Goal: Task Accomplishment & Management: Manage account settings

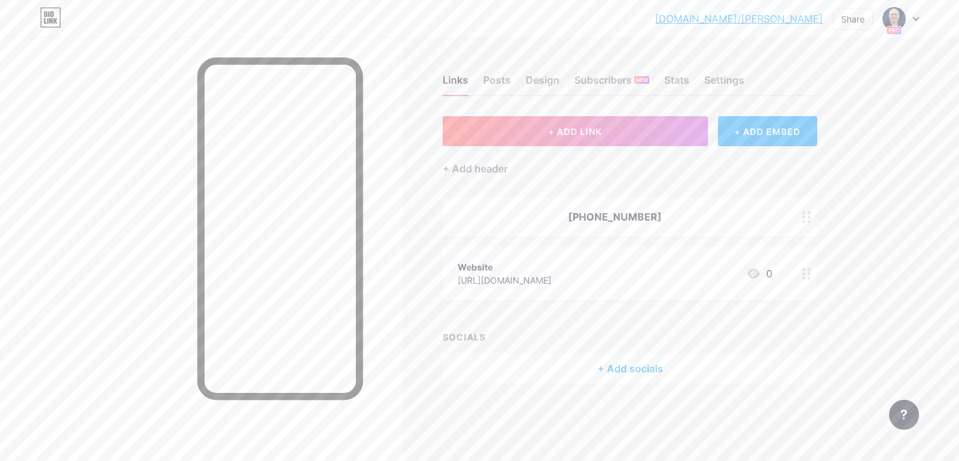
click at [912, 14] on div at bounding box center [901, 18] width 36 height 22
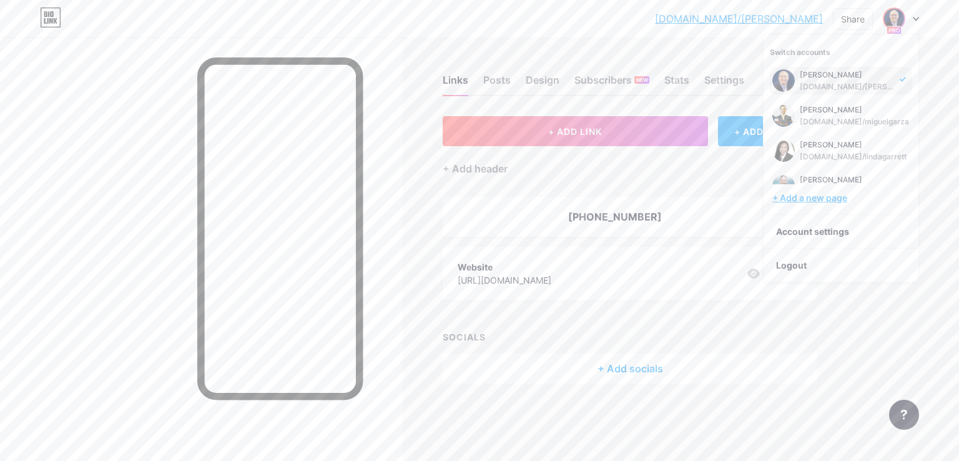
click at [831, 192] on div "+ Add a new page" at bounding box center [842, 198] width 140 height 12
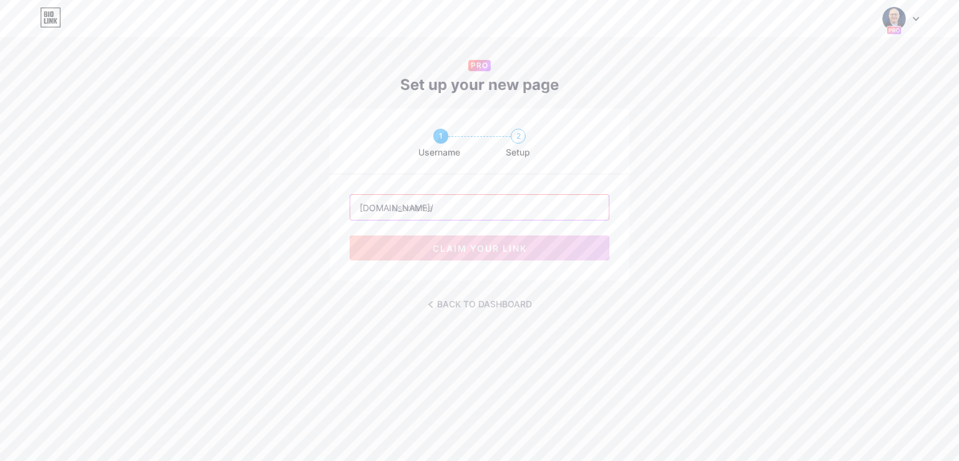
click at [412, 205] on input "text" at bounding box center [479, 207] width 258 height 25
click at [537, 208] on input "text" at bounding box center [479, 207] width 258 height 25
paste input "matthewpaletz"
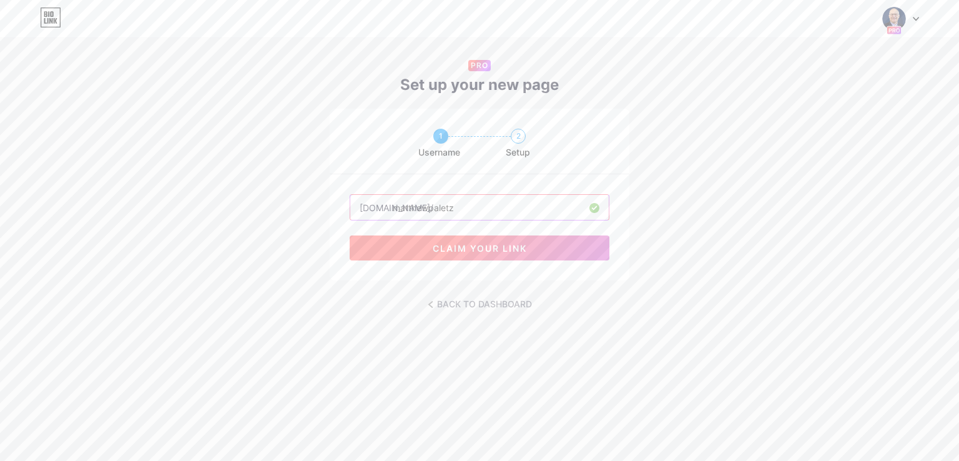
type input "matthewpaletz"
click at [467, 249] on span "claim your link" at bounding box center [480, 248] width 94 height 11
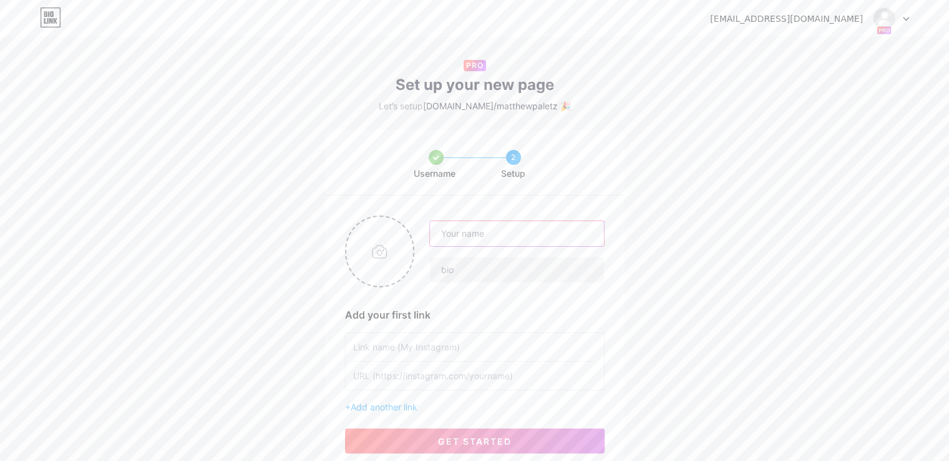
click at [477, 233] on input "text" at bounding box center [517, 233] width 174 height 25
paste input "MatthewPaletz"
click at [479, 235] on input "MatthewPaletz" at bounding box center [517, 233] width 174 height 25
type input "[PERSON_NAME]"
click at [486, 232] on input "[PERSON_NAME]" at bounding box center [517, 233] width 174 height 25
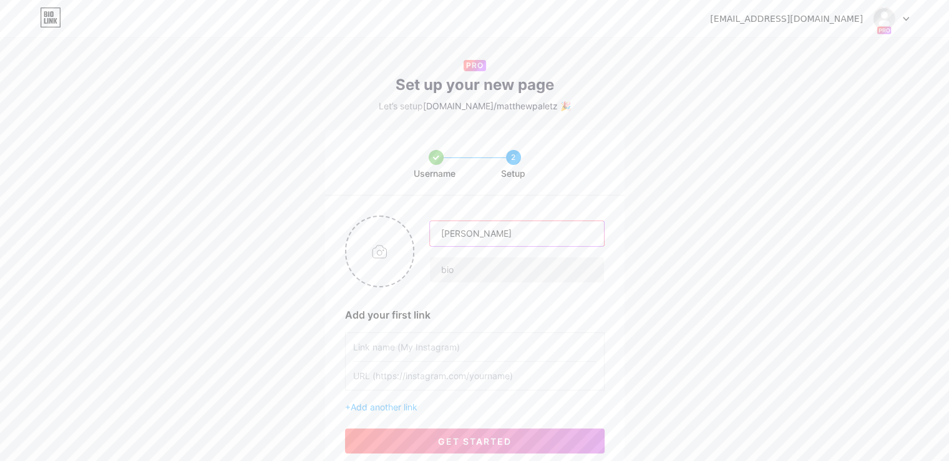
click at [486, 232] on input "[PERSON_NAME]" at bounding box center [517, 233] width 174 height 25
click at [398, 257] on input "file" at bounding box center [379, 251] width 67 height 69
click at [398, 231] on input "file" at bounding box center [379, 251] width 67 height 69
type input "C:\fakepath\YT-Profile-1.png"
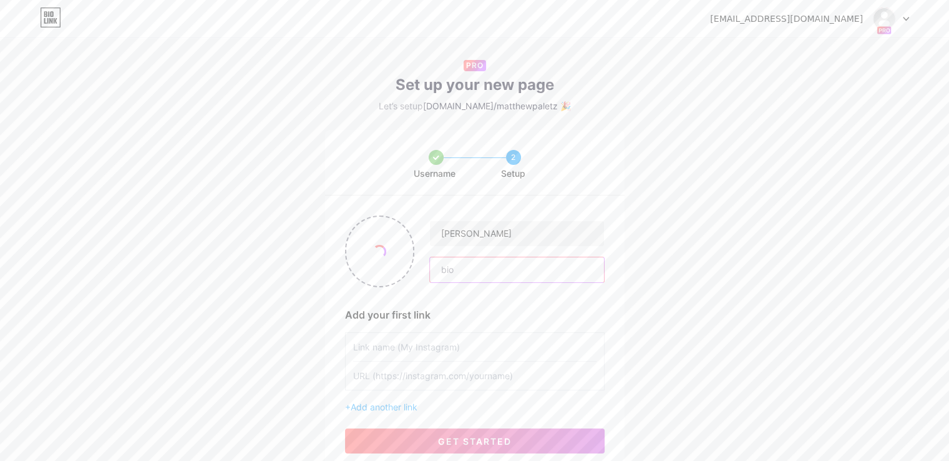
click at [529, 276] on input "text" at bounding box center [517, 269] width 174 height 25
paste input "[PERSON_NAME] Law"
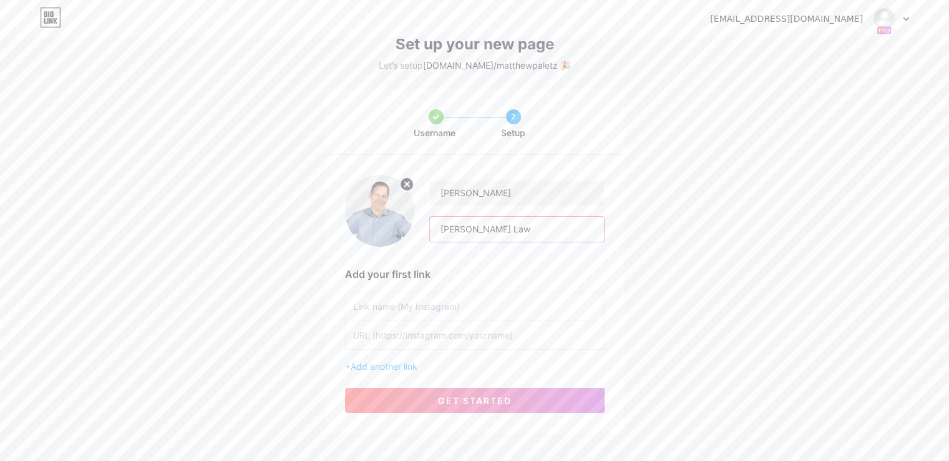
scroll to position [62, 0]
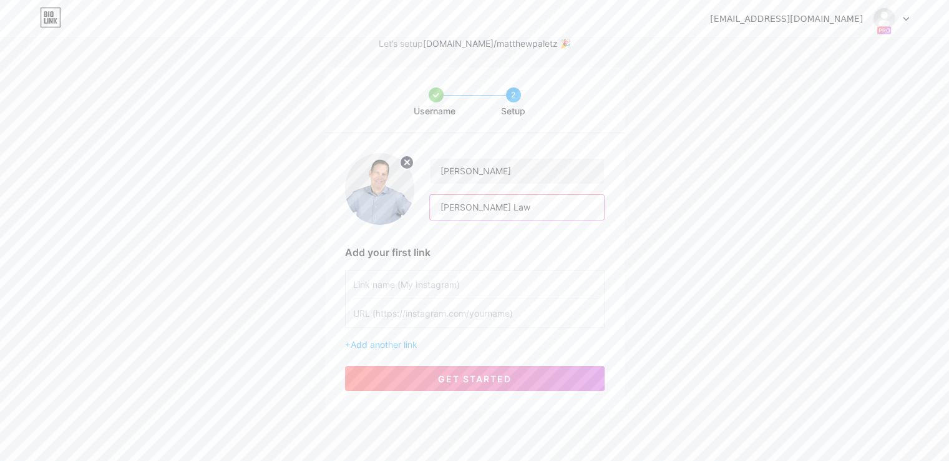
type input "[PERSON_NAME] Law"
click at [400, 270] on input "text" at bounding box center [474, 284] width 243 height 28
type input "Website"
paste input "[URL][DOMAIN_NAME]"
type input "[URL][DOMAIN_NAME]"
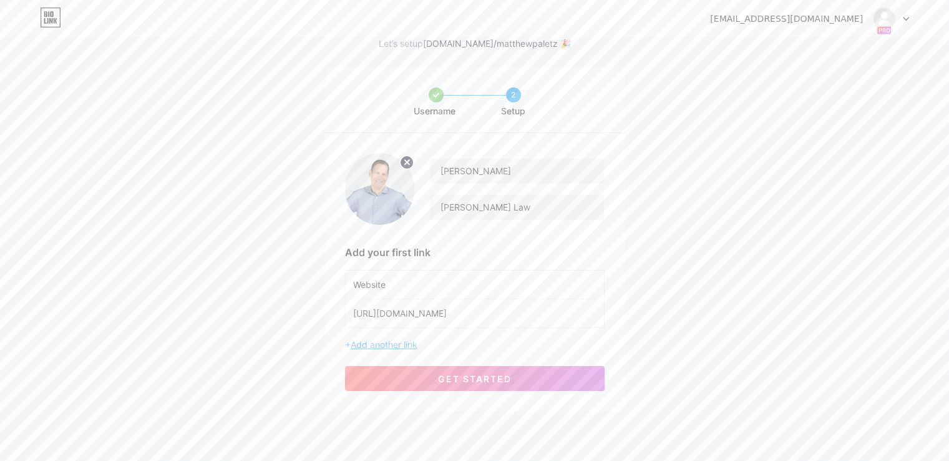
click at [393, 342] on span "Add another link" at bounding box center [384, 344] width 67 height 11
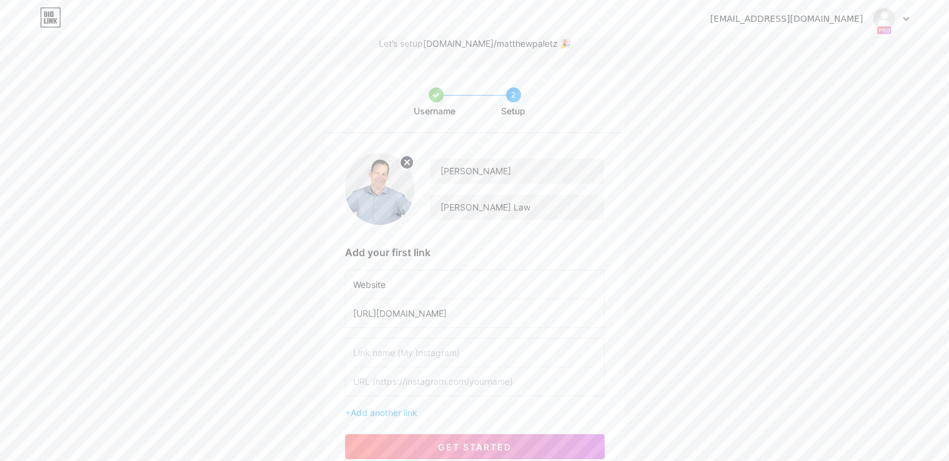
click at [402, 343] on input "text" at bounding box center [474, 352] width 243 height 28
type input "YouTube"
paste input "[URL][DOMAIN_NAME]"
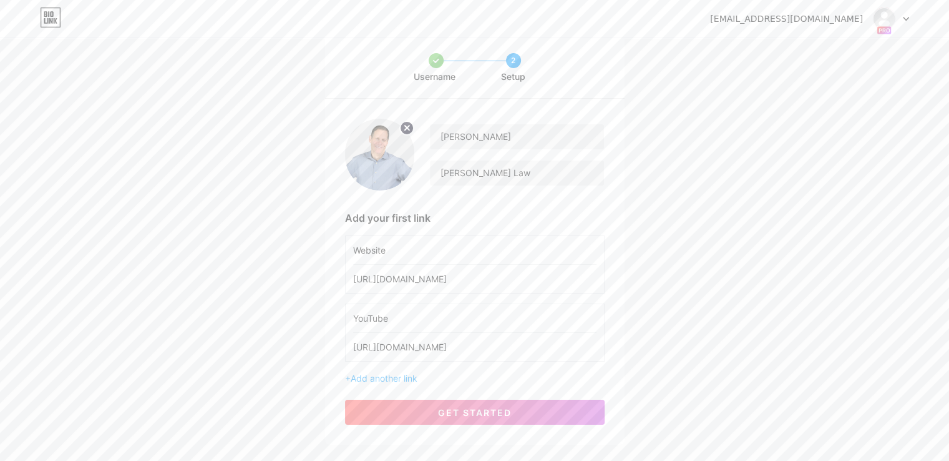
scroll to position [130, 0]
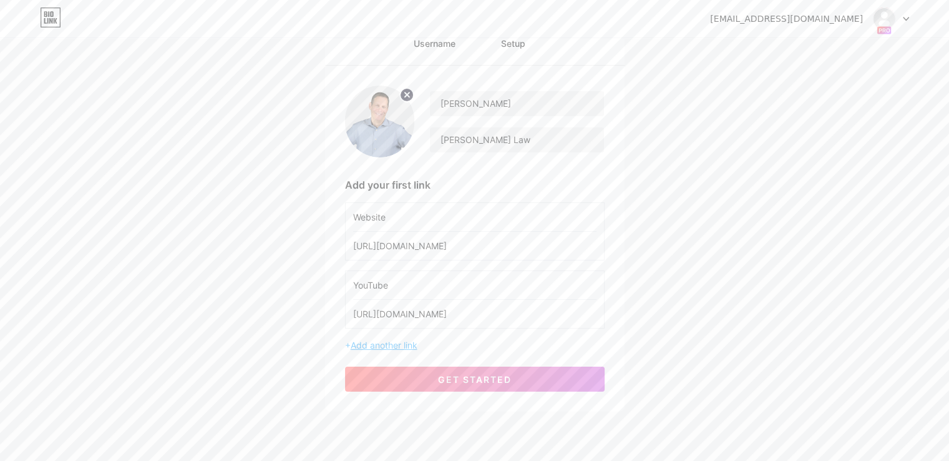
type input "[URL][DOMAIN_NAME]"
click at [395, 342] on span "Add another link" at bounding box center [384, 345] width 67 height 11
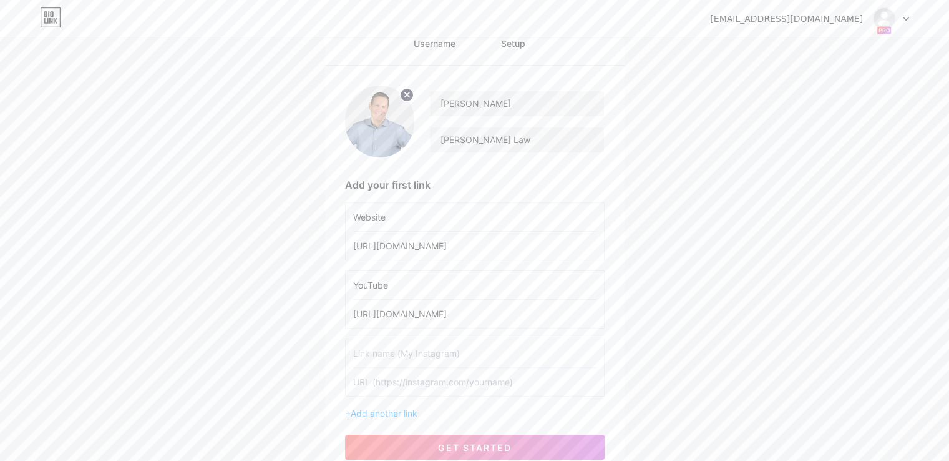
click at [414, 355] on input "text" at bounding box center [474, 353] width 243 height 28
type input "Facebook"
paste input "[URL][DOMAIN_NAME]"
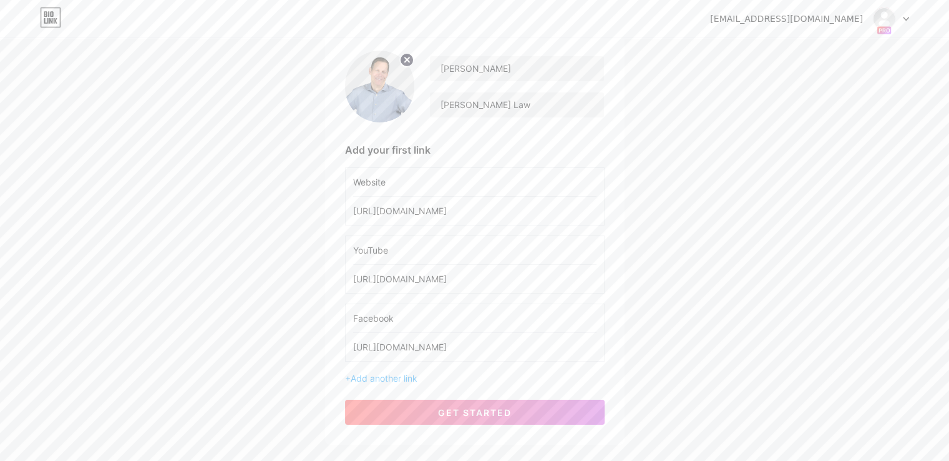
scroll to position [197, 0]
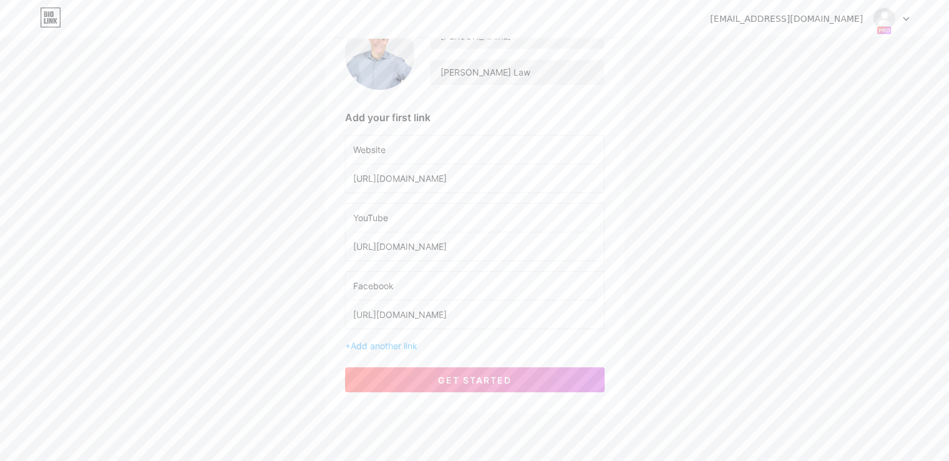
type input "[URL][DOMAIN_NAME]"
click at [417, 350] on div "+ Add another link" at bounding box center [475, 345] width 260 height 13
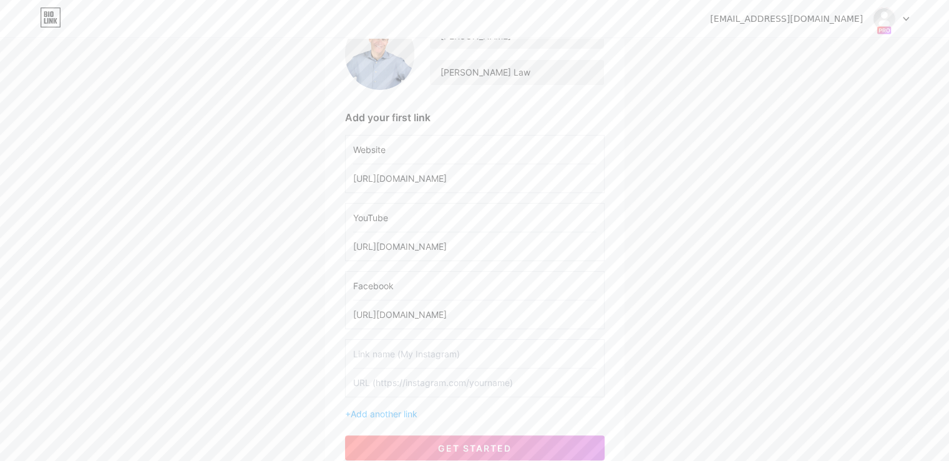
click at [418, 346] on input "text" at bounding box center [474, 354] width 243 height 28
type input "Instagram"
click at [459, 388] on input "text" at bounding box center [474, 382] width 243 height 28
paste input "[URL][DOMAIN_NAME]"
type input "[URL][DOMAIN_NAME]"
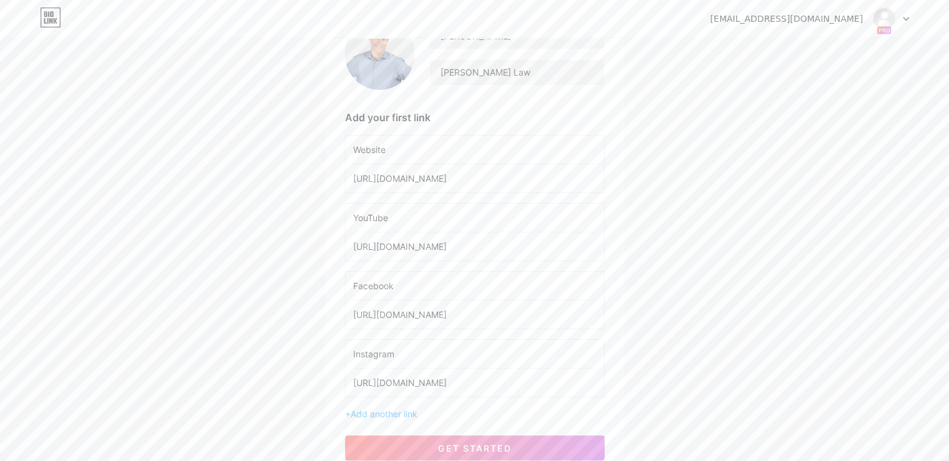
click at [446, 349] on input "Instagram" at bounding box center [474, 354] width 243 height 28
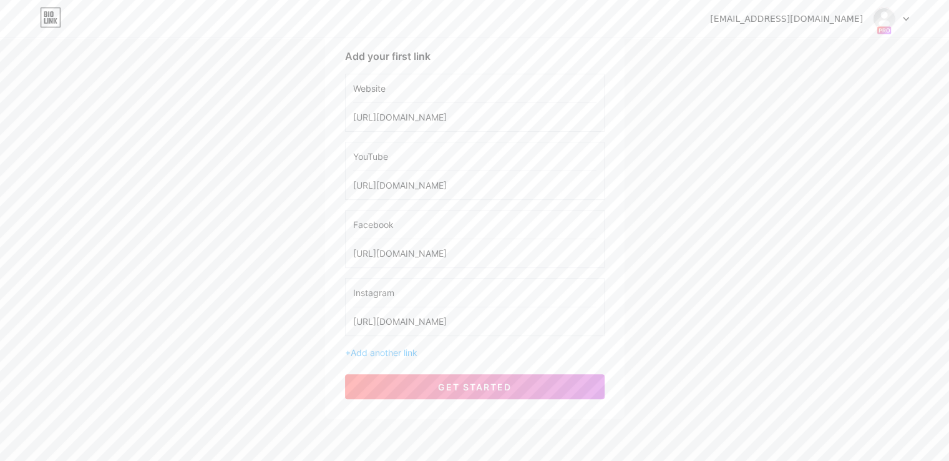
scroll to position [265, 0]
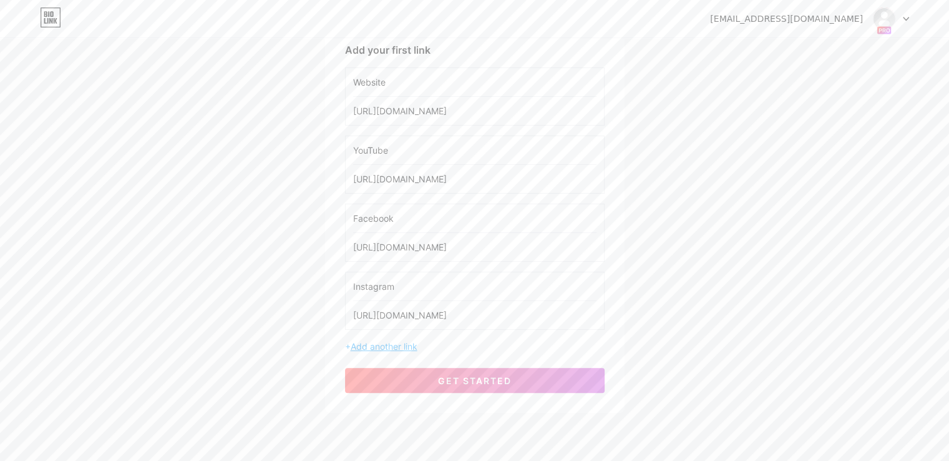
click at [407, 344] on span "Add another link" at bounding box center [384, 346] width 67 height 11
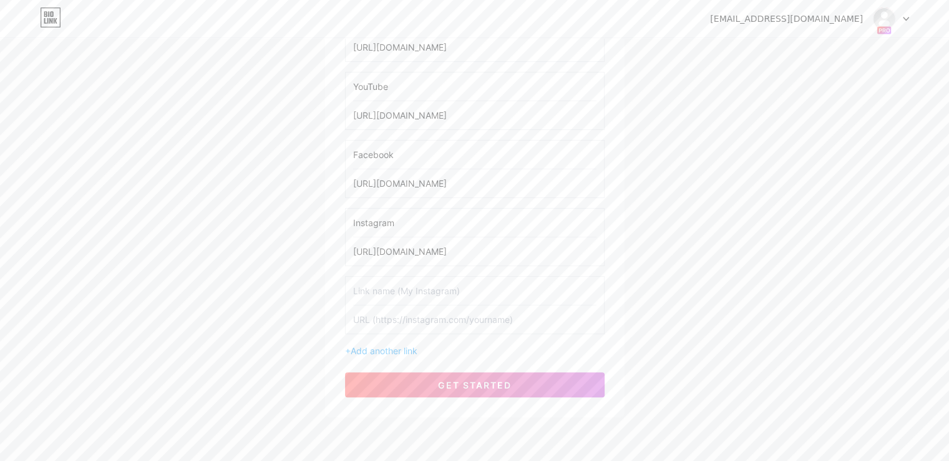
scroll to position [333, 0]
click at [388, 310] on input "text" at bounding box center [474, 315] width 243 height 28
paste input "[URL][DOMAIN_NAME][PERSON_NAME]"
type input "[URL][DOMAIN_NAME][PERSON_NAME]"
click at [396, 288] on input "text" at bounding box center [474, 286] width 243 height 28
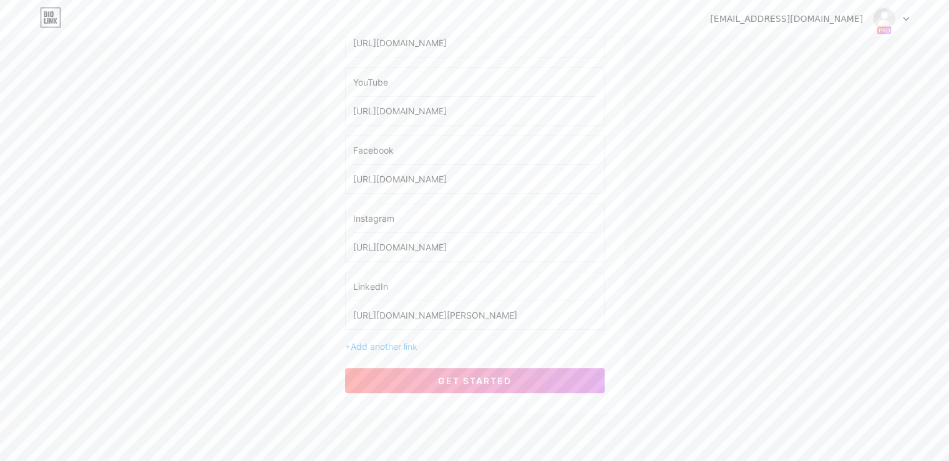
type input "LinkedIn"
click at [408, 341] on span "Add another link" at bounding box center [384, 346] width 67 height 11
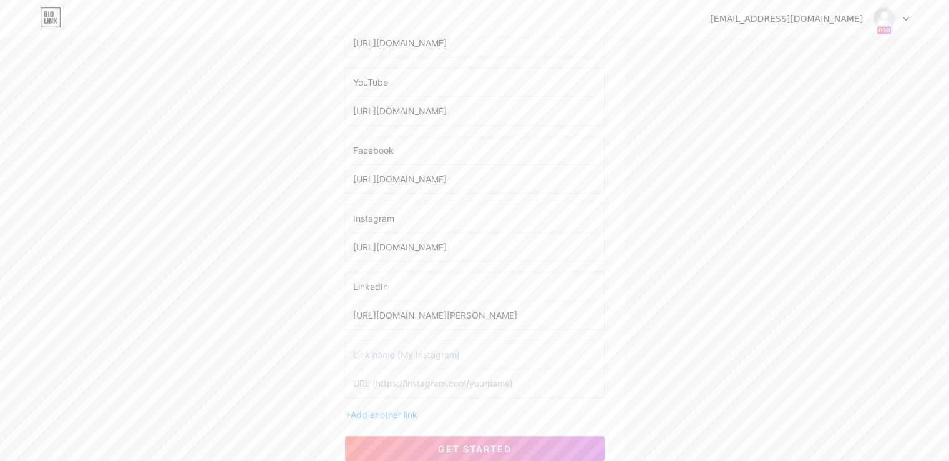
click at [457, 355] on input "text" at bounding box center [474, 354] width 243 height 28
type input "Twitter"
paste input "[URL][DOMAIN_NAME]"
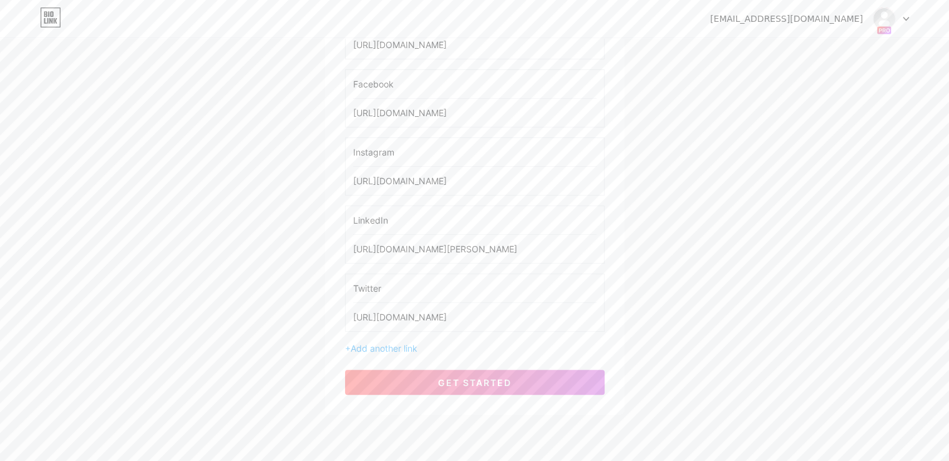
scroll to position [400, 0]
type input "[URL][DOMAIN_NAME]"
click at [468, 378] on span "get started" at bounding box center [475, 381] width 74 height 11
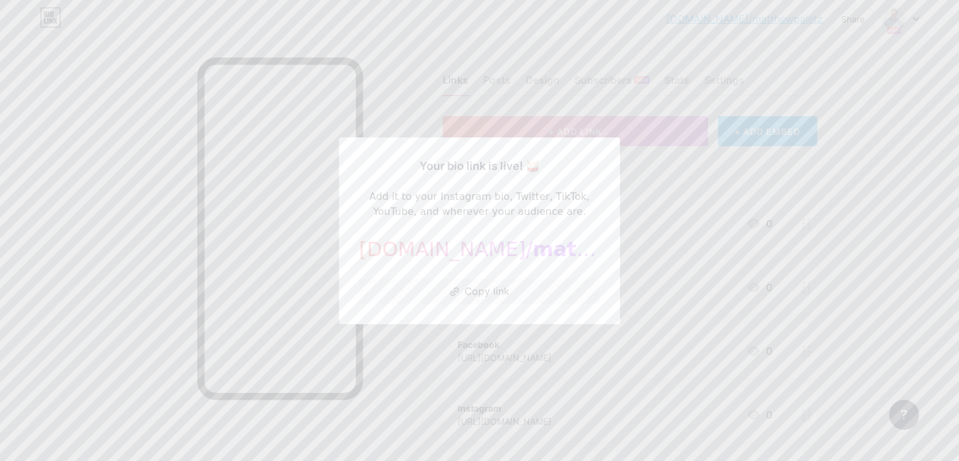
click at [648, 170] on div at bounding box center [479, 230] width 959 height 461
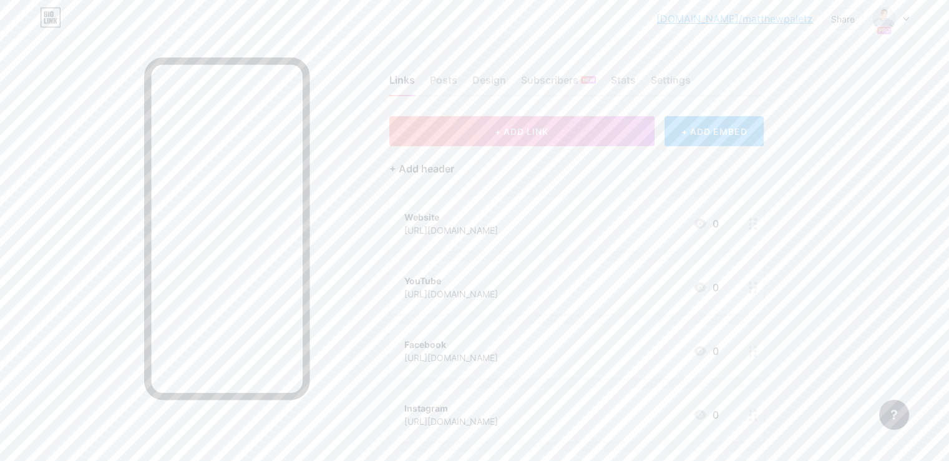
click at [454, 165] on div "+ Add header" at bounding box center [421, 168] width 65 height 15
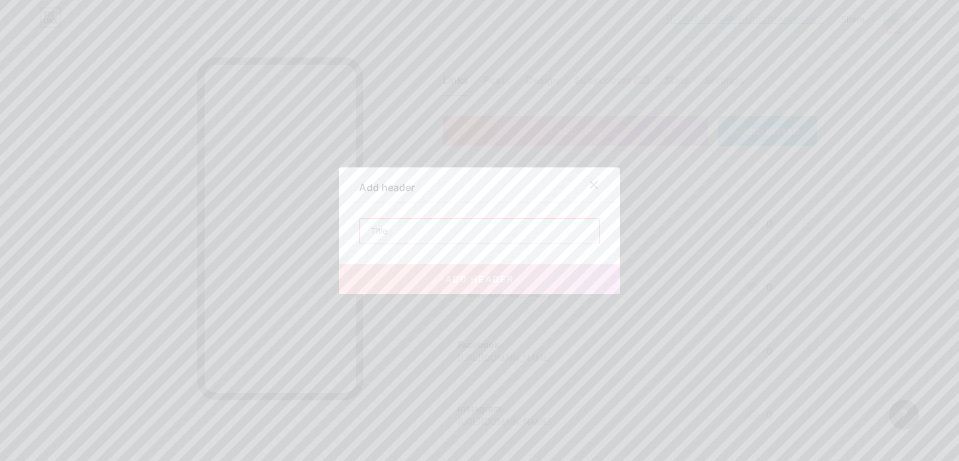
click at [434, 225] on input "text" at bounding box center [479, 230] width 240 height 25
paste input "[PHONE_NUMBER]"
click at [384, 235] on input "[PHONE_NUMBER]" at bounding box center [479, 230] width 240 height 25
type input "[PHONE_NUMBER]"
click at [489, 275] on span "add header" at bounding box center [479, 278] width 69 height 11
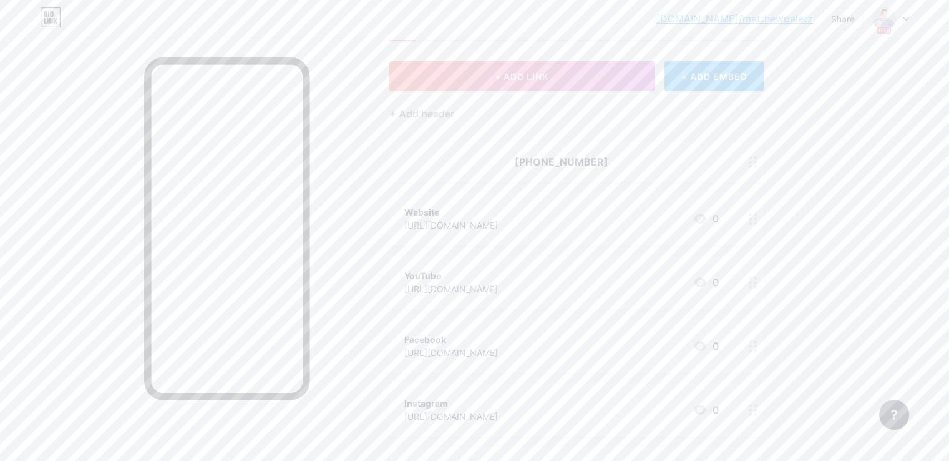
scroll to position [125, 0]
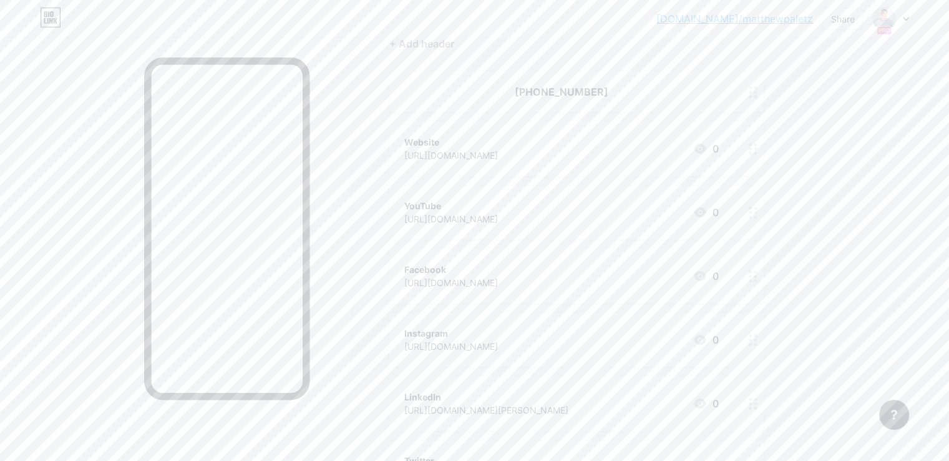
click at [708, 144] on icon at bounding box center [700, 148] width 15 height 15
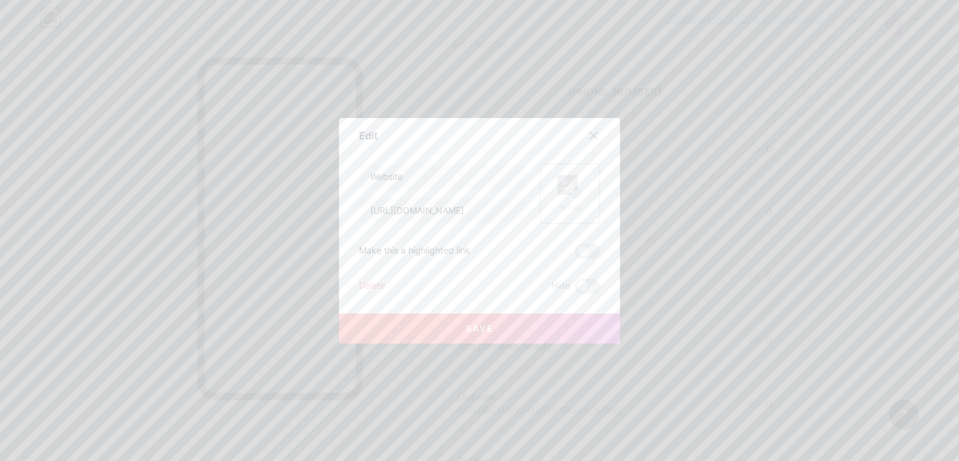
click at [584, 170] on div "Picture" at bounding box center [570, 194] width 60 height 60
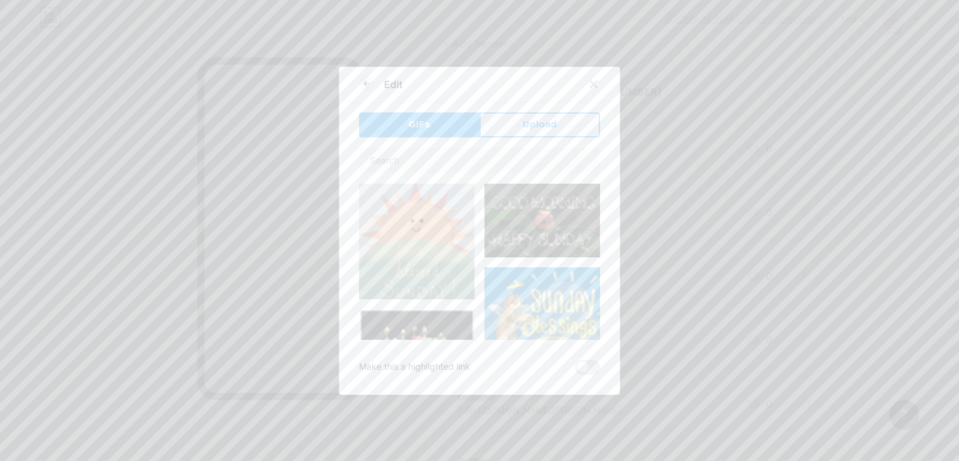
click at [534, 131] on button "Upload" at bounding box center [539, 124] width 120 height 25
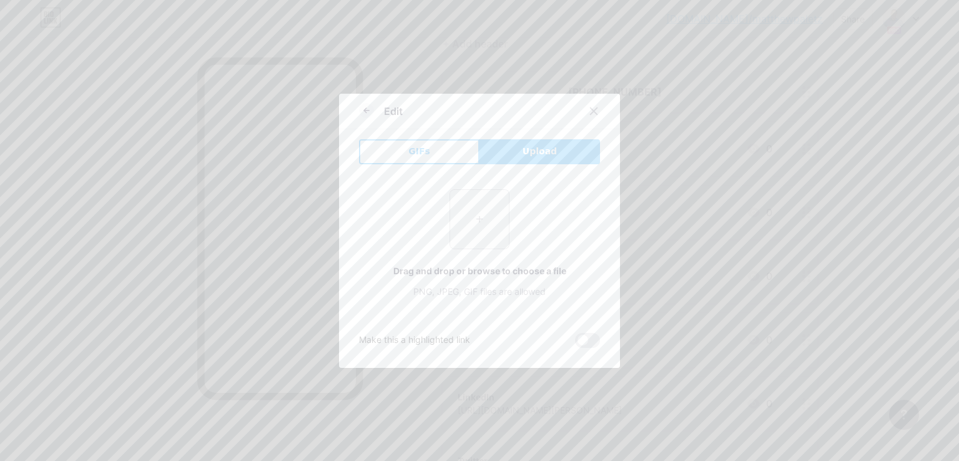
click at [461, 240] on input "file" at bounding box center [479, 219] width 59 height 59
type input "C:\fakepath\Website.png"
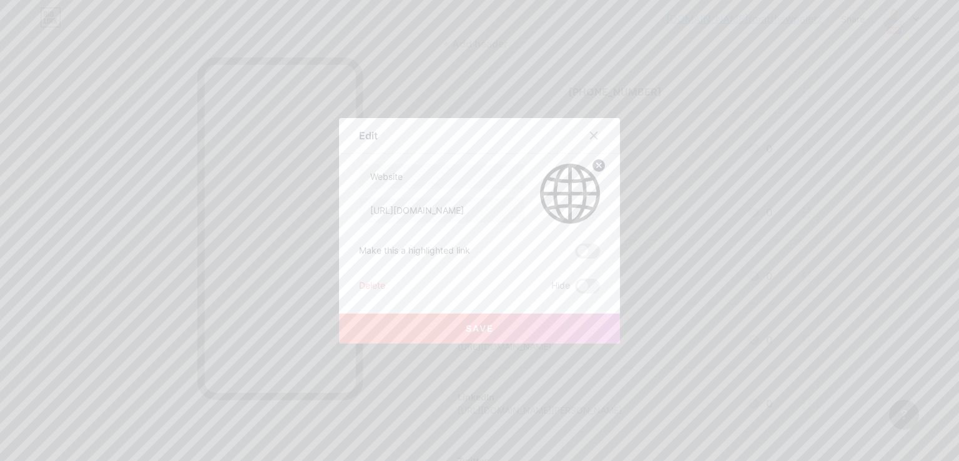
click at [401, 330] on button "Save" at bounding box center [479, 328] width 281 height 30
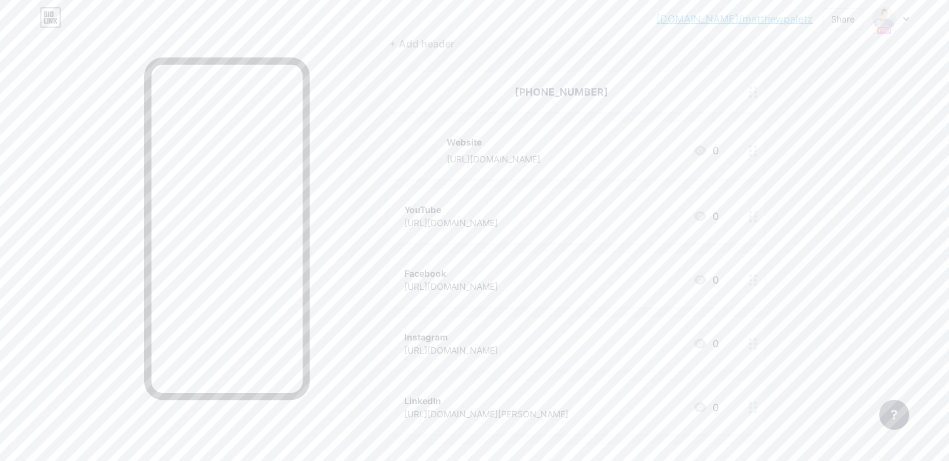
click at [707, 219] on icon at bounding box center [700, 216] width 12 height 10
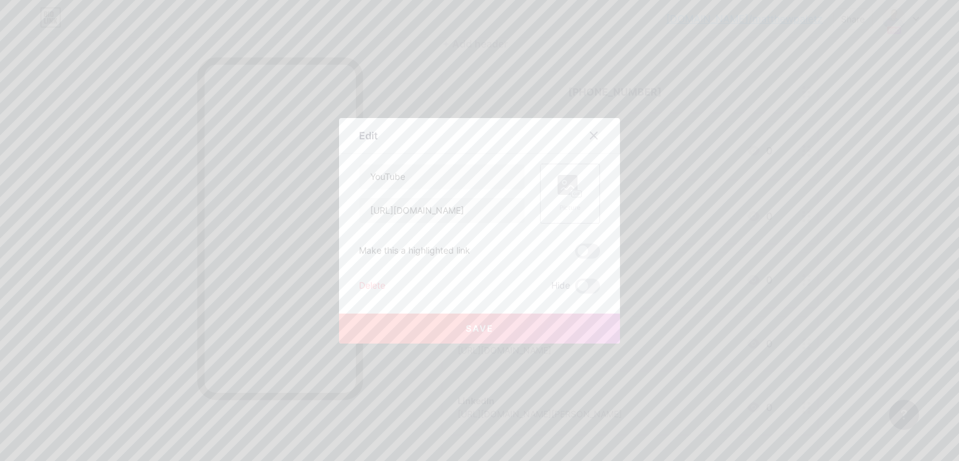
click at [549, 175] on div "Picture" at bounding box center [570, 194] width 60 height 60
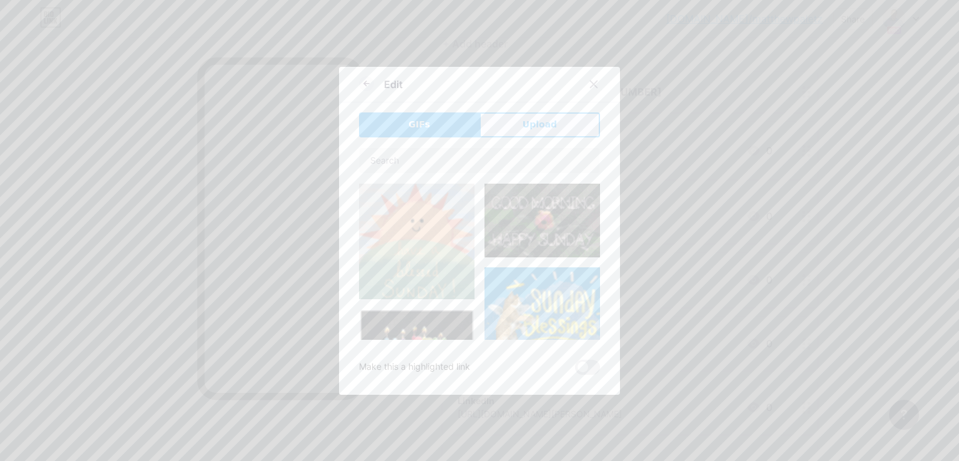
click at [587, 133] on button "Upload" at bounding box center [539, 124] width 120 height 25
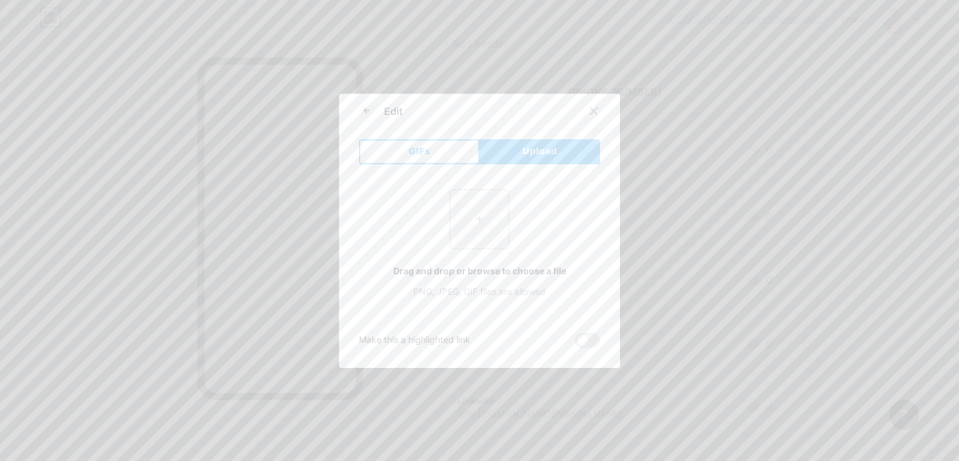
click at [508, 224] on div "+ Drag and drop or browse to choose a file PNG, JPEG, GIF files are allowed" at bounding box center [479, 243] width 241 height 109
click at [494, 224] on input "file" at bounding box center [479, 219] width 59 height 59
type input "C:\fakepath\YouTube.png"
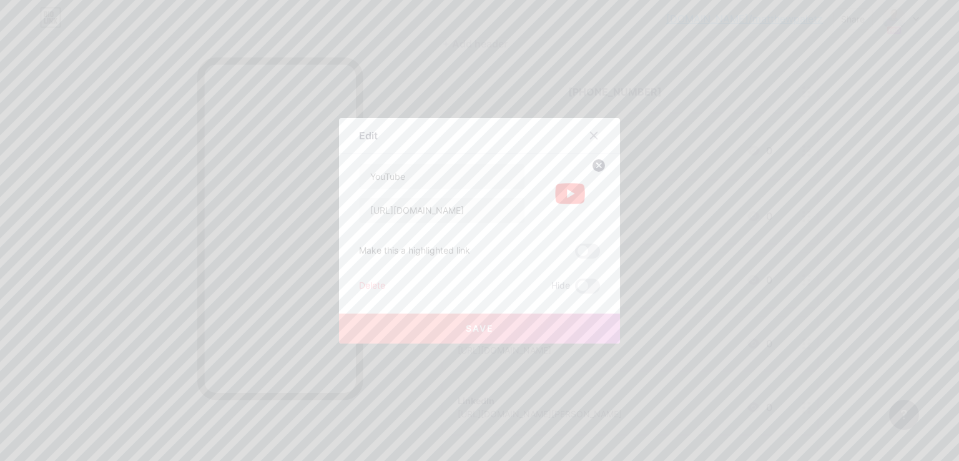
click at [467, 318] on button "Save" at bounding box center [479, 328] width 281 height 30
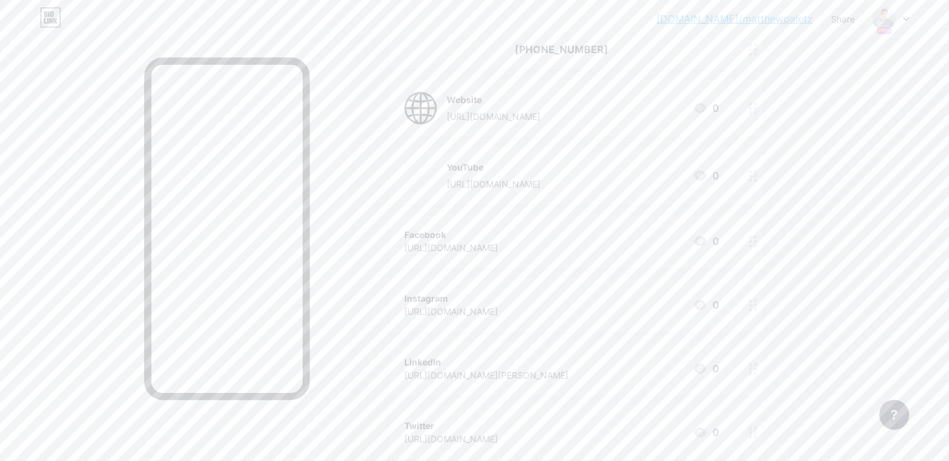
scroll to position [250, 0]
click at [707, 155] on icon at bounding box center [700, 159] width 12 height 10
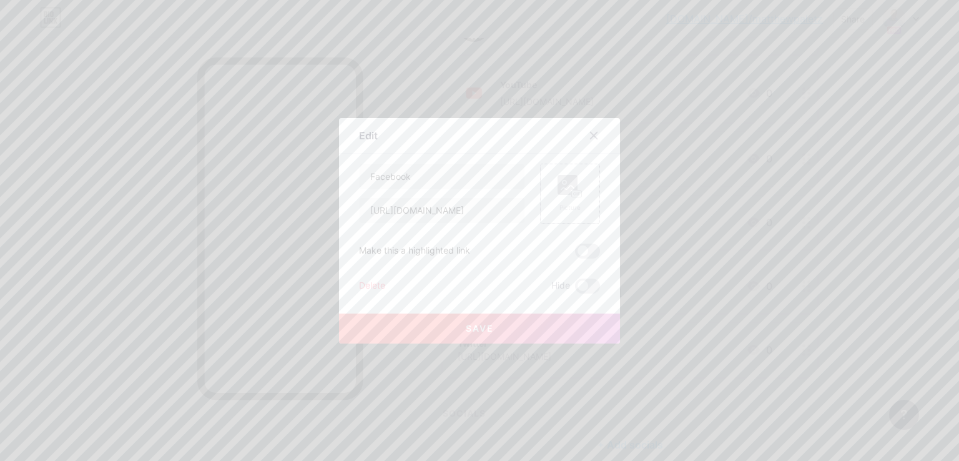
click at [567, 179] on rect at bounding box center [567, 185] width 20 height 20
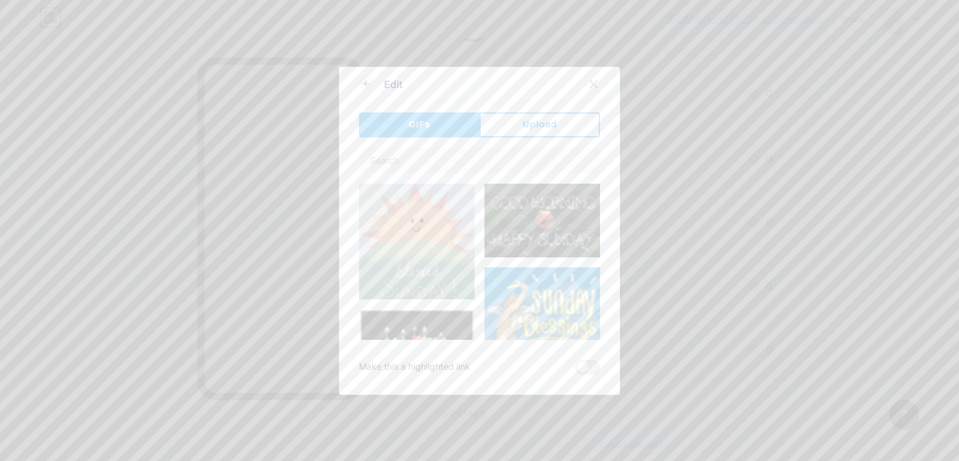
click at [519, 112] on button "Upload" at bounding box center [539, 124] width 120 height 25
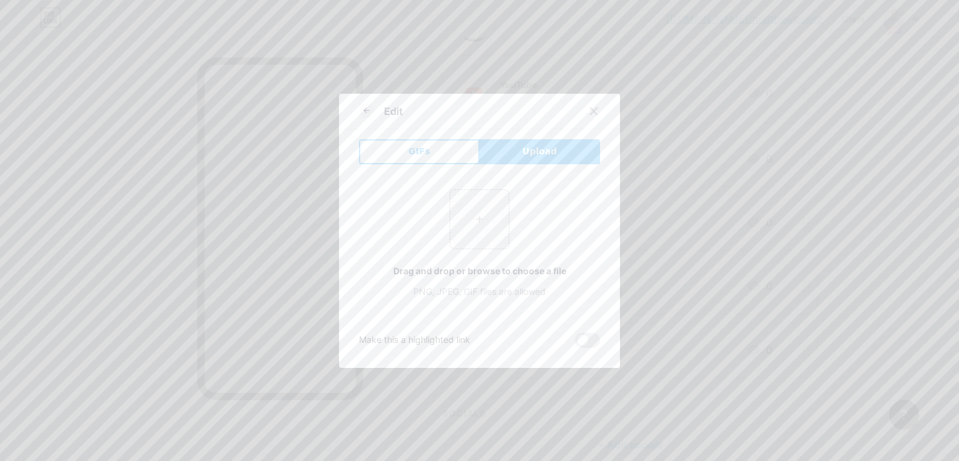
click at [514, 125] on div "Edit" at bounding box center [479, 114] width 281 height 29
click at [469, 235] on input "file" at bounding box center [479, 219] width 59 height 59
type input "C:\fakepath\facebook-512.webp"
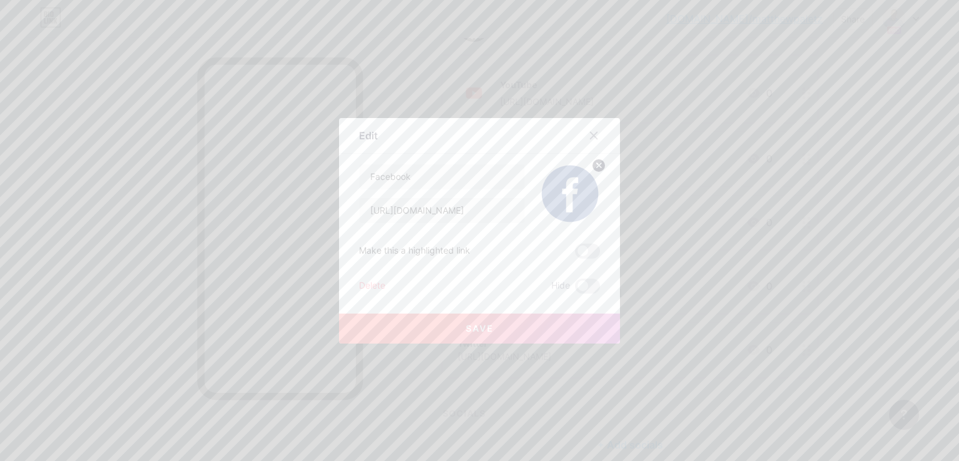
click at [434, 335] on button "Save" at bounding box center [479, 328] width 281 height 30
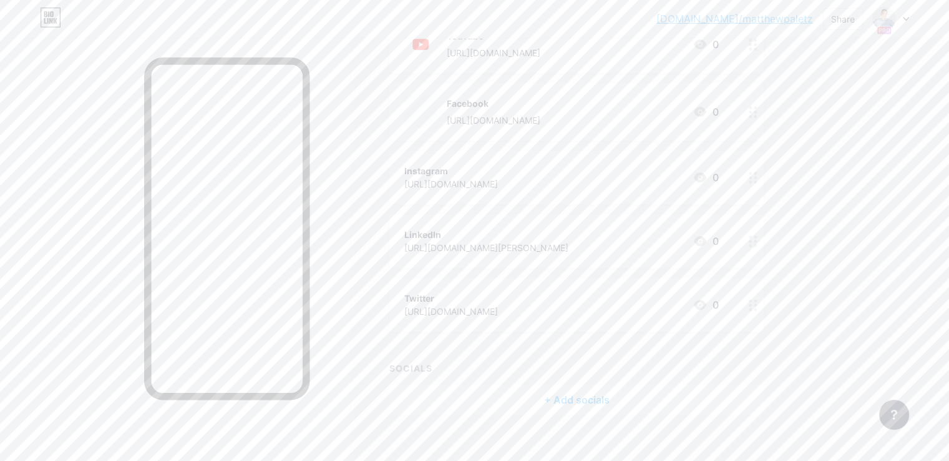
scroll to position [312, 0]
click at [707, 164] on icon at bounding box center [700, 164] width 12 height 10
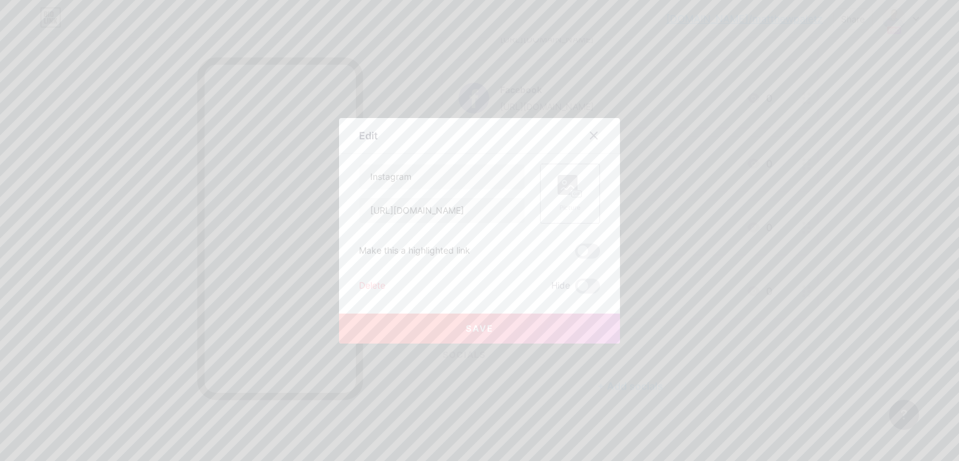
click at [591, 179] on div "Picture" at bounding box center [570, 194] width 60 height 60
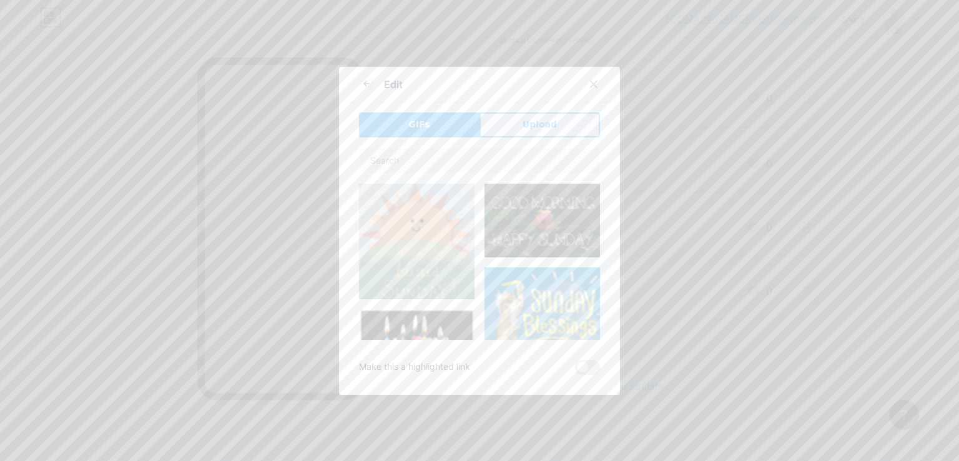
click at [571, 123] on button "Upload" at bounding box center [539, 124] width 120 height 25
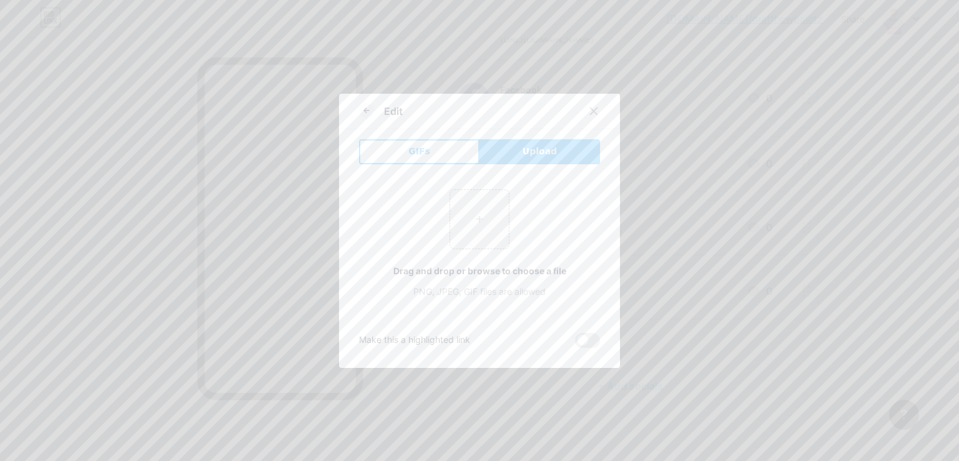
click at [474, 257] on div "+ Drag and drop or browse to choose a file PNG, JPEG, GIF files are allowed" at bounding box center [479, 243] width 241 height 109
click at [487, 230] on input "file" at bounding box center [479, 219] width 59 height 59
type input "C:\fakepath\Instagram_icon.png"
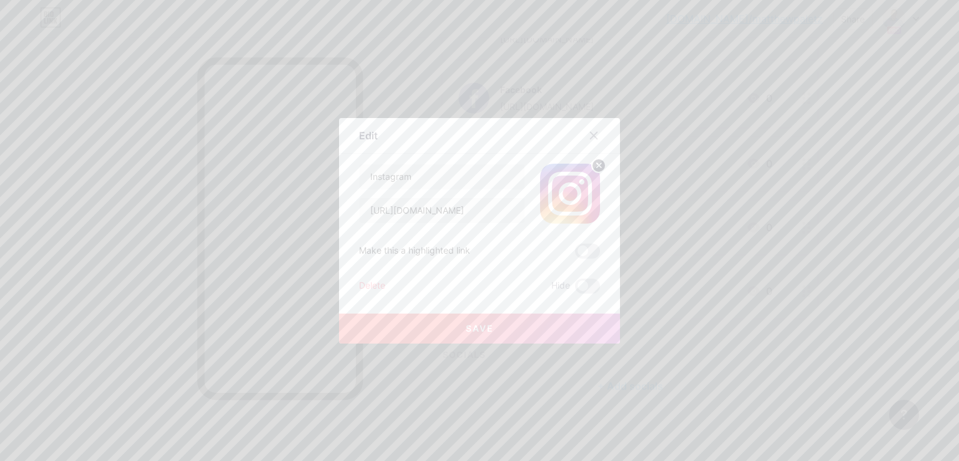
click at [420, 323] on button "Save" at bounding box center [479, 328] width 281 height 30
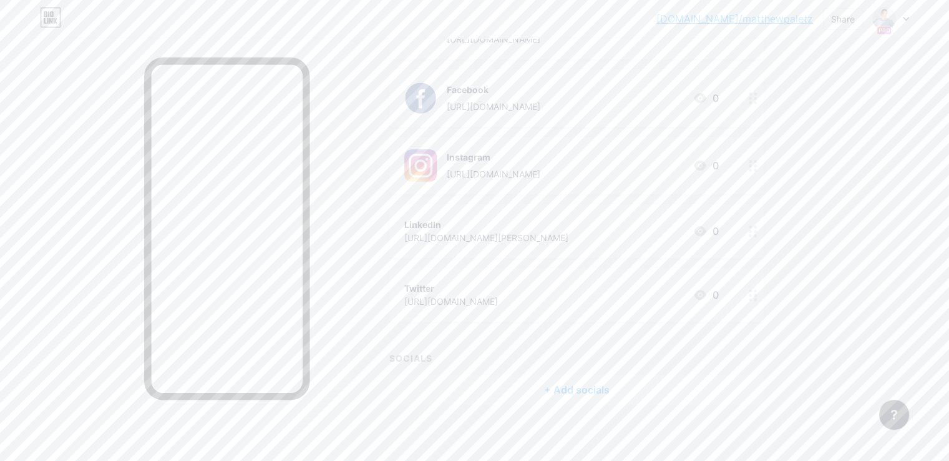
click at [708, 228] on icon at bounding box center [700, 230] width 15 height 15
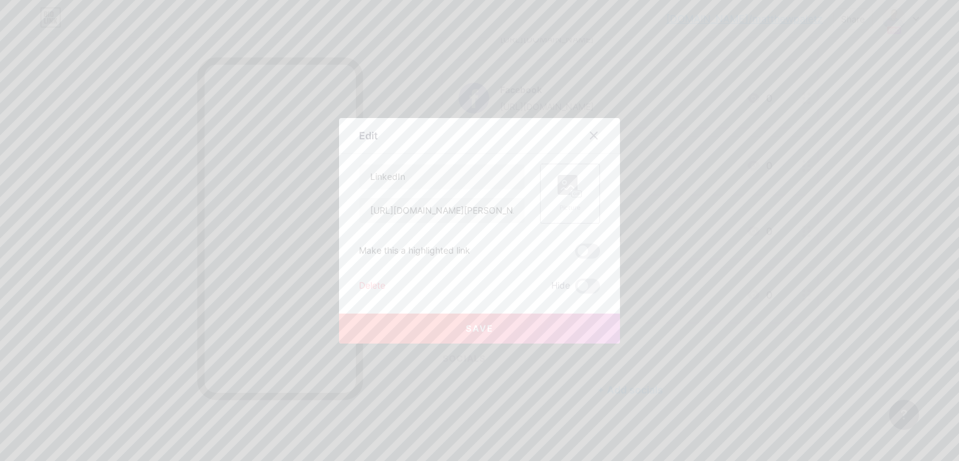
click at [562, 190] on rect at bounding box center [567, 185] width 20 height 20
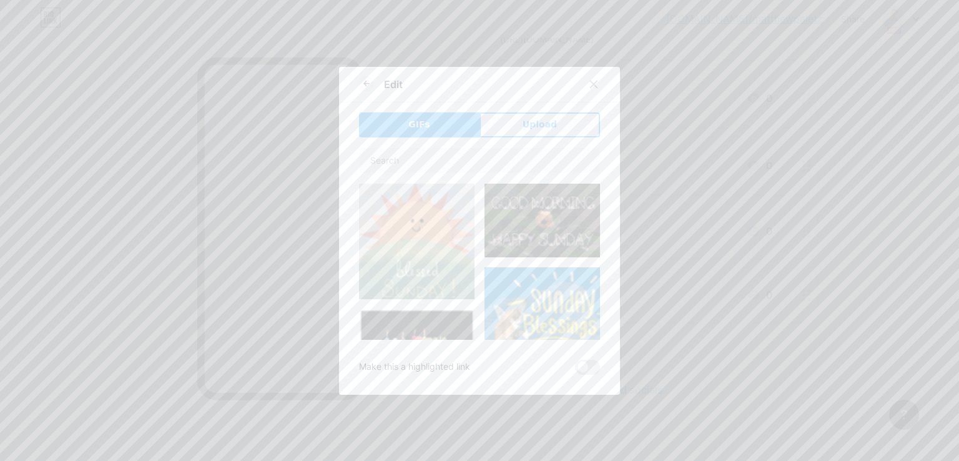
click at [594, 124] on button "Upload" at bounding box center [539, 124] width 120 height 25
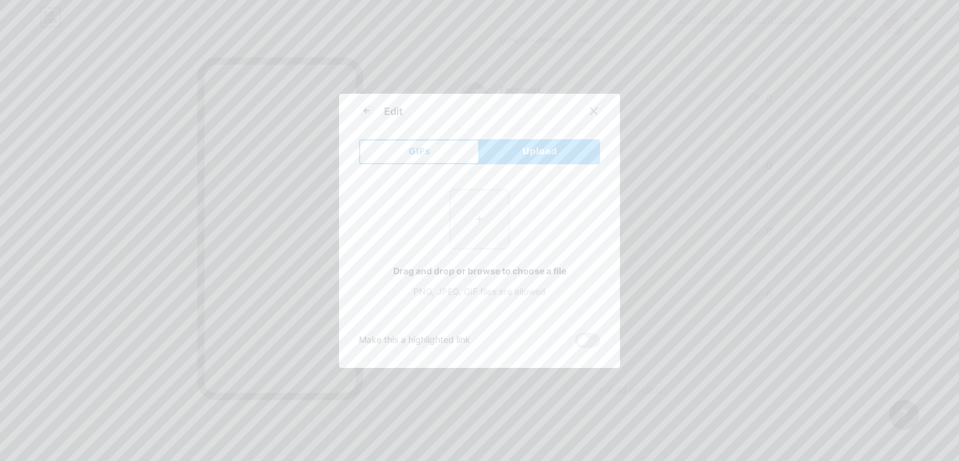
click at [481, 223] on input "file" at bounding box center [479, 219] width 59 height 59
type input "C:\fakepath\LinkedIn.png"
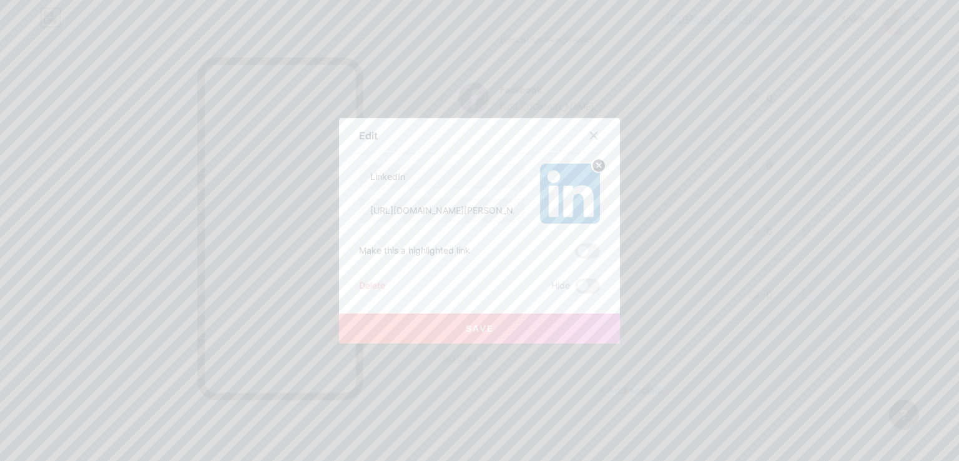
click at [554, 322] on button "Save" at bounding box center [479, 328] width 281 height 30
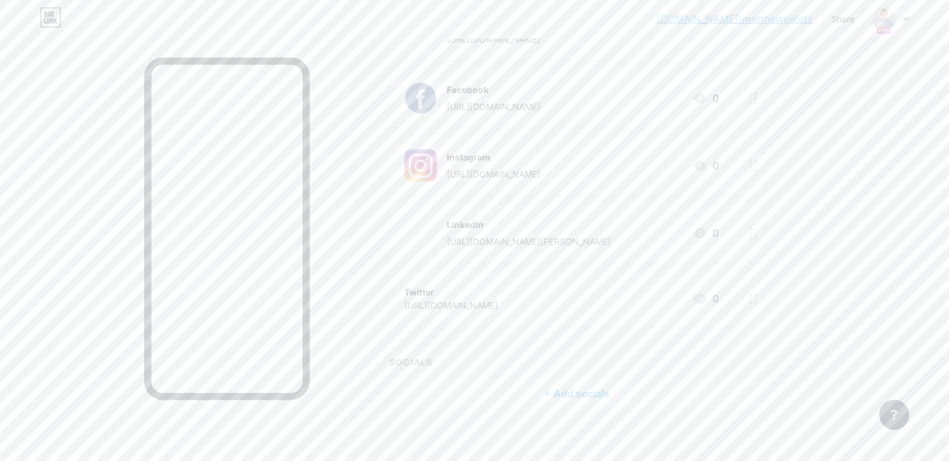
click at [707, 298] on icon at bounding box center [700, 298] width 12 height 10
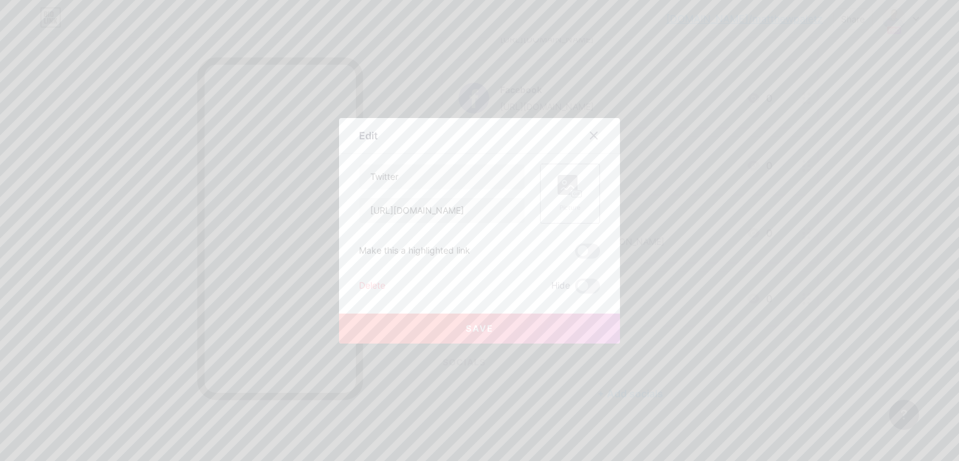
click at [580, 194] on div "Picture" at bounding box center [570, 194] width 60 height 60
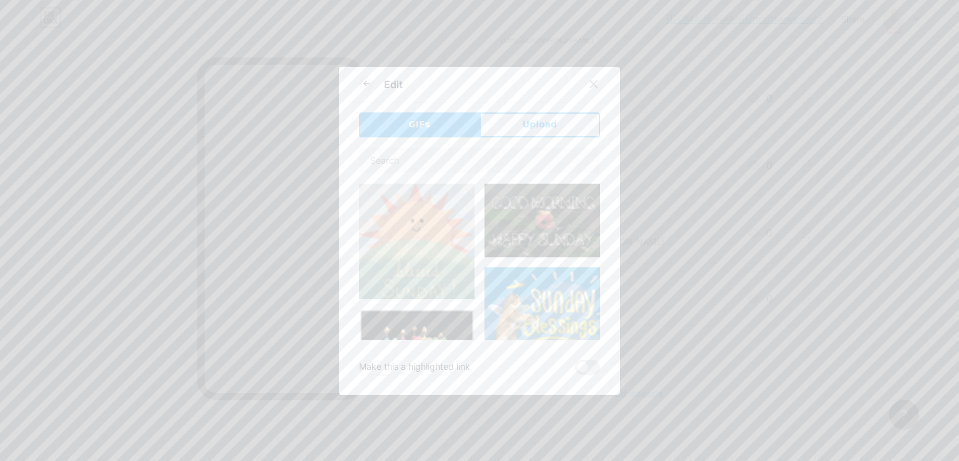
click at [582, 123] on button "Upload" at bounding box center [539, 124] width 120 height 25
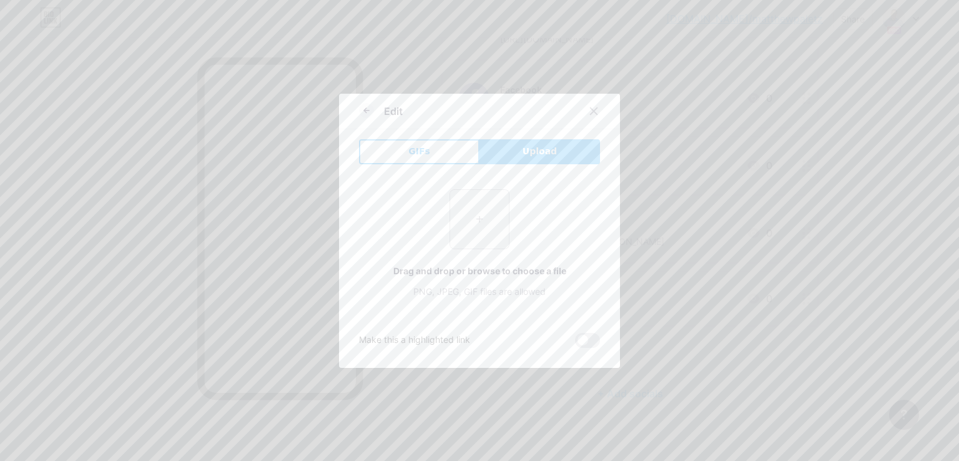
click at [498, 218] on input "file" at bounding box center [479, 219] width 59 height 59
type input "C:\fakepath\twitter.png"
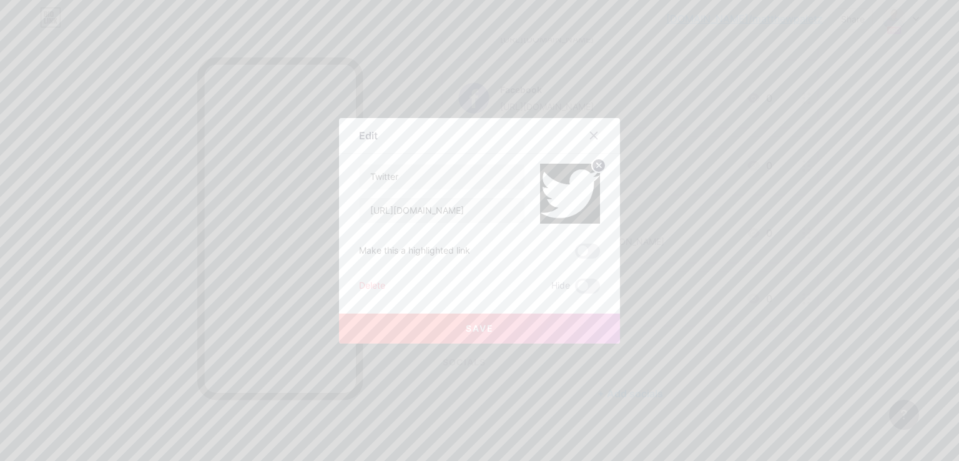
click at [471, 330] on span "Save" at bounding box center [480, 328] width 28 height 11
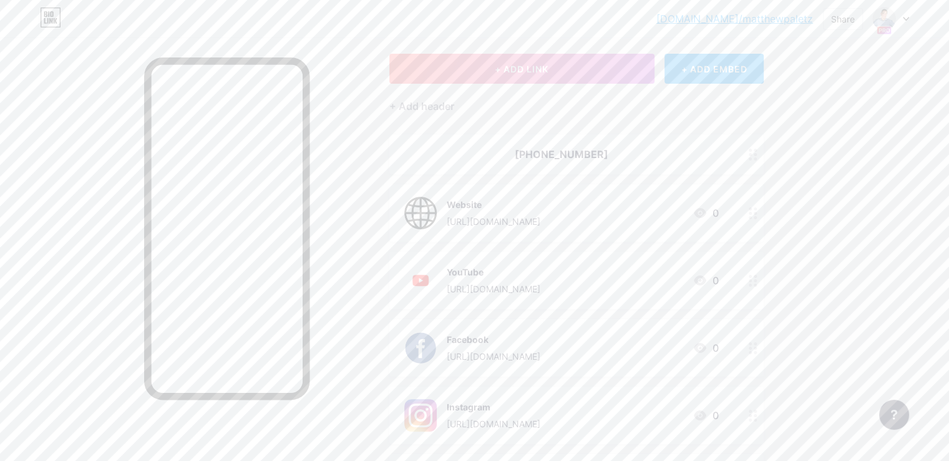
scroll to position [0, 0]
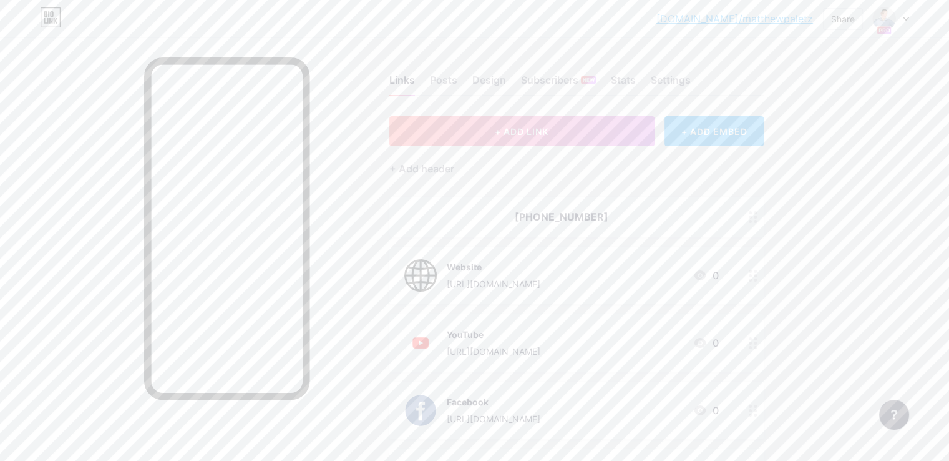
click at [741, 31] on div "[DOMAIN_NAME]/matthe... [DOMAIN_NAME]/matthewpaletz Share Switch accounts [PERS…" at bounding box center [474, 18] width 949 height 37
click at [748, 21] on link "[DOMAIN_NAME]/matthewpaletz" at bounding box center [735, 18] width 157 height 15
click at [913, 22] on div "[DOMAIN_NAME]/matthe... [DOMAIN_NAME]/matthewpaletz Share Switch accounts [PERS…" at bounding box center [474, 18] width 949 height 22
click at [907, 19] on icon at bounding box center [906, 19] width 6 height 4
click at [787, 201] on div "+ Add a new page" at bounding box center [833, 198] width 140 height 12
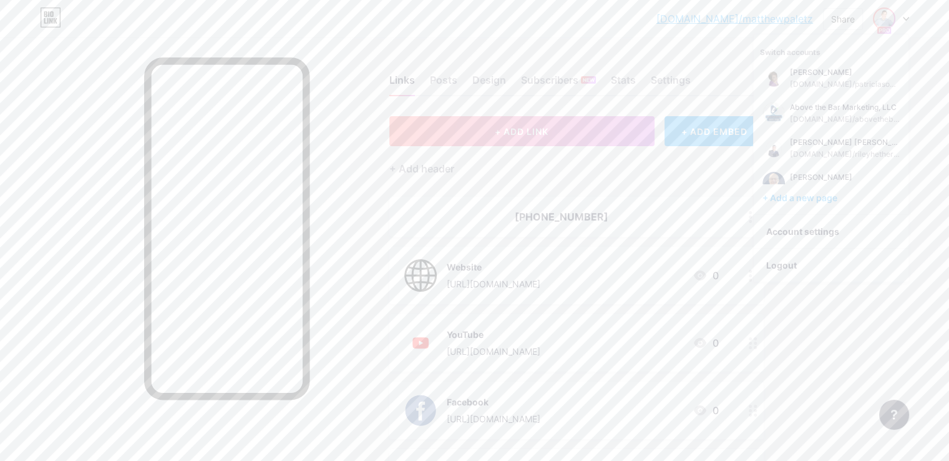
scroll to position [574, 0]
click at [806, 260] on li "Logout" at bounding box center [831, 265] width 155 height 34
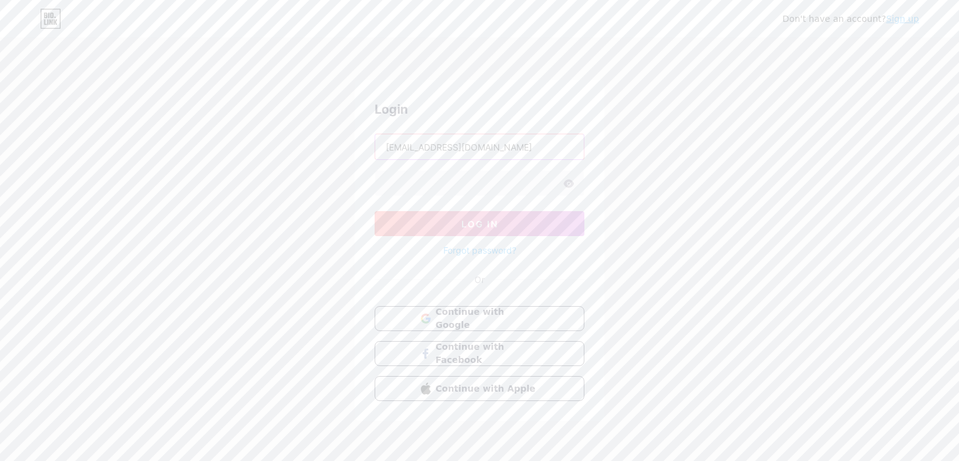
click at [489, 149] on input "[EMAIL_ADDRESS][DOMAIN_NAME]" at bounding box center [479, 146] width 208 height 25
type input "[EMAIL_ADDRESS][DOMAIN_NAME]"
click at [453, 217] on button "Log In" at bounding box center [479, 223] width 210 height 25
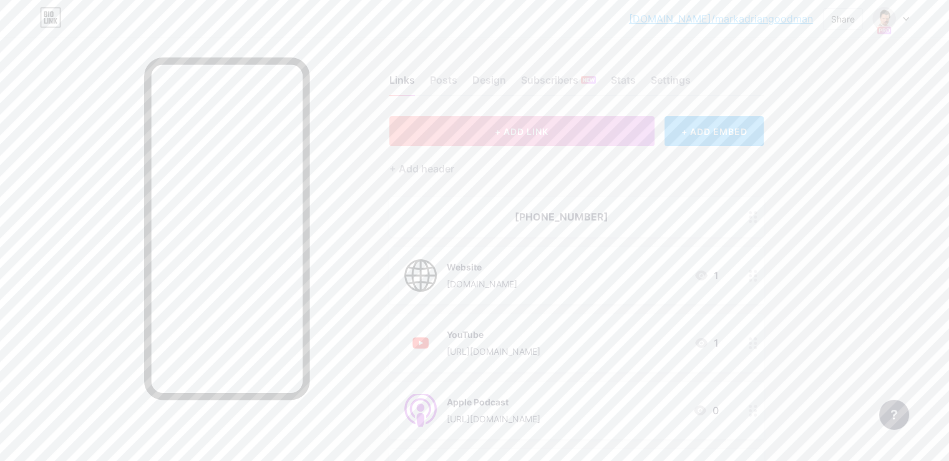
click at [906, 14] on div at bounding box center [891, 18] width 36 height 22
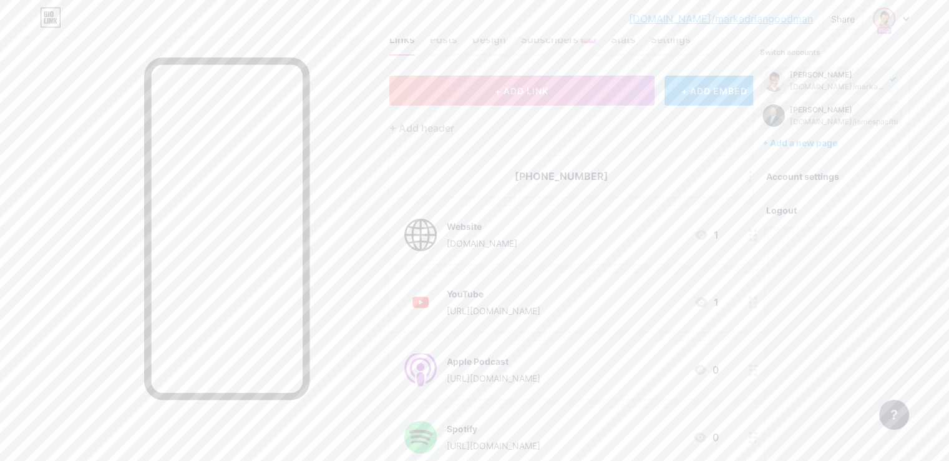
scroll to position [62, 0]
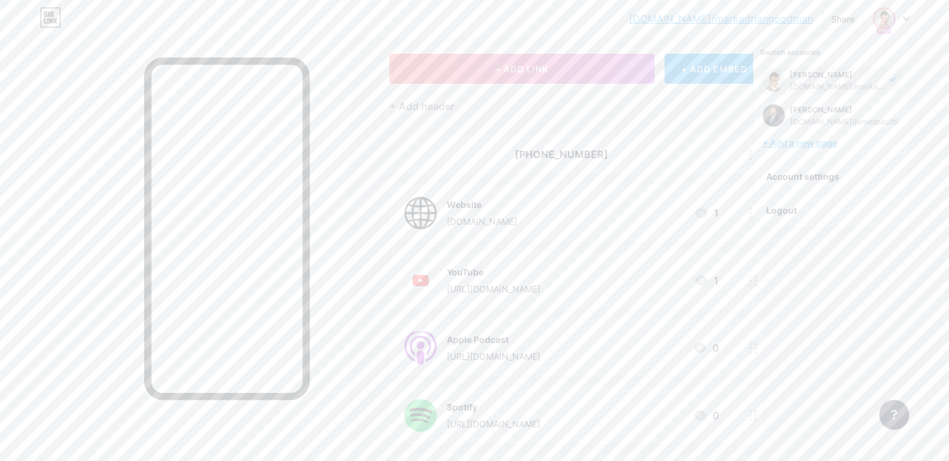
click at [823, 138] on div "+ Add a new page" at bounding box center [833, 143] width 140 height 12
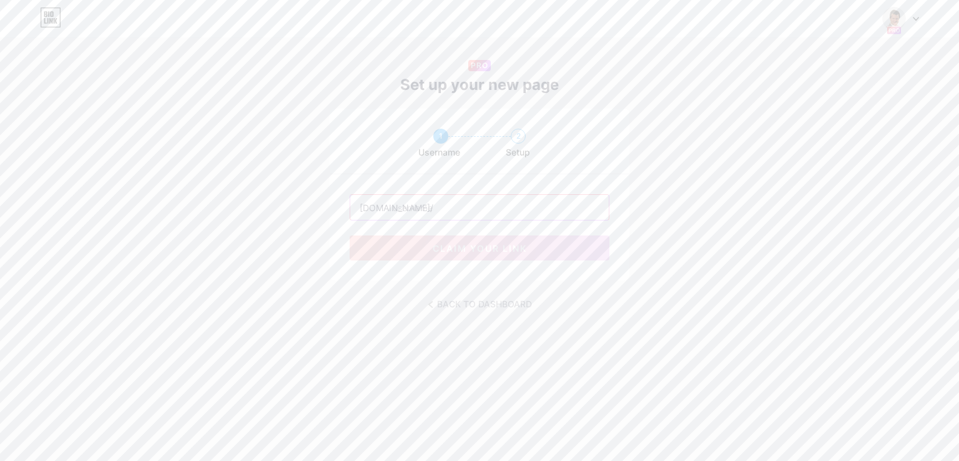
click at [401, 201] on input "text" at bounding box center [479, 207] width 258 height 25
paste input "elliesweeney"
type input "elliesweeney"
click at [433, 248] on span "claim your link" at bounding box center [480, 248] width 94 height 11
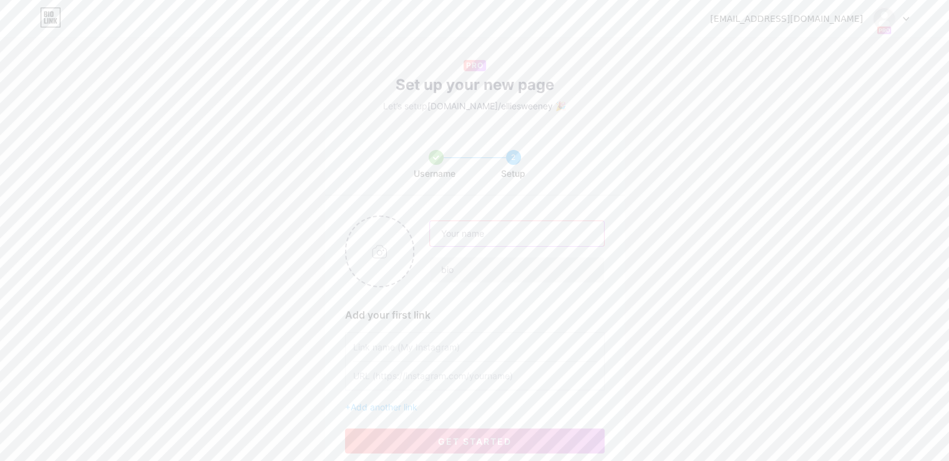
click at [492, 238] on input "text" at bounding box center [517, 233] width 174 height 25
paste input "[PERSON_NAME]"
type input "[PERSON_NAME]"
click at [388, 260] on input "file" at bounding box center [379, 251] width 67 height 69
type input "C:\fakepath\YT-Profile.png"
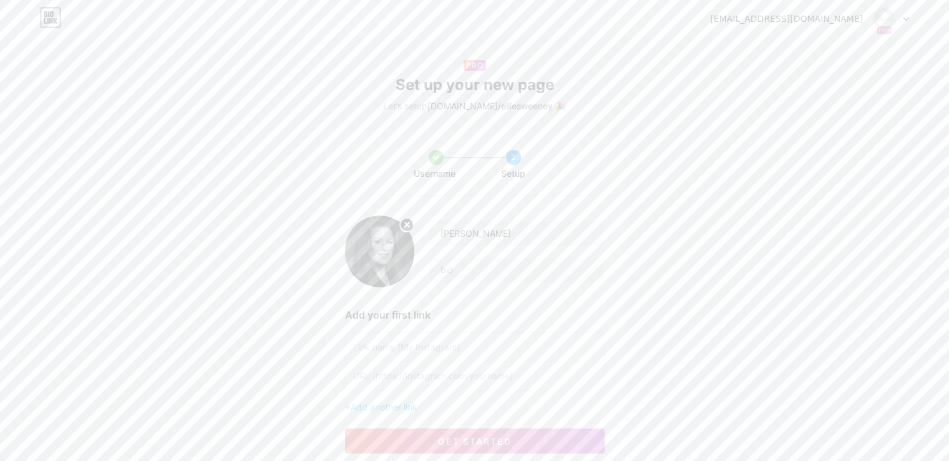
click at [464, 283] on div "[PERSON_NAME]" at bounding box center [475, 251] width 260 height 72
click at [476, 263] on input "text" at bounding box center [517, 269] width 174 height 25
paste input "Law Offices of [PERSON_NAME]"
type input "Law Offices of [PERSON_NAME]"
click at [416, 344] on input "text" at bounding box center [474, 347] width 243 height 28
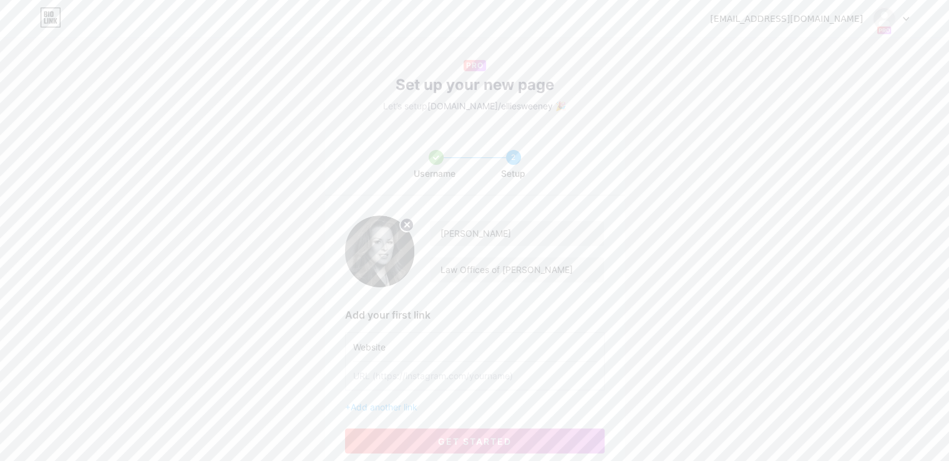
type input "Website"
click at [420, 383] on input "text" at bounding box center [474, 375] width 243 height 28
paste input "[URL][DOMAIN_NAME]"
type input "[URL][DOMAIN_NAME]"
click at [432, 429] on button "get started" at bounding box center [475, 440] width 260 height 25
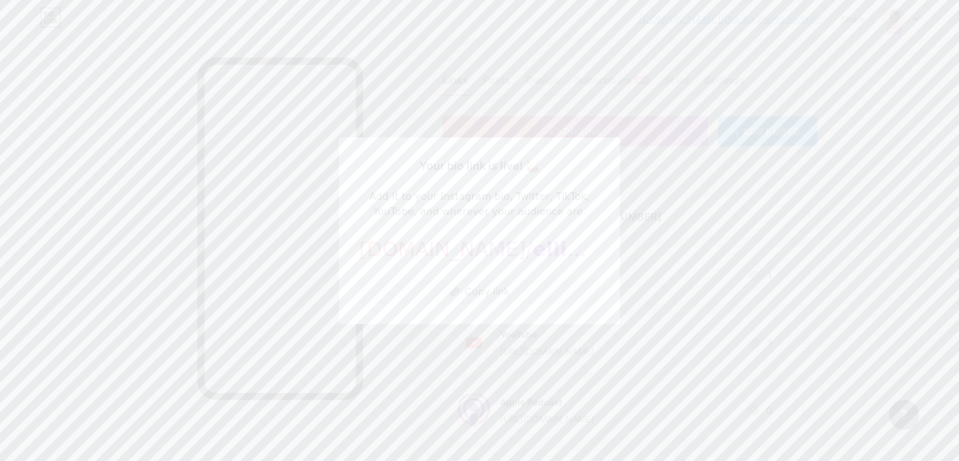
click at [728, 182] on div at bounding box center [479, 230] width 959 height 461
click at [752, 222] on icon at bounding box center [753, 223] width 15 height 15
click at [577, 182] on icon at bounding box center [569, 186] width 25 height 23
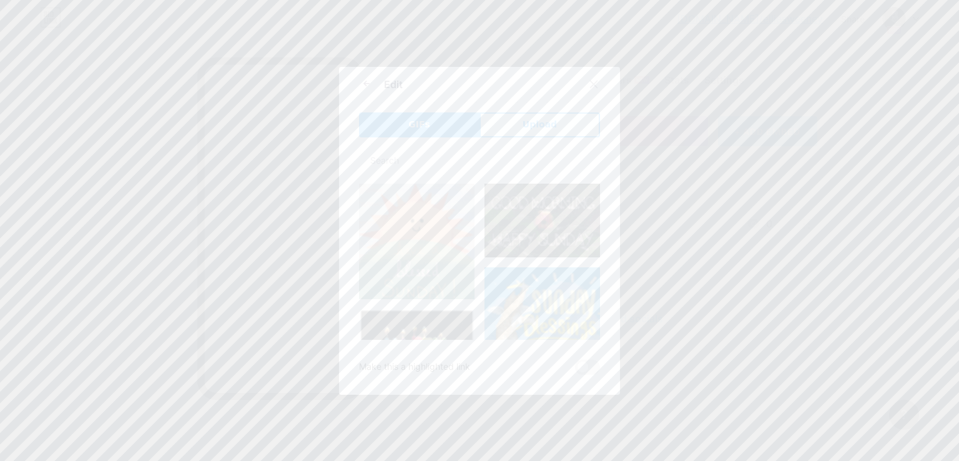
click at [539, 123] on span "Upload" at bounding box center [539, 124] width 34 height 13
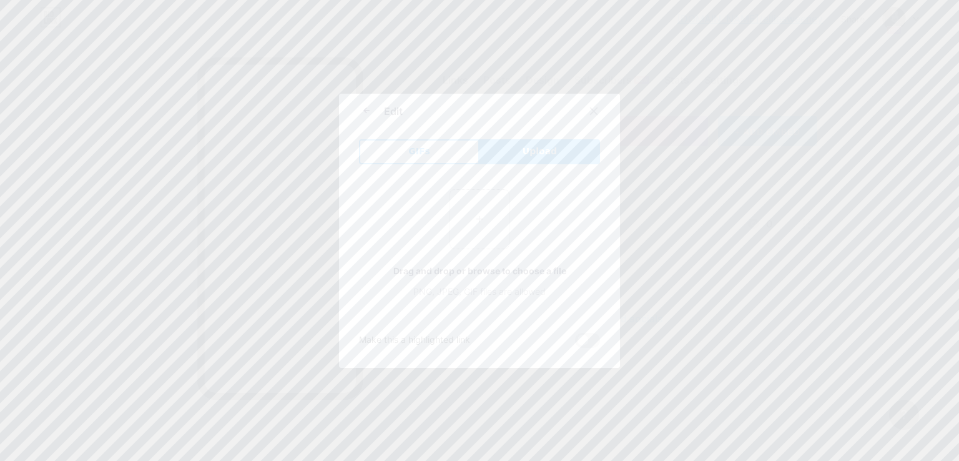
click at [487, 208] on input "file" at bounding box center [479, 219] width 59 height 59
type input "C:\fakepath\Website.png"
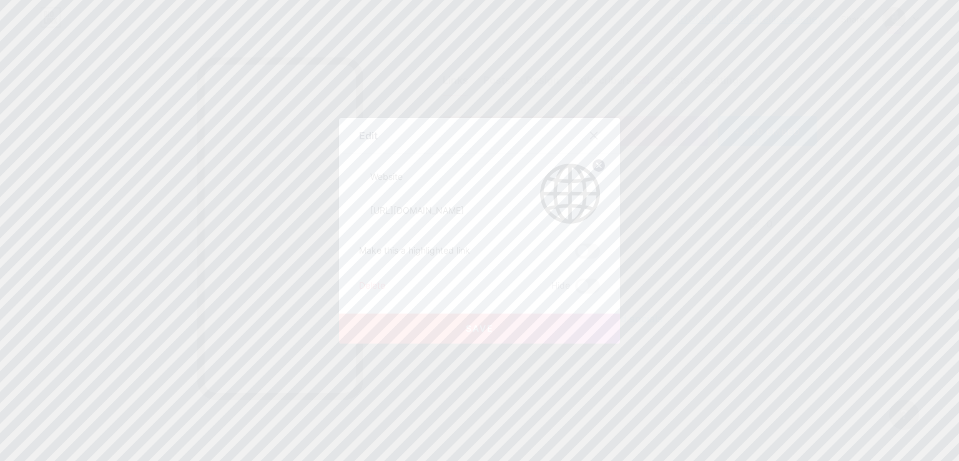
click at [394, 333] on button "Save" at bounding box center [479, 328] width 281 height 30
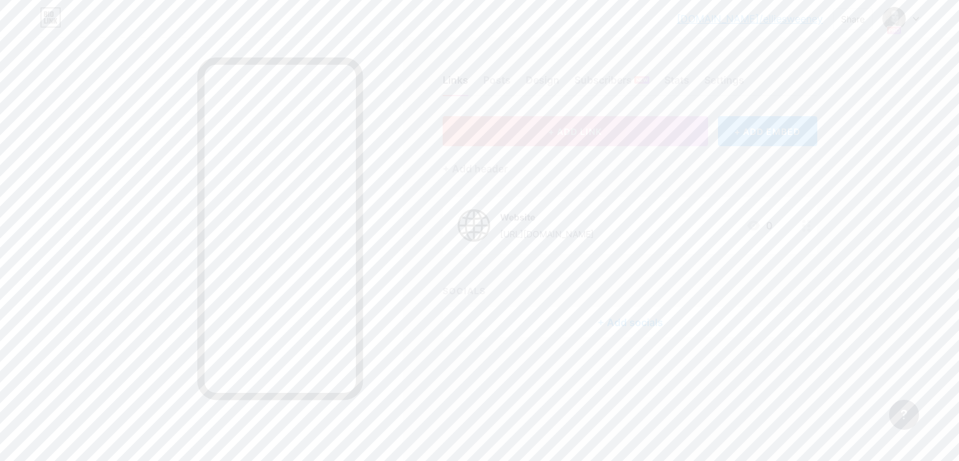
drag, startPoint x: 481, startPoint y: 157, endPoint x: 494, endPoint y: 177, distance: 24.4
click at [481, 157] on div "+ Add header" at bounding box center [630, 161] width 374 height 31
click at [493, 170] on div "+ Add header" at bounding box center [475, 168] width 65 height 15
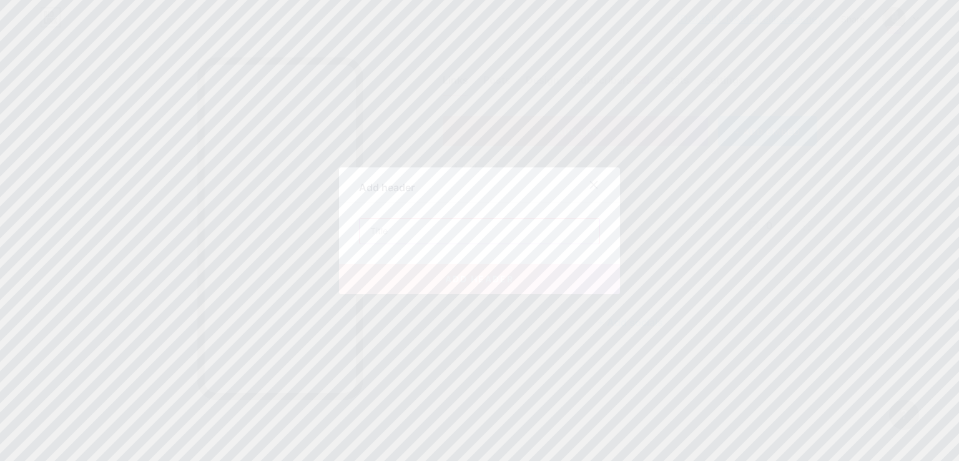
click at [474, 237] on input "text" at bounding box center [479, 230] width 240 height 25
paste input "[PHONE_NUMBER]"
type input "[PHONE_NUMBER]"
drag, startPoint x: 481, startPoint y: 269, endPoint x: 479, endPoint y: 279, distance: 10.3
click at [481, 271] on button "add header" at bounding box center [479, 279] width 281 height 30
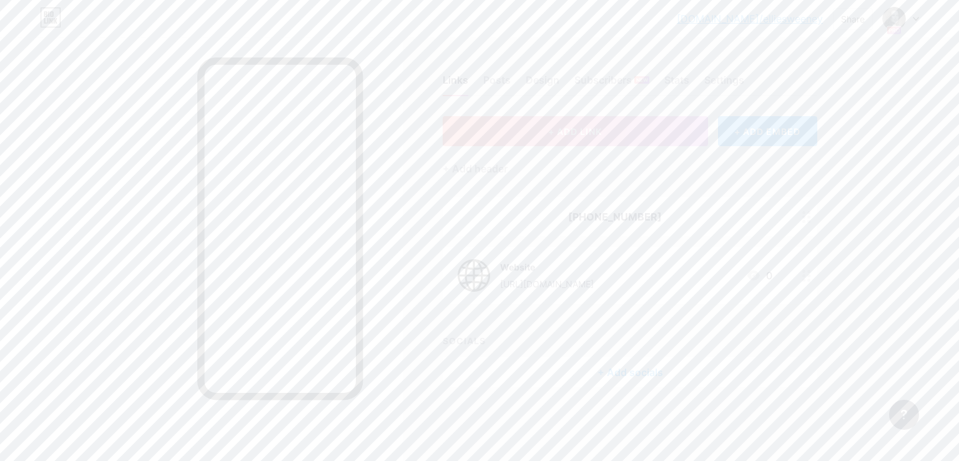
click at [800, 25] on link "[DOMAIN_NAME]/elliesweeney" at bounding box center [750, 18] width 146 height 15
click at [913, 22] on div at bounding box center [901, 18] width 36 height 22
click at [798, 180] on div "+ Add a new page" at bounding box center [842, 178] width 140 height 12
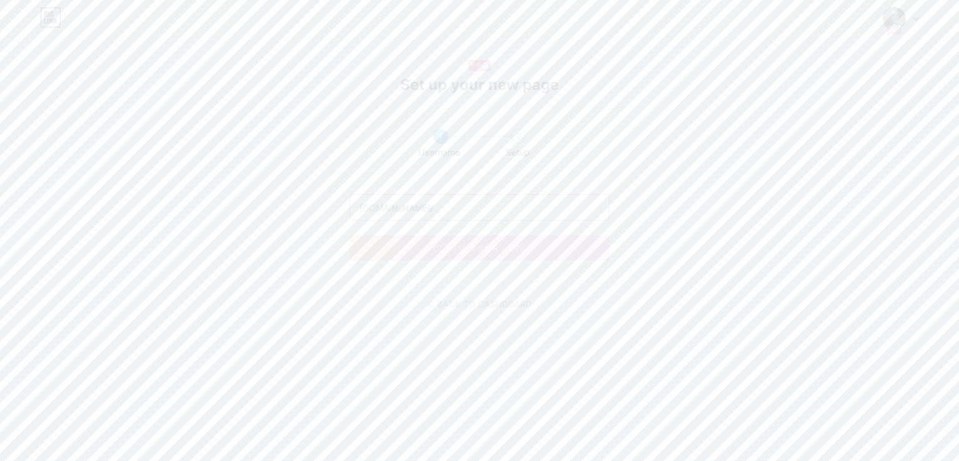
click at [462, 208] on input "text" at bounding box center [479, 207] width 258 height 25
paste input "tieeshan. [PERSON_NAME]"
click at [461, 208] on input "tieeshan. [PERSON_NAME]" at bounding box center [479, 207] width 258 height 25
drag, startPoint x: 461, startPoint y: 208, endPoint x: 392, endPoint y: 209, distance: 68.7
click at [392, 209] on input "tieeshan. [PERSON_NAME]" at bounding box center [479, 207] width 258 height 25
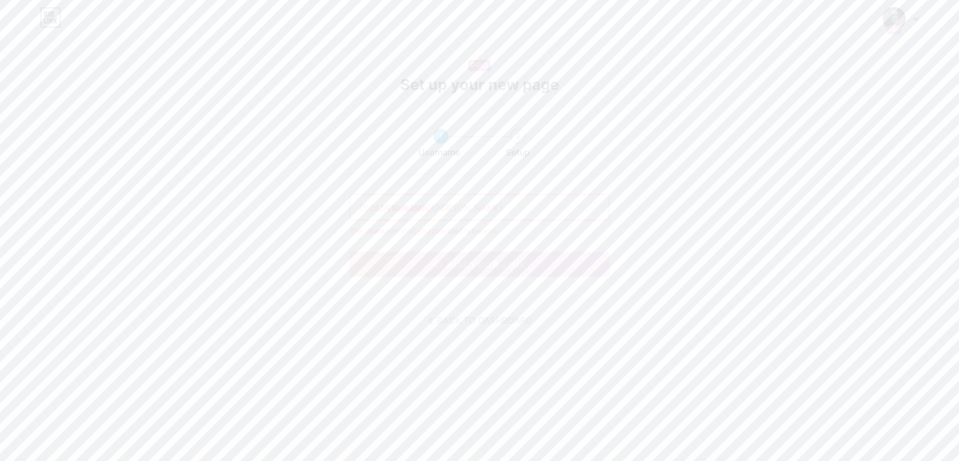
paste input "text"
type input "tieeshataylor"
click at [493, 248] on span "claim your link" at bounding box center [480, 248] width 94 height 11
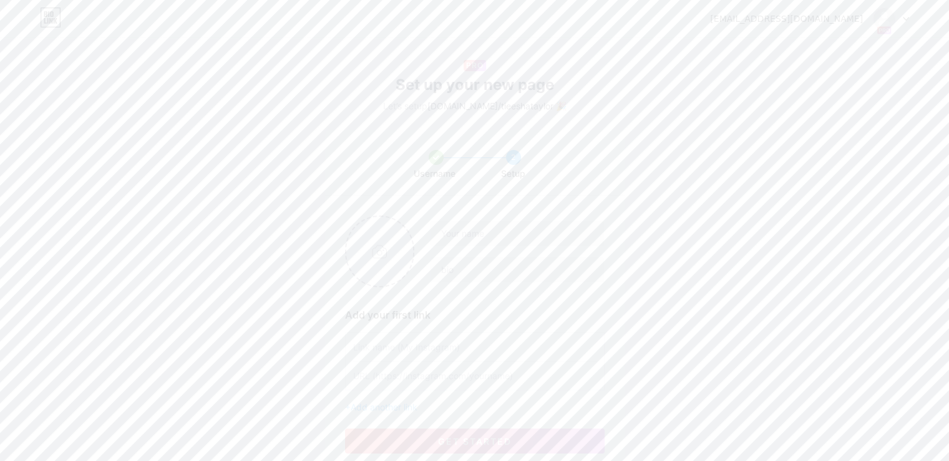
click at [379, 239] on input "file" at bounding box center [379, 251] width 67 height 69
type input "C:\fakepath\YT-Profile-1.png"
click at [504, 243] on input "text" at bounding box center [517, 233] width 174 height 25
paste input "[PERSON_NAME]"
click at [442, 236] on input "[PERSON_NAME]" at bounding box center [517, 233] width 174 height 25
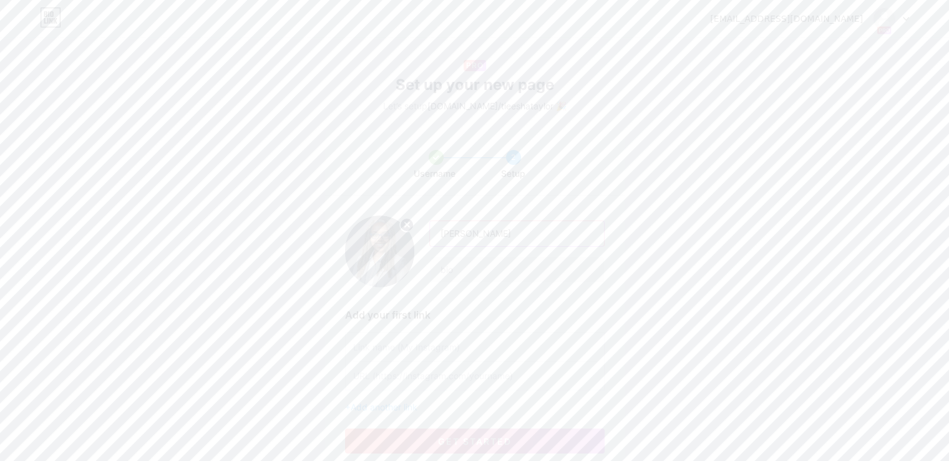
type input "[PERSON_NAME]"
click at [453, 270] on input "text" at bounding box center [517, 269] width 174 height 25
paste input "Elderly Care Law Firm"
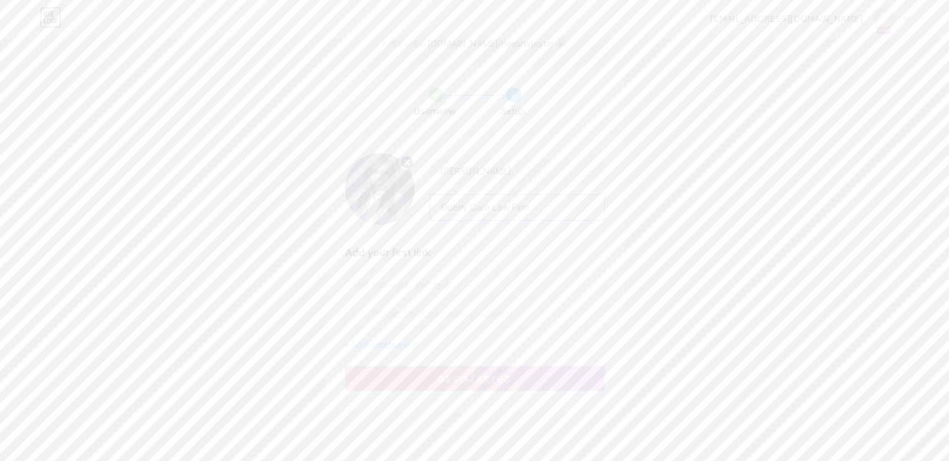
type input "Elderly Care Law Firm"
click at [417, 280] on input "text" at bounding box center [474, 284] width 243 height 28
type input "Website"
paste input "[URL][DOMAIN_NAME]"
type input "[URL][DOMAIN_NAME]"
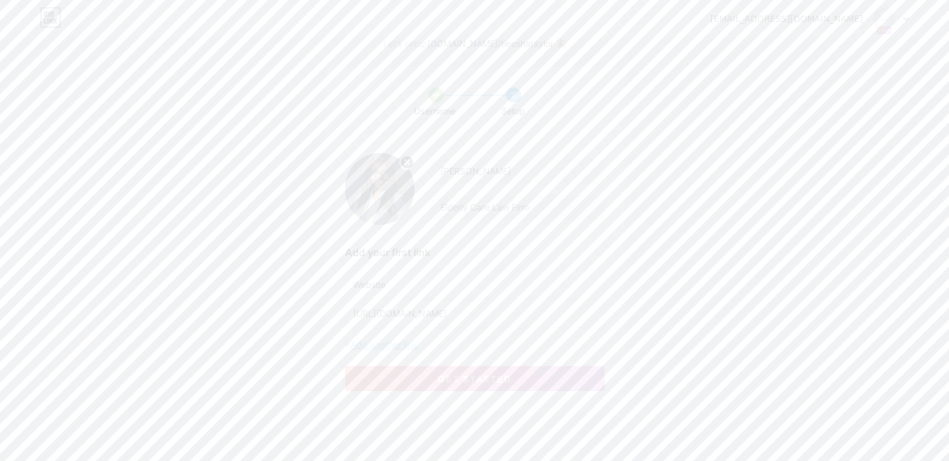
click at [418, 345] on span "Add another link" at bounding box center [384, 344] width 67 height 11
click at [414, 350] on input "text" at bounding box center [474, 352] width 243 height 28
type input "YouTube"
paste input "[URL][DOMAIN_NAME]"
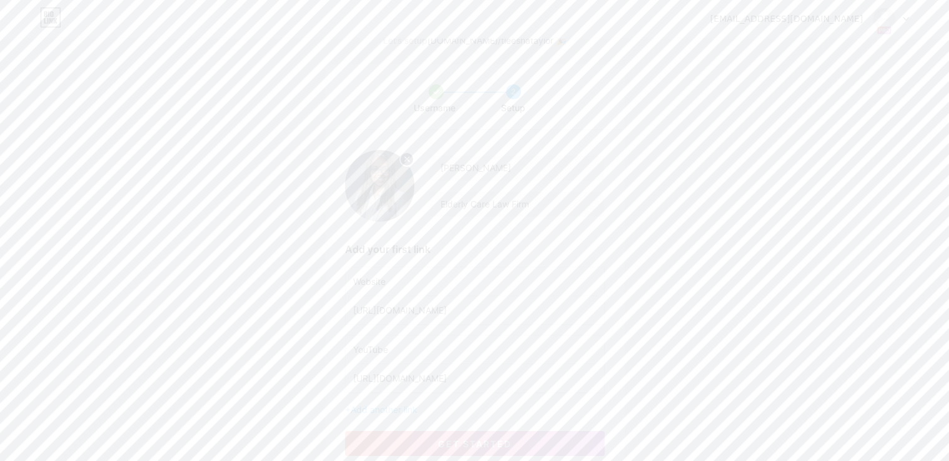
scroll to position [130, 0]
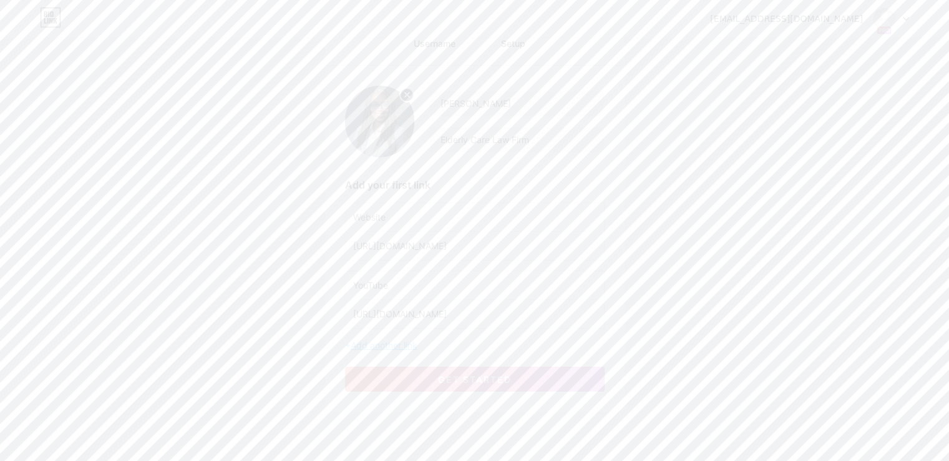
type input "[URL][DOMAIN_NAME]"
click at [397, 340] on span "Add another link" at bounding box center [384, 345] width 67 height 11
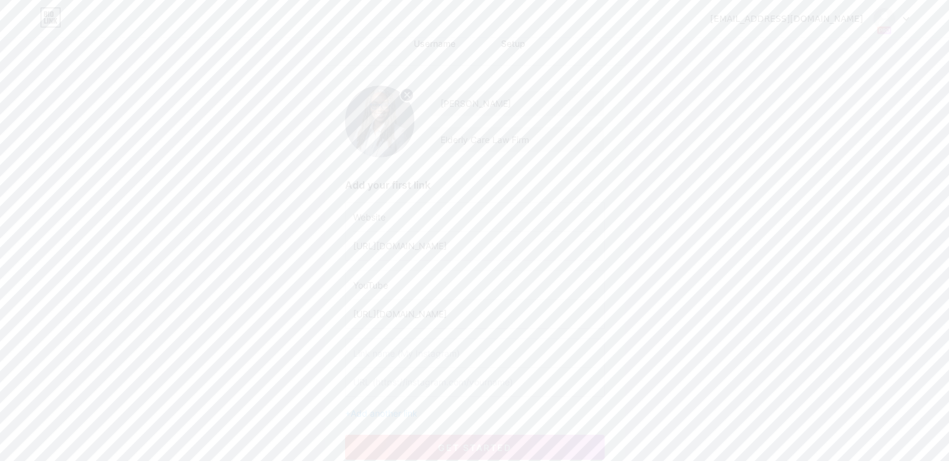
click at [379, 355] on input "text" at bounding box center [474, 353] width 243 height 28
type input "Facebook"
paste input "[URL][DOMAIN_NAME]"
type input "[URL][DOMAIN_NAME]"
click at [411, 423] on div "[PERSON_NAME] Elderly Care Law Firm Add your first link Website [URL][DOMAIN_NA…" at bounding box center [475, 273] width 300 height 414
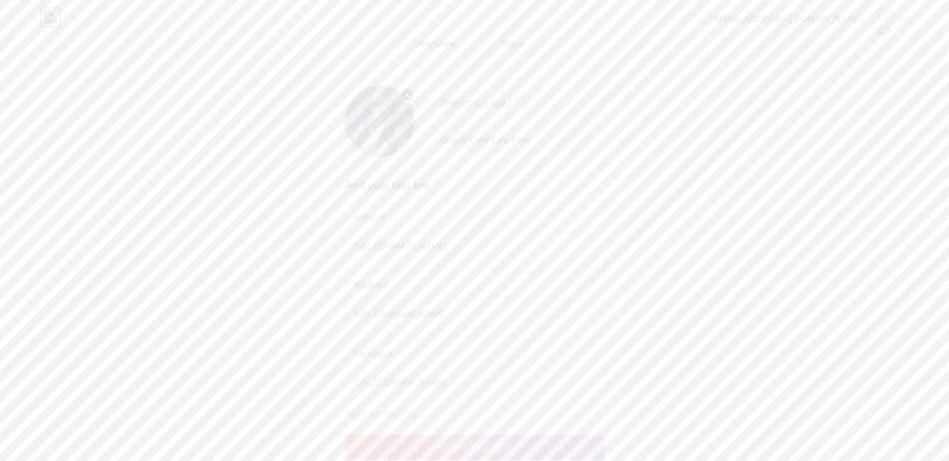
click at [409, 410] on span "Add another link" at bounding box center [384, 413] width 67 height 11
click at [409, 411] on input "text" at bounding box center [474, 421] width 243 height 28
type input "Instagram"
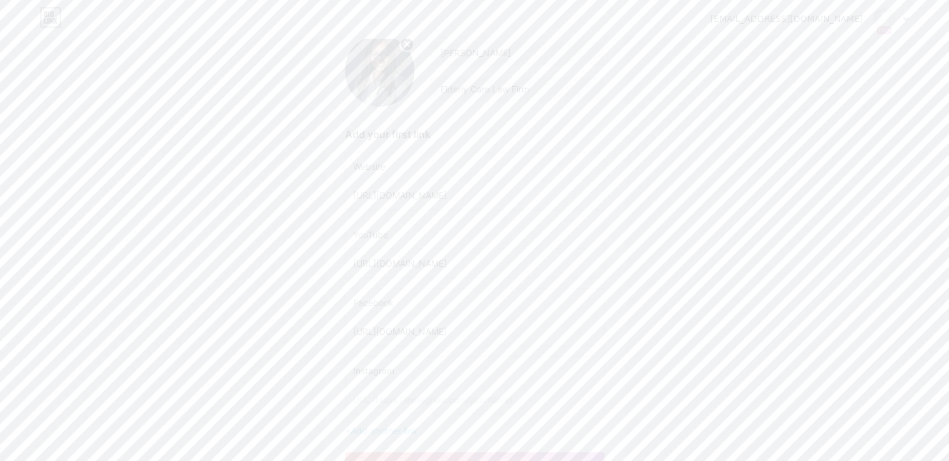
scroll to position [265, 0]
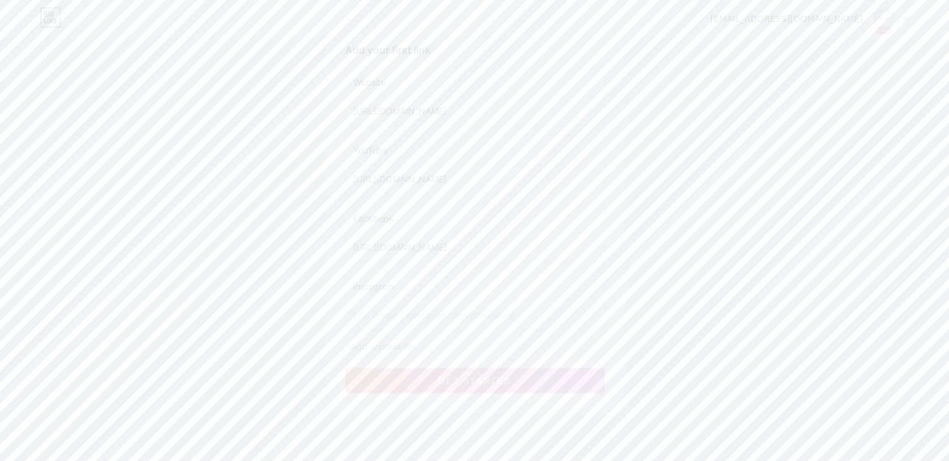
paste input "[URL][DOMAIN_NAME]"
type input "[URL][DOMAIN_NAME]"
click at [403, 290] on input "Instagram" at bounding box center [474, 286] width 243 height 28
click at [394, 341] on span "Add another link" at bounding box center [384, 346] width 67 height 11
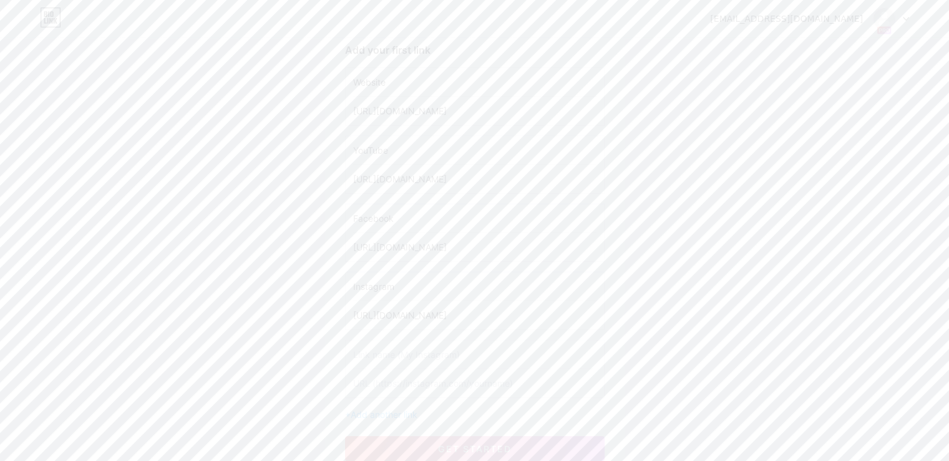
click at [424, 377] on input "text" at bounding box center [474, 383] width 243 height 28
paste input "[URL][DOMAIN_NAME]"
type input "[URL][DOMAIN_NAME]"
click at [414, 355] on input "text" at bounding box center [474, 354] width 243 height 28
type input "LinkedIn"
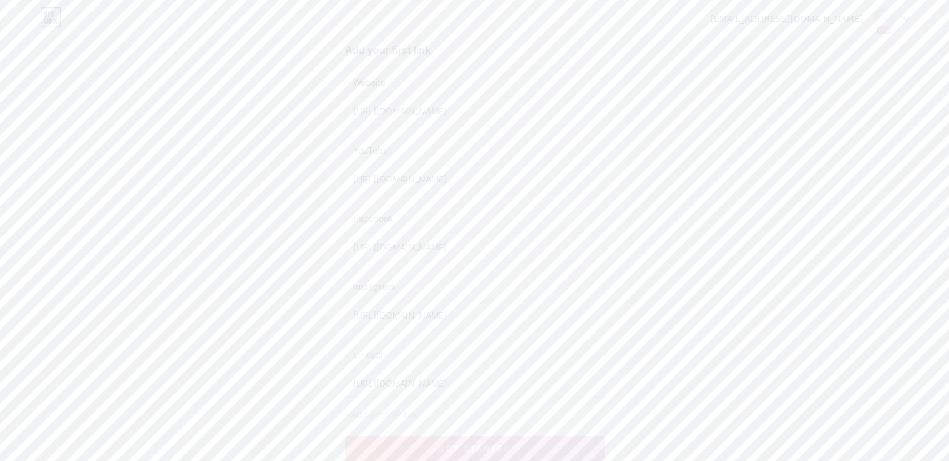
scroll to position [333, 0]
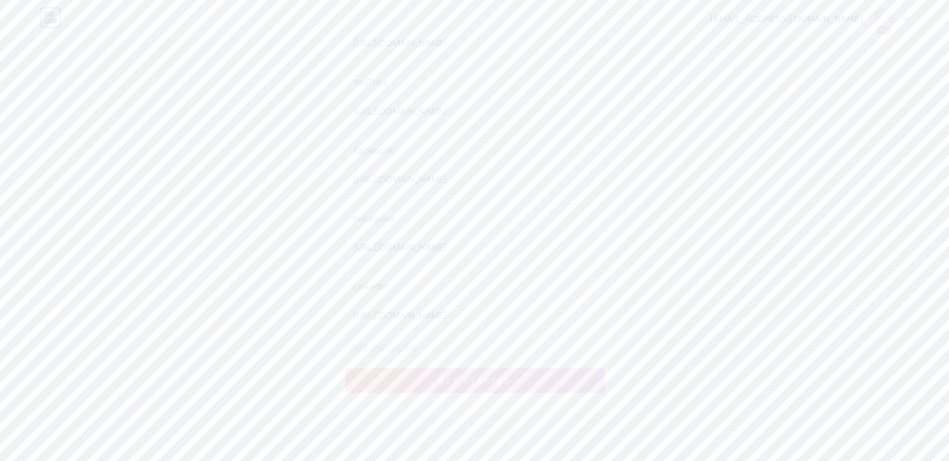
click at [412, 348] on span "Add another link" at bounding box center [384, 346] width 67 height 11
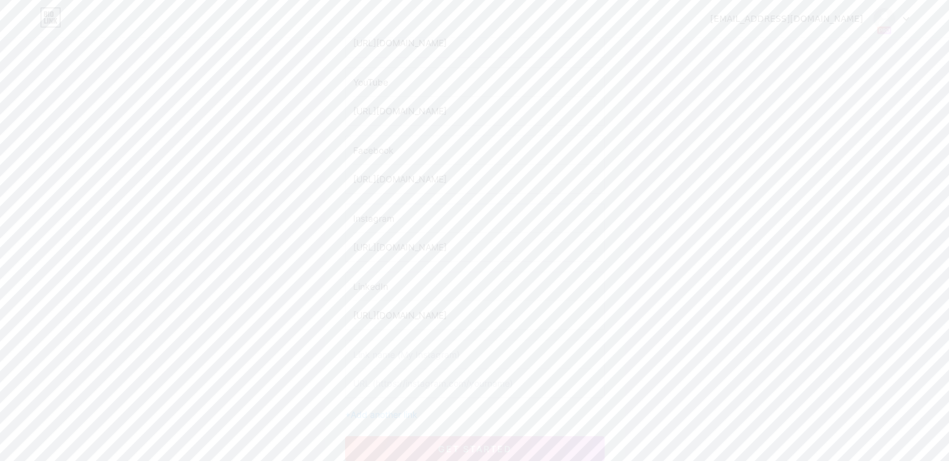
click at [442, 369] on input "text" at bounding box center [474, 383] width 243 height 28
type input "TikTok"
paste input "[URL][DOMAIN_NAME]"
click at [442, 369] on input "[URL][DOMAIN_NAME]" at bounding box center [474, 383] width 243 height 28
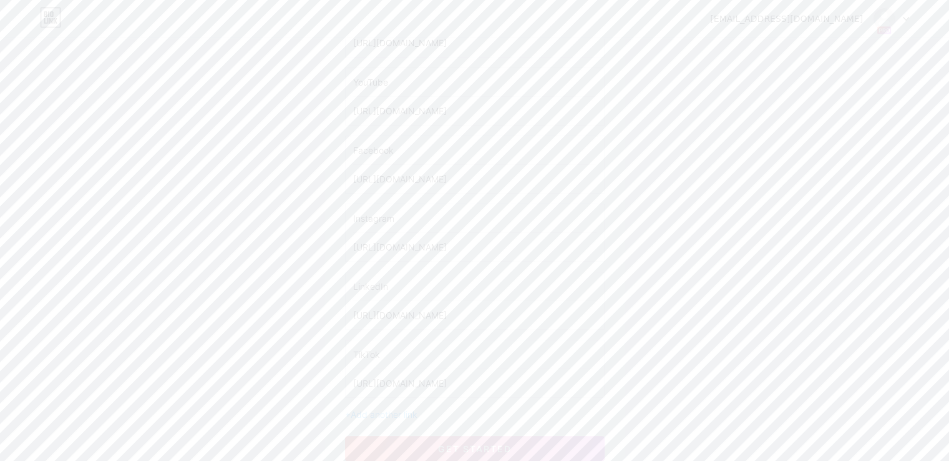
type input "[URL][DOMAIN_NAME]"
click at [452, 348] on input "TikTok" at bounding box center [474, 354] width 243 height 28
click at [409, 409] on span "Add another link" at bounding box center [384, 414] width 67 height 11
click at [394, 416] on input "text" at bounding box center [474, 422] width 243 height 28
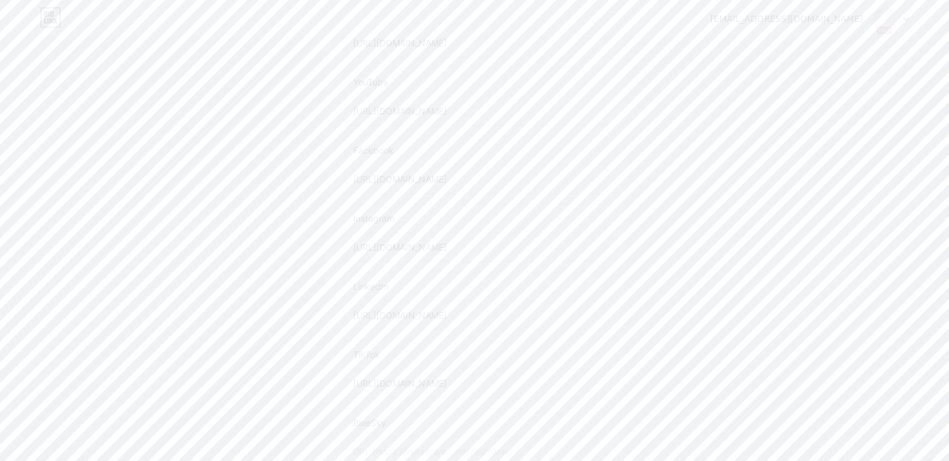
type input "BlueSky"
click at [447, 395] on input "text" at bounding box center [474, 388] width 243 height 28
paste input "[URL][DOMAIN_NAME][DOMAIN_NAME]"
type input "[URL][DOMAIN_NAME][DOMAIN_NAME]"
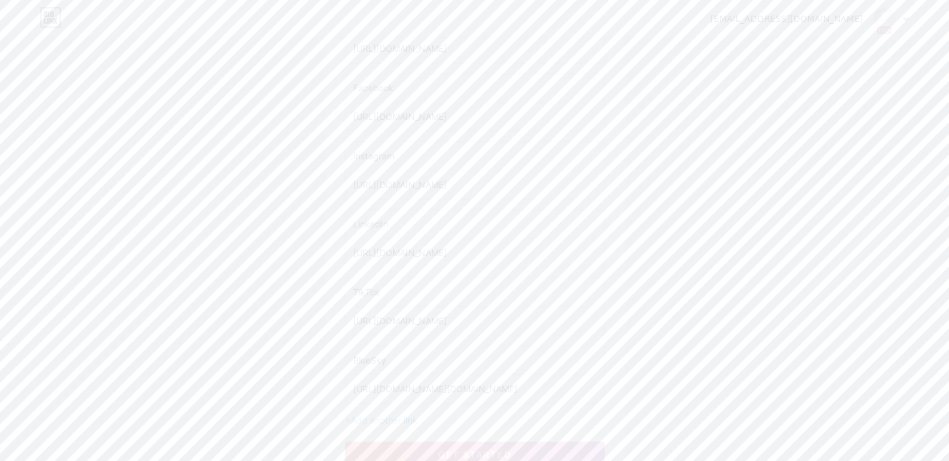
click at [420, 362] on input "BlueSky" at bounding box center [474, 360] width 243 height 28
click at [377, 359] on input "BlueSky" at bounding box center [474, 360] width 243 height 28
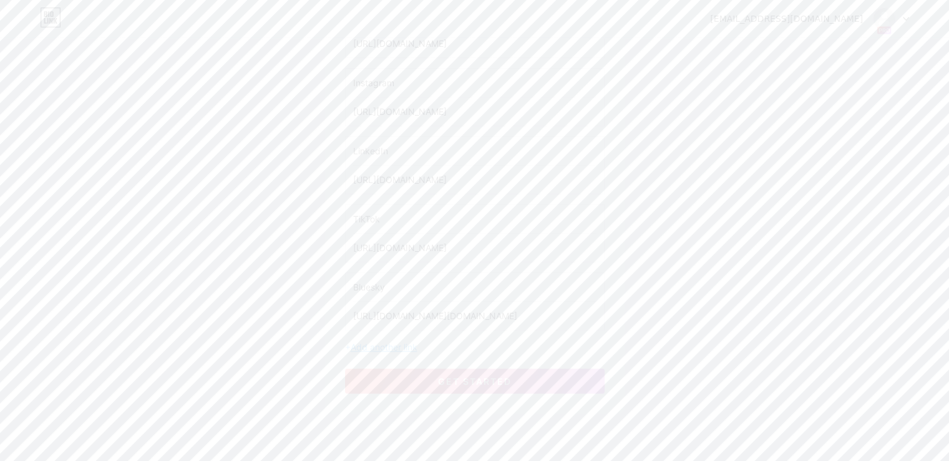
type input "Bluesky"
click at [410, 348] on span "Add another link" at bounding box center [384, 346] width 67 height 11
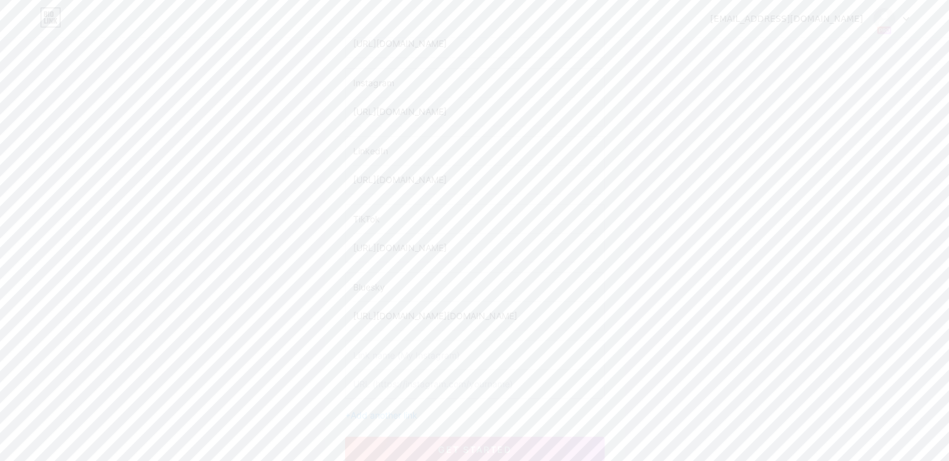
click at [419, 355] on input "text" at bounding box center [474, 355] width 243 height 28
click at [419, 355] on input "Twitch" at bounding box center [474, 355] width 243 height 28
type input "Twitch"
click at [400, 373] on input "text" at bounding box center [474, 383] width 243 height 28
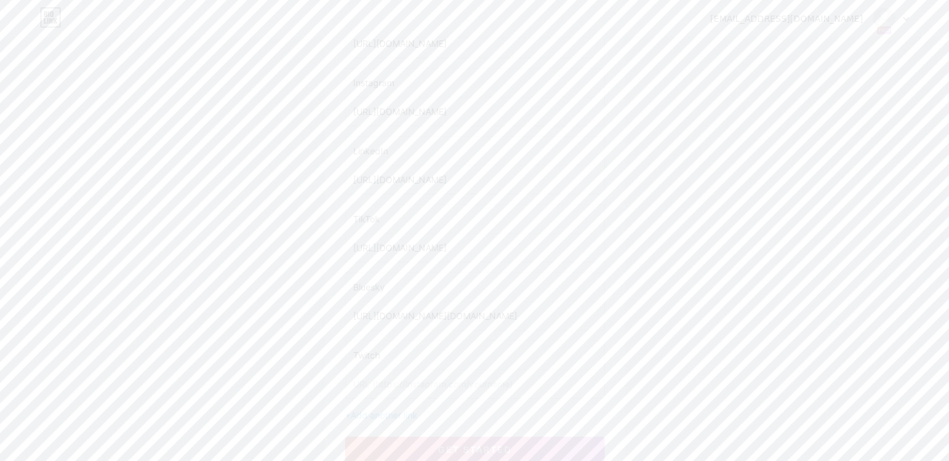
paste input "[URL][DOMAIN_NAME]"
type input "[URL][DOMAIN_NAME]"
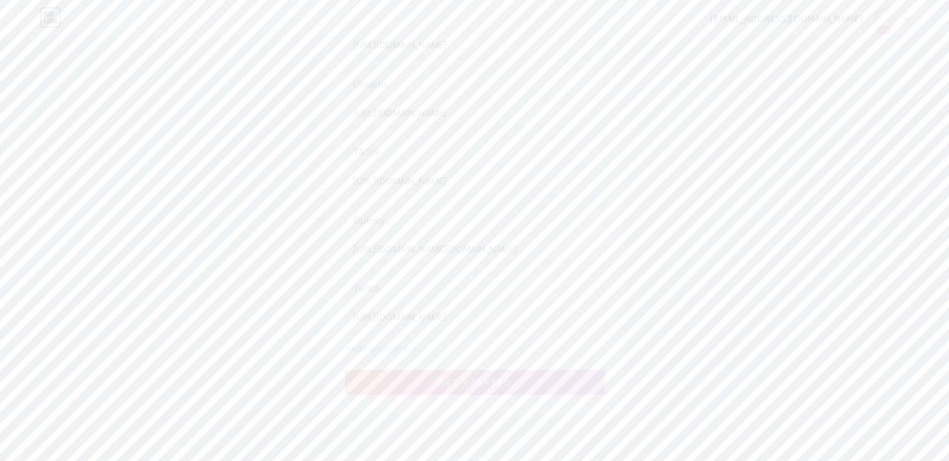
scroll to position [536, 0]
click at [416, 344] on span "Add another link" at bounding box center [384, 347] width 67 height 11
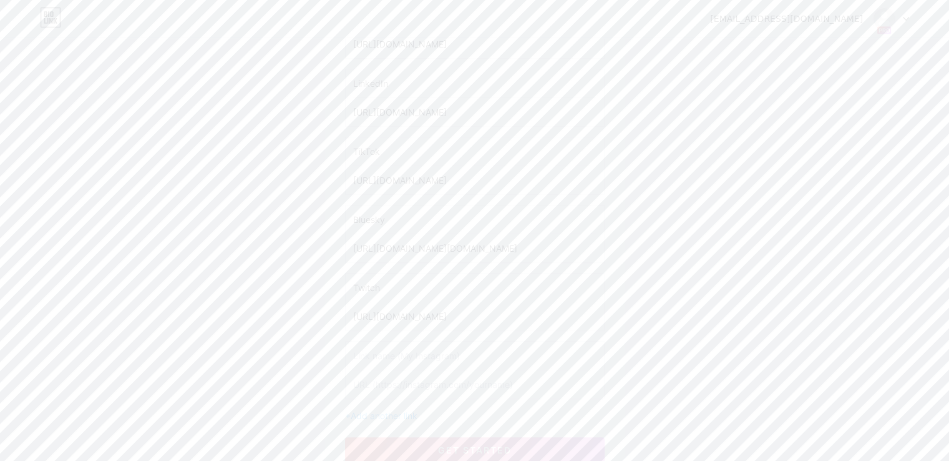
click at [423, 323] on input "[URL][DOMAIN_NAME]" at bounding box center [474, 316] width 243 height 28
click at [418, 348] on input "text" at bounding box center [474, 355] width 243 height 28
type input "Pimtesrt"
paste input "[URL][DOMAIN_NAME]"
type input "[URL][DOMAIN_NAME]"
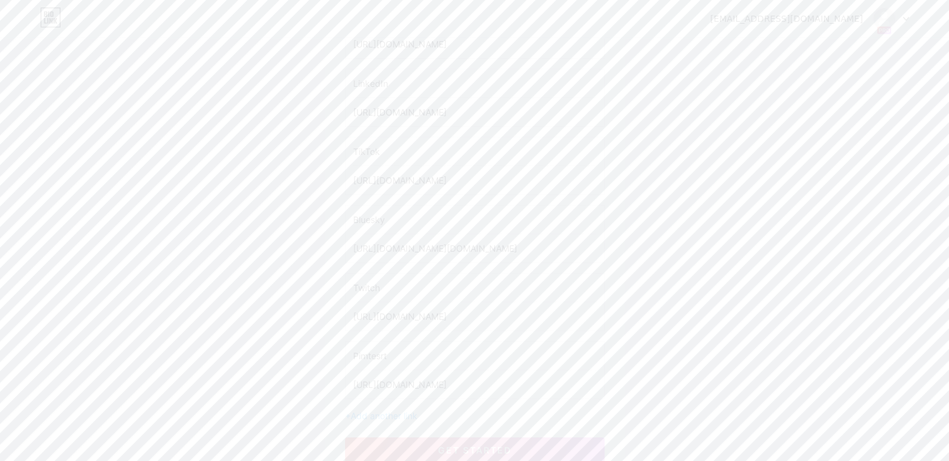
click at [368, 352] on input "Pimtesrt" at bounding box center [474, 355] width 243 height 28
drag, startPoint x: 374, startPoint y: 351, endPoint x: 426, endPoint y: 378, distance: 58.1
click at [426, 378] on input "[URL][DOMAIN_NAME]" at bounding box center [474, 384] width 243 height 28
click at [398, 351] on input "Pimtesrt" at bounding box center [474, 355] width 243 height 28
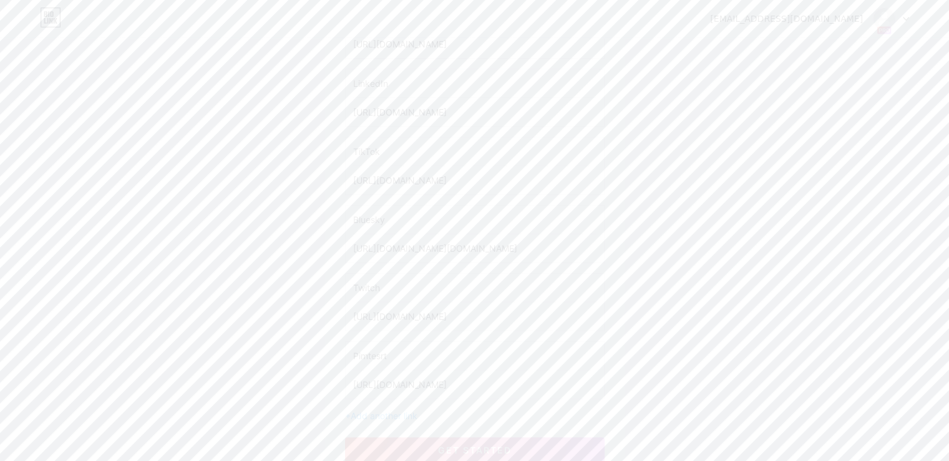
click at [398, 351] on input "Pimtesrt" at bounding box center [474, 355] width 243 height 28
paste input "pinteres"
click at [356, 353] on input "pinterest" at bounding box center [474, 355] width 243 height 28
type input "Pinterest"
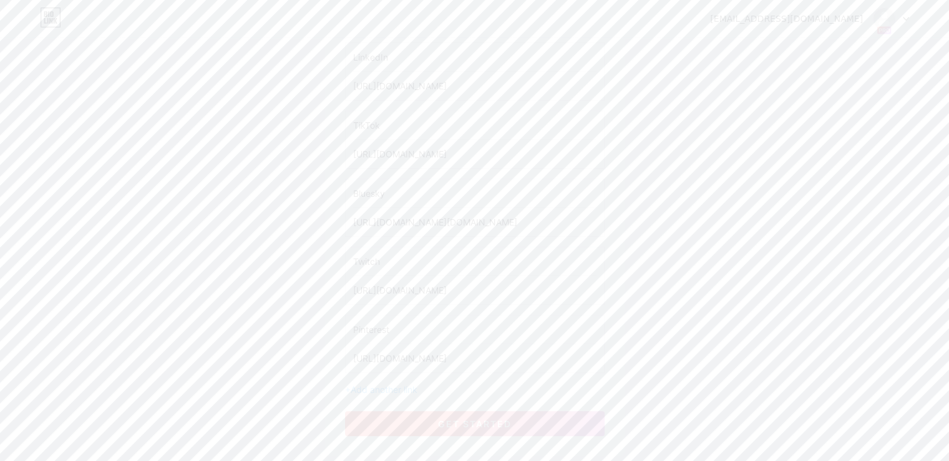
click at [438, 413] on button "get started" at bounding box center [475, 423] width 260 height 25
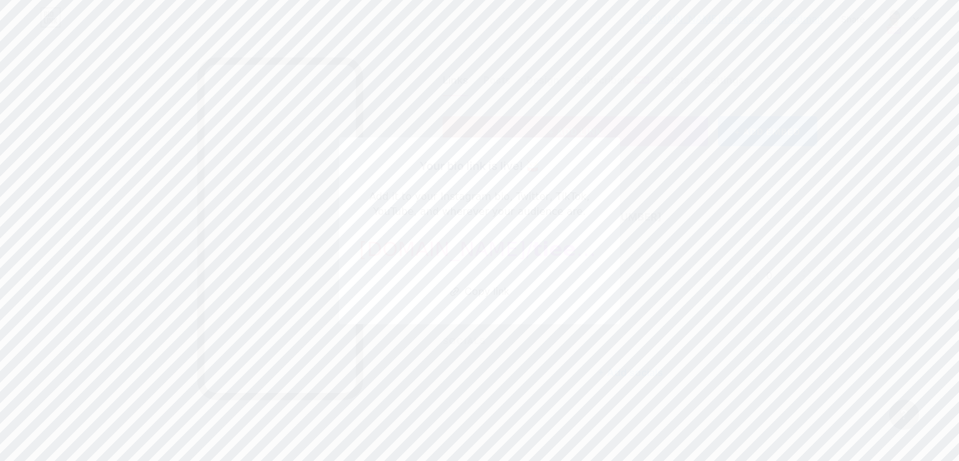
click at [719, 241] on div at bounding box center [479, 230] width 959 height 461
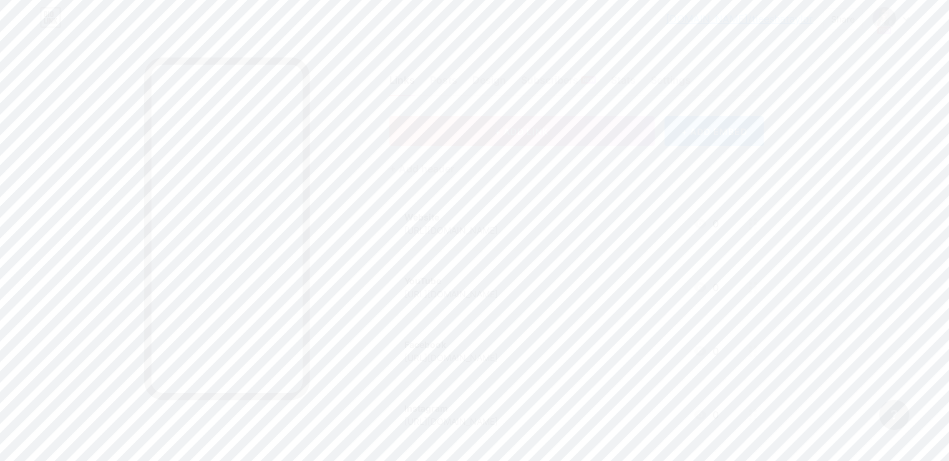
click at [454, 164] on div "+ Add header" at bounding box center [421, 168] width 65 height 15
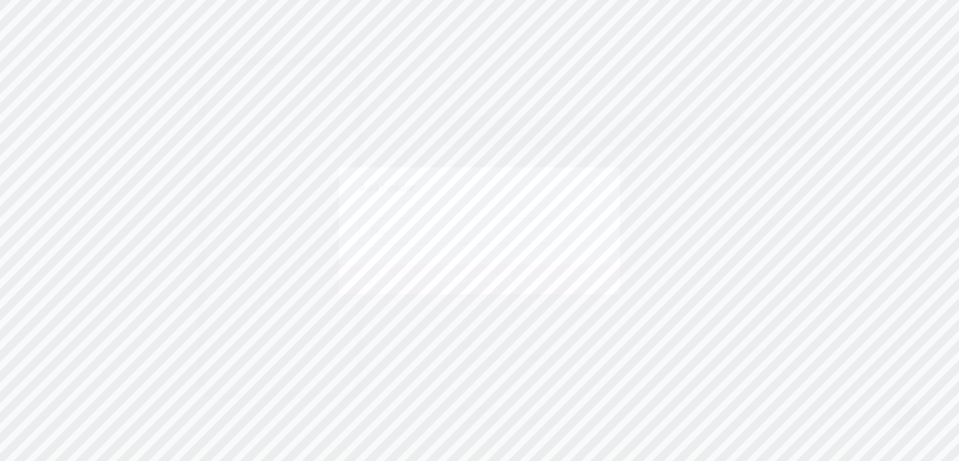
click at [482, 225] on input "text" at bounding box center [479, 230] width 240 height 25
paste input "[PHONE_NUMBER]"
type input "[PHONE_NUMBER]"
click at [431, 273] on button "add header" at bounding box center [479, 279] width 281 height 30
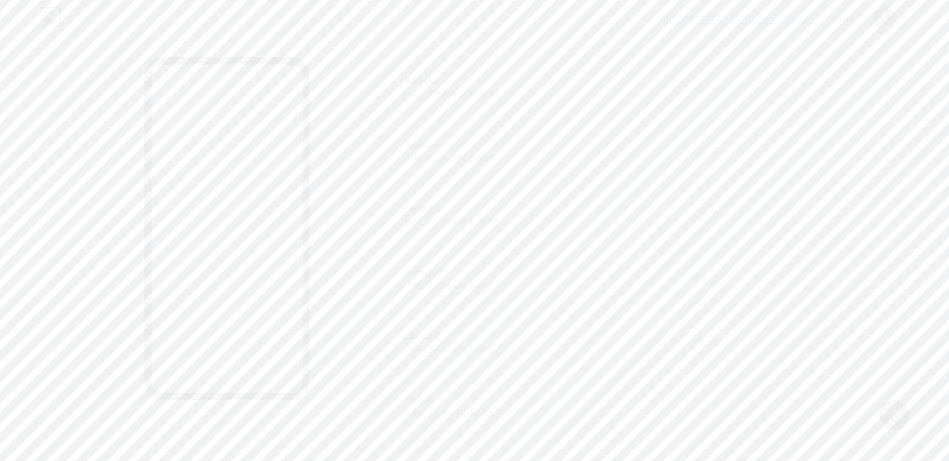
scroll to position [187, 0]
click at [708, 85] on icon at bounding box center [700, 86] width 15 height 15
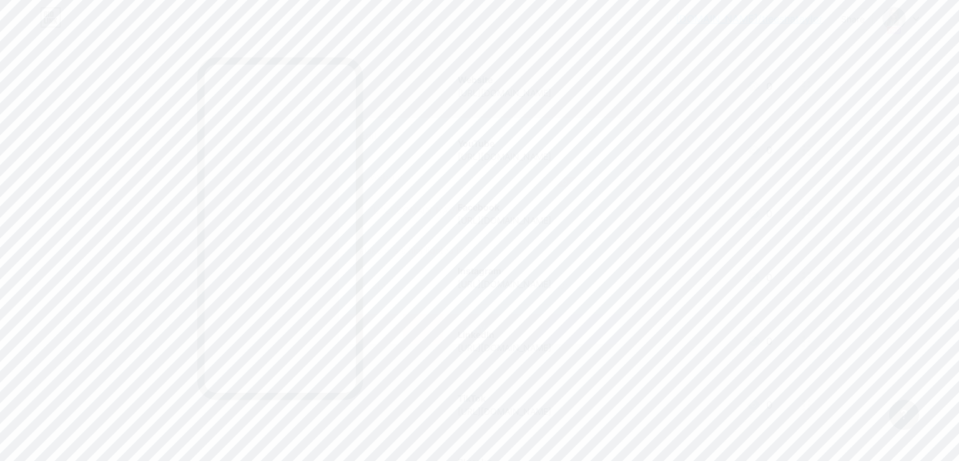
click at [572, 190] on rect at bounding box center [577, 193] width 10 height 6
click at [560, 130] on button "Upload" at bounding box center [539, 124] width 120 height 25
click at [451, 215] on input "file" at bounding box center [479, 219] width 59 height 59
type input "C:\fakepath\Website.png"
click at [438, 328] on button "Save" at bounding box center [479, 328] width 281 height 30
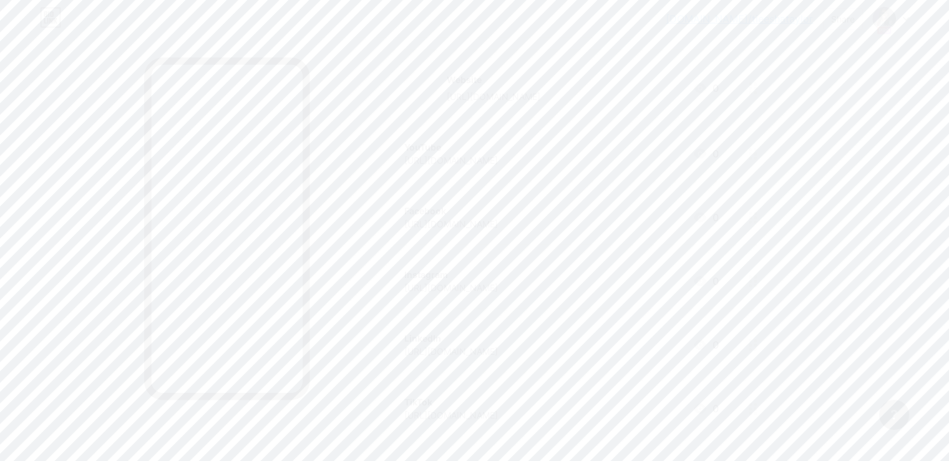
click at [707, 149] on icon at bounding box center [700, 154] width 12 height 10
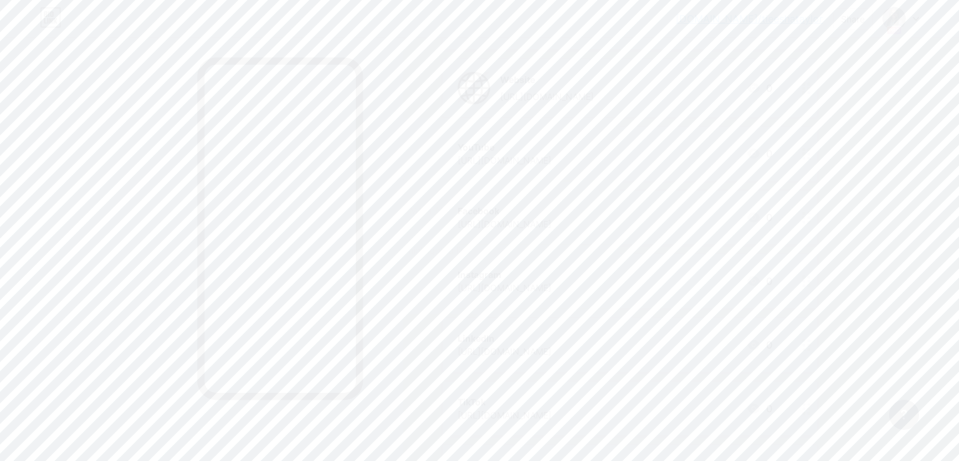
click at [578, 183] on div "Picture" at bounding box center [570, 194] width 60 height 60
click at [487, 119] on button "Upload" at bounding box center [539, 124] width 120 height 25
click at [454, 215] on input "file" at bounding box center [479, 219] width 59 height 59
type input "C:\fakepath\YouTube.png"
click at [472, 316] on button "Save" at bounding box center [479, 328] width 281 height 30
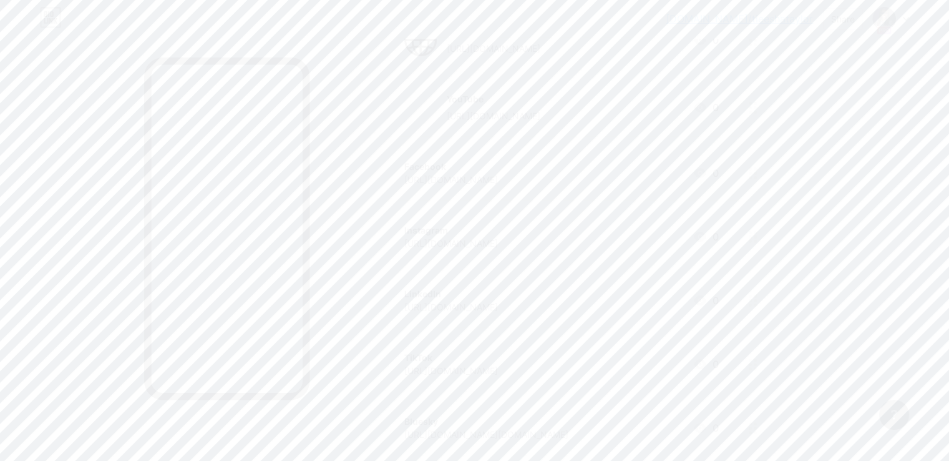
scroll to position [250, 0]
click at [707, 159] on icon at bounding box center [700, 159] width 12 height 10
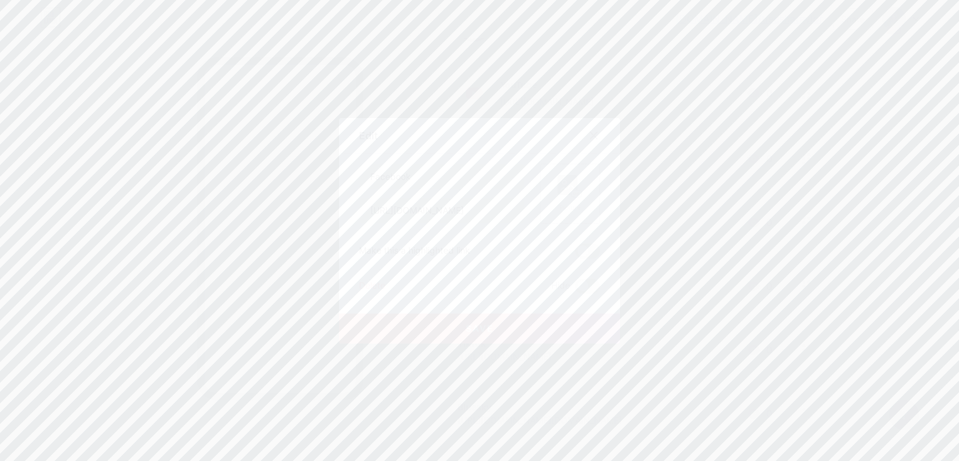
click at [545, 201] on div "Picture" at bounding box center [570, 194] width 60 height 60
click at [564, 102] on div "Edit GIFs Upload Content YouTube Play YouTube video without leaving your page. …" at bounding box center [479, 231] width 281 height 328
click at [559, 115] on button "Upload" at bounding box center [539, 124] width 120 height 25
click at [455, 225] on input "file" at bounding box center [479, 219] width 59 height 59
type input "C:\fakepath\facebook-512.webp"
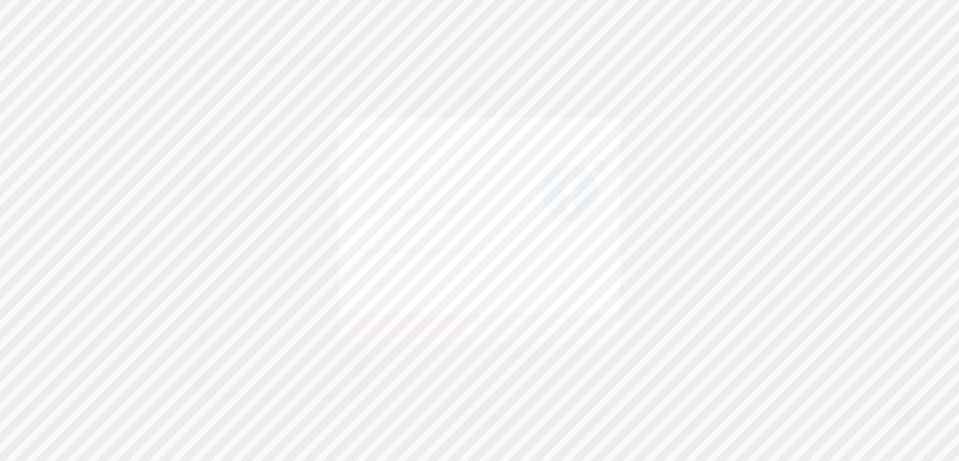
click at [435, 336] on button "Save" at bounding box center [479, 328] width 281 height 30
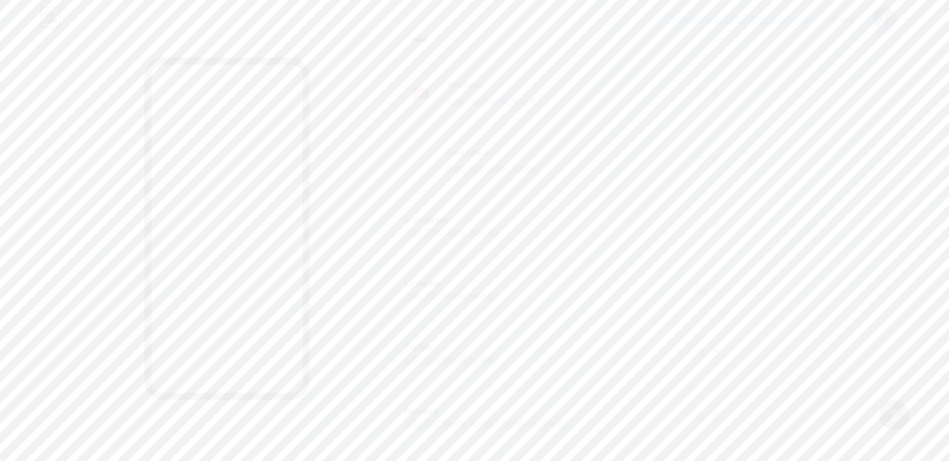
scroll to position [374, 0]
click at [719, 99] on div "Instagram [URL][DOMAIN_NAME] 0" at bounding box center [561, 101] width 315 height 29
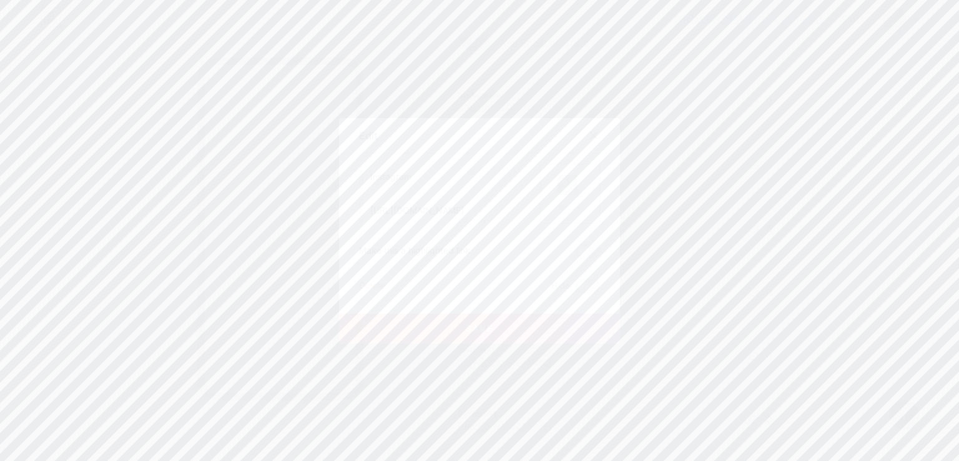
click at [584, 217] on div "Picture" at bounding box center [570, 194] width 60 height 60
click at [554, 129] on button "Upload" at bounding box center [539, 124] width 120 height 25
click at [469, 228] on input "file" at bounding box center [479, 219] width 59 height 59
type input "C:\fakepath\Instagram_icon.png"
click at [438, 328] on button "Save" at bounding box center [479, 328] width 281 height 30
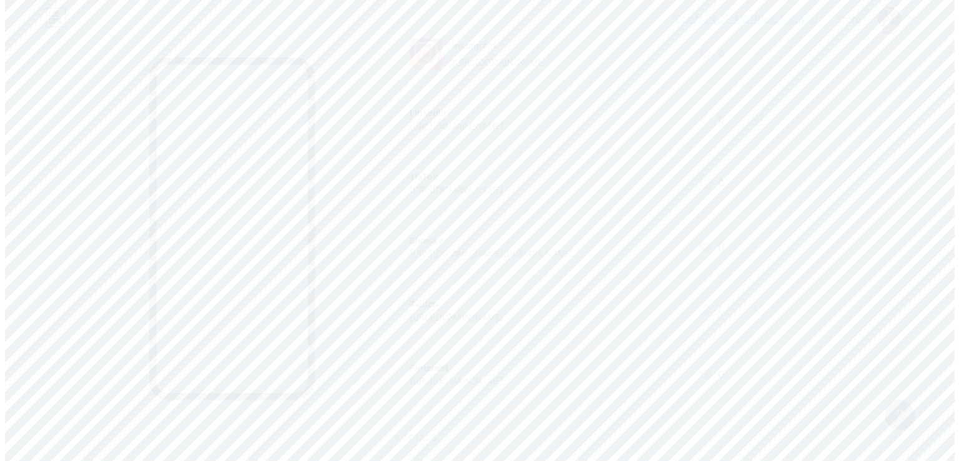
scroll to position [437, 0]
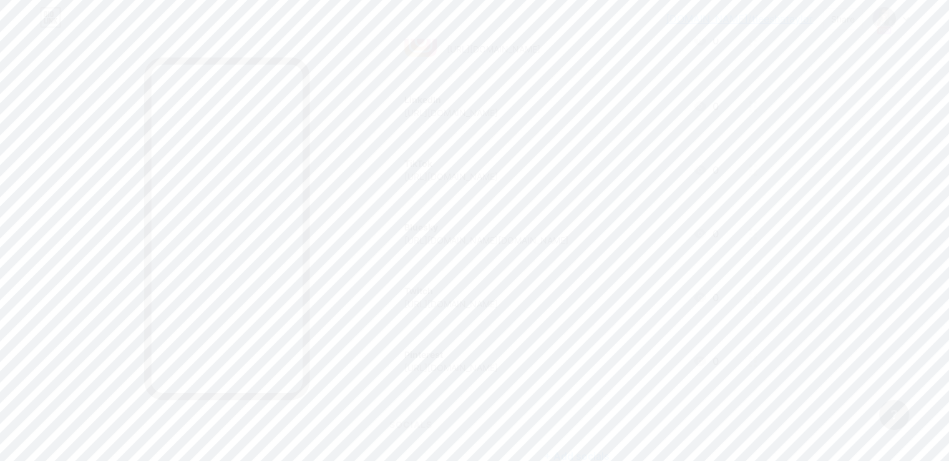
click at [707, 103] on icon at bounding box center [700, 106] width 12 height 10
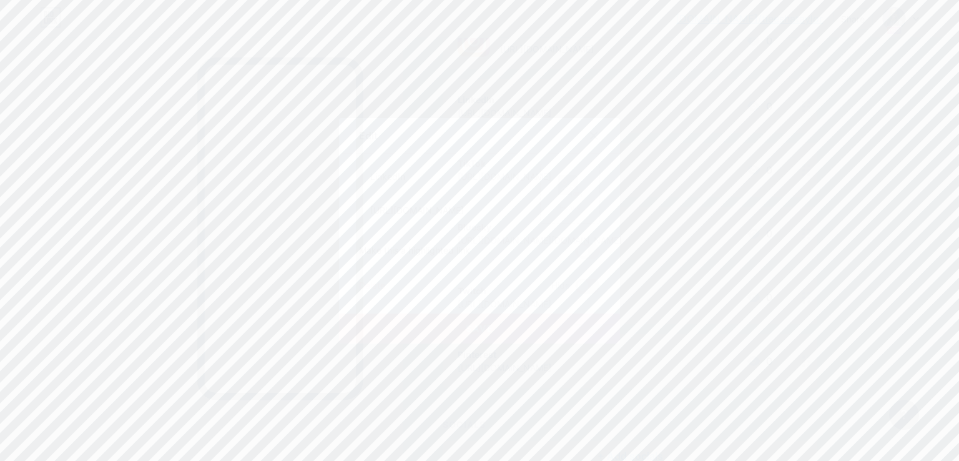
click at [543, 190] on div "Picture" at bounding box center [570, 194] width 60 height 60
click at [560, 132] on button "Upload" at bounding box center [539, 124] width 120 height 25
click at [476, 211] on input "file" at bounding box center [479, 219] width 59 height 59
type input "C:\fakepath\LinkedIn.png"
click at [477, 320] on button "Save" at bounding box center [479, 328] width 281 height 30
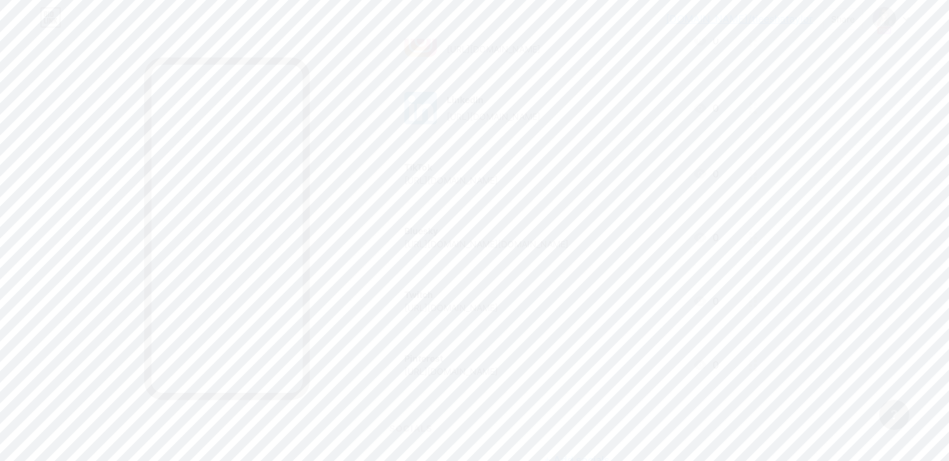
click at [707, 170] on icon at bounding box center [700, 174] width 12 height 10
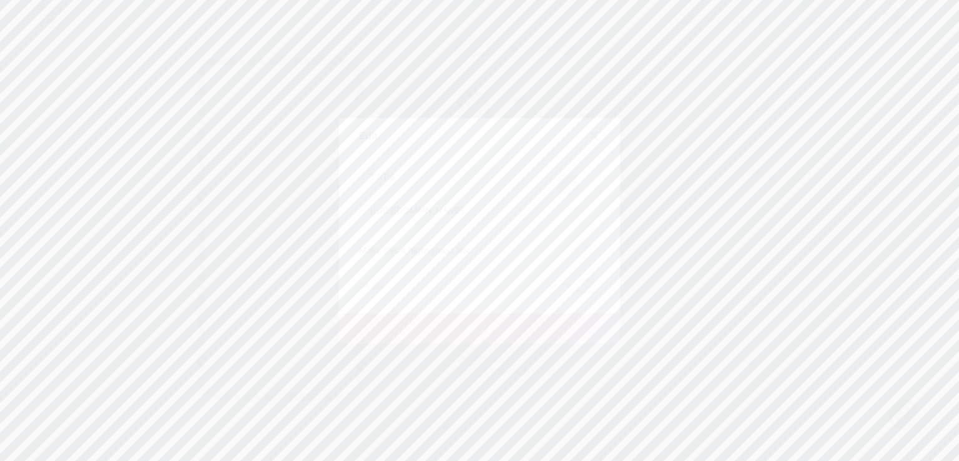
click at [588, 209] on div "Picture" at bounding box center [570, 194] width 60 height 60
click at [532, 128] on span "Upload" at bounding box center [539, 124] width 34 height 13
click at [442, 235] on div "+ Drag and drop or browse to choose a file PNG, JPEG, GIF files are allowed" at bounding box center [479, 243] width 241 height 109
click at [459, 218] on input "file" at bounding box center [479, 219] width 59 height 59
type input "C:\fakepath\tiktok-icon-1780x2048-n4ol3tdu.png"
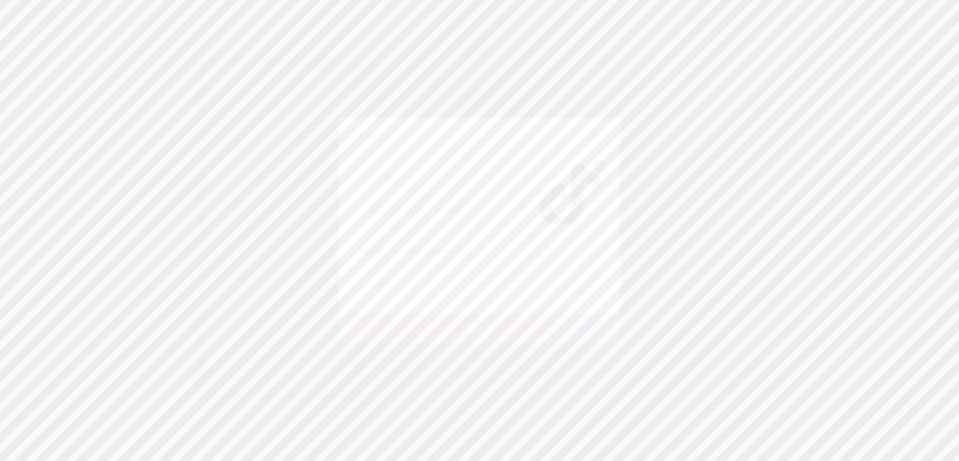
click at [434, 321] on button "Save" at bounding box center [479, 328] width 281 height 30
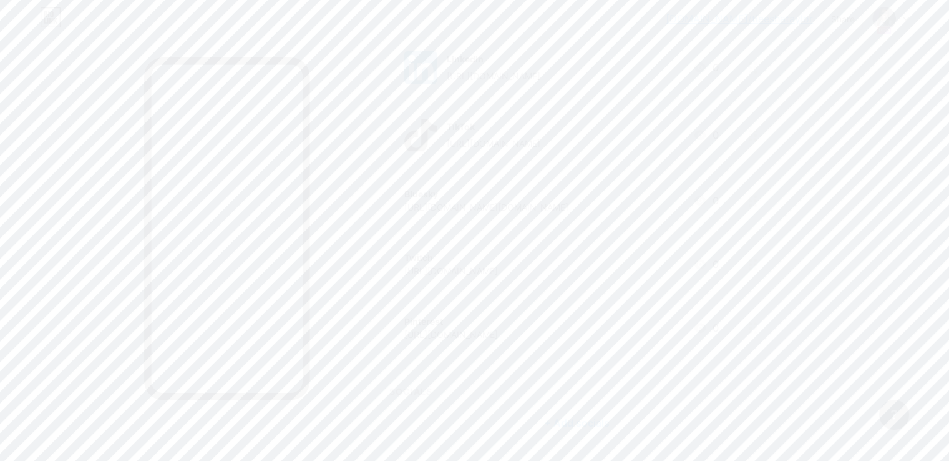
scroll to position [499, 0]
click at [719, 175] on div "Bluesky [URL][DOMAIN_NAME][DOMAIN_NAME] 0" at bounding box center [561, 178] width 315 height 29
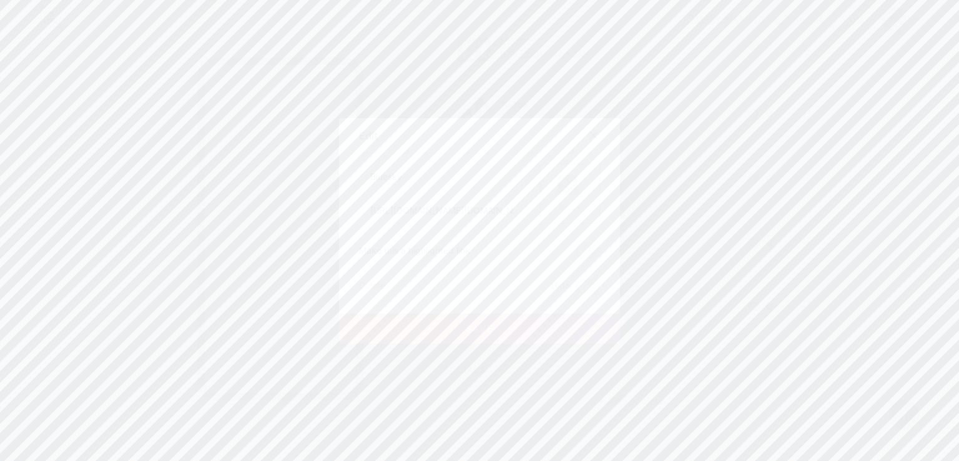
click at [562, 172] on div "Picture" at bounding box center [570, 194] width 60 height 60
click at [560, 134] on button "Upload" at bounding box center [539, 124] width 120 height 25
click at [487, 214] on input "file" at bounding box center [479, 219] width 59 height 59
type input "C:\fakepath\Bluesky.png"
click at [452, 330] on button "Save" at bounding box center [479, 328] width 281 height 30
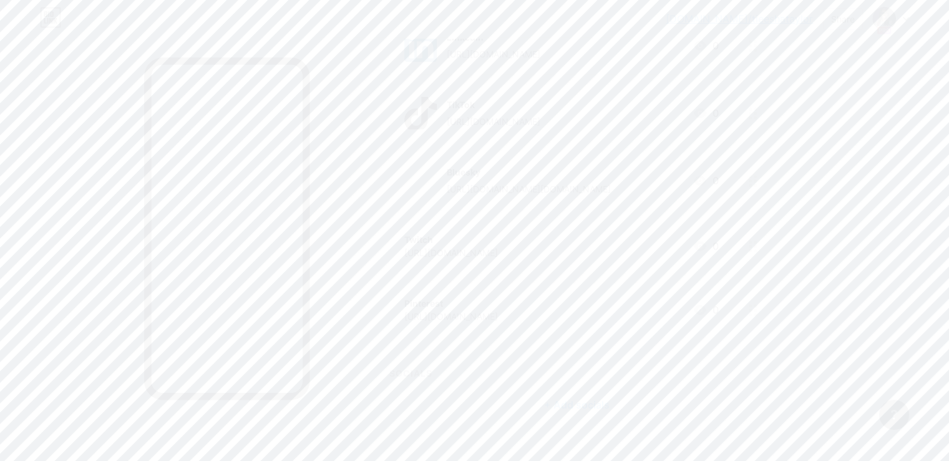
scroll to position [519, 0]
click at [708, 223] on icon at bounding box center [700, 225] width 15 height 15
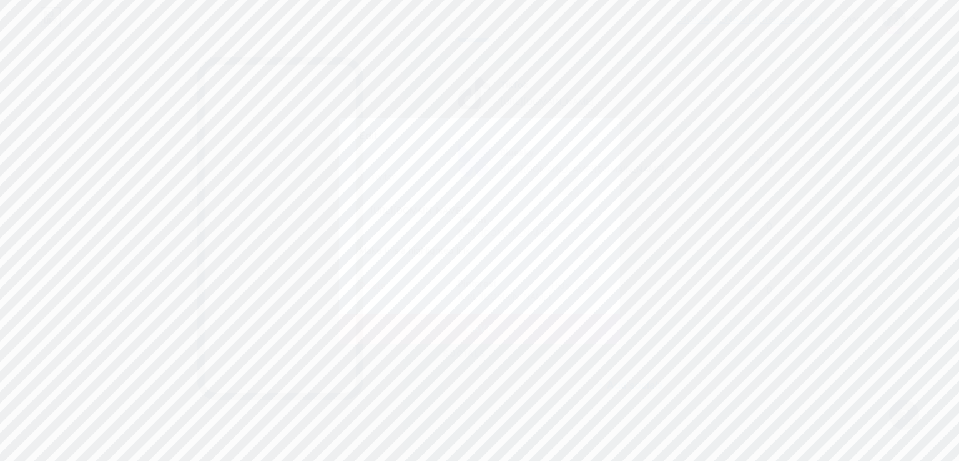
click at [563, 179] on rect at bounding box center [567, 185] width 20 height 20
click at [539, 128] on span "Upload" at bounding box center [539, 124] width 34 height 13
click at [477, 213] on input "file" at bounding box center [479, 219] width 59 height 59
click at [678, 265] on div at bounding box center [479, 230] width 959 height 461
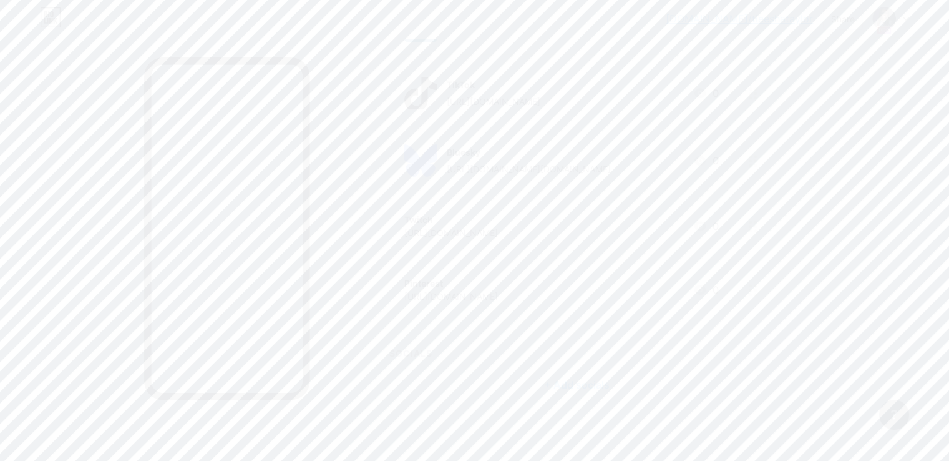
click at [707, 288] on icon at bounding box center [700, 290] width 12 height 10
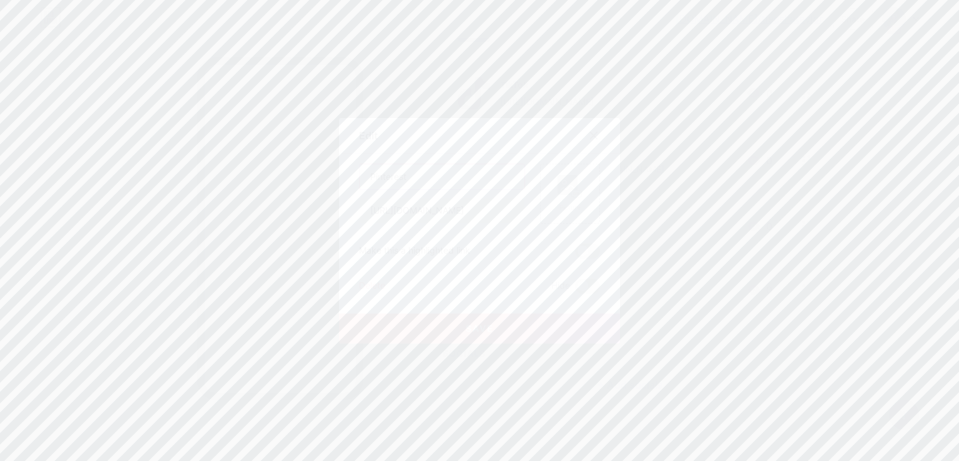
click at [503, 180] on input "Pinterest" at bounding box center [441, 176] width 165 height 25
click at [557, 189] on rect at bounding box center [567, 185] width 20 height 20
click at [553, 130] on button "Upload" at bounding box center [539, 124] width 120 height 25
click at [502, 185] on div "+ Drag and drop or browse to choose a file PNG, JPEG, GIF files are allowed" at bounding box center [479, 243] width 241 height 139
click at [499, 208] on input "file" at bounding box center [479, 219] width 59 height 59
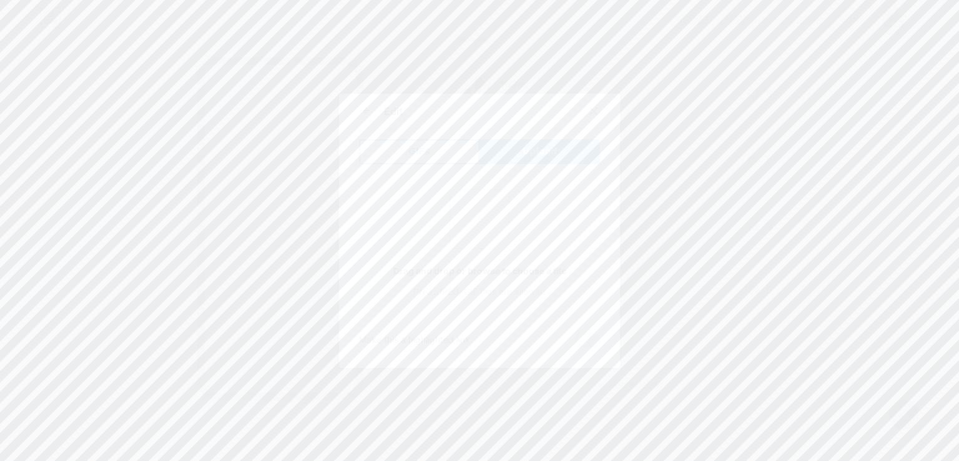
type input "C:\fakepath\Pinterest.png"
click at [448, 324] on button "Save" at bounding box center [479, 328] width 281 height 30
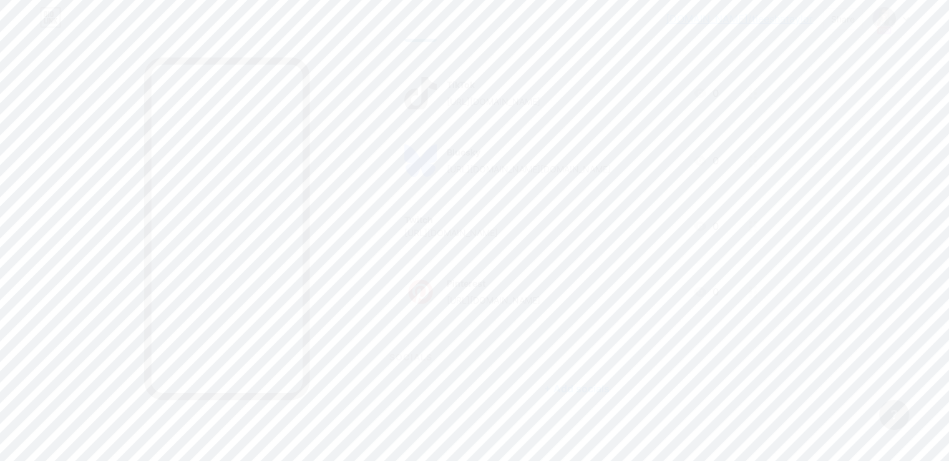
click at [708, 223] on icon at bounding box center [700, 225] width 15 height 15
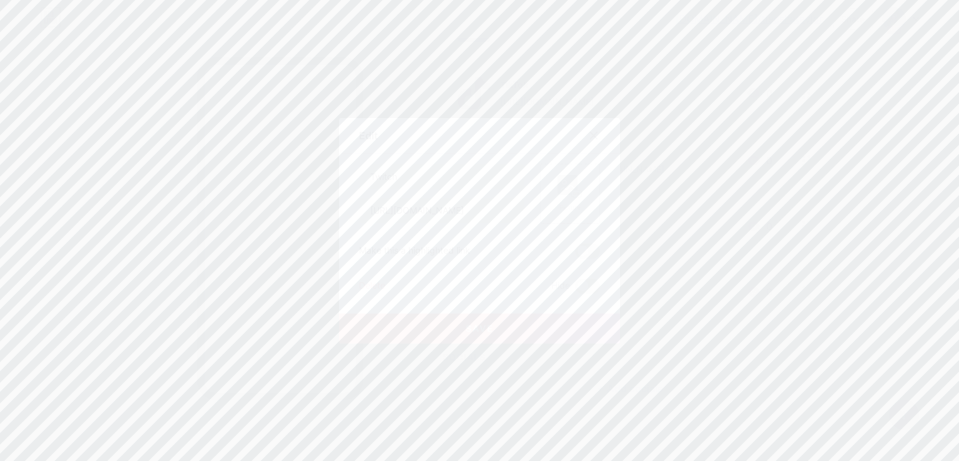
click at [562, 187] on icon at bounding box center [569, 186] width 25 height 23
click at [524, 129] on span "Upload" at bounding box center [539, 124] width 34 height 13
click at [488, 228] on input "file" at bounding box center [479, 219] width 59 height 59
type input "C:\fakepath\Twitch.png"
click at [401, 333] on button "Save" at bounding box center [479, 328] width 281 height 30
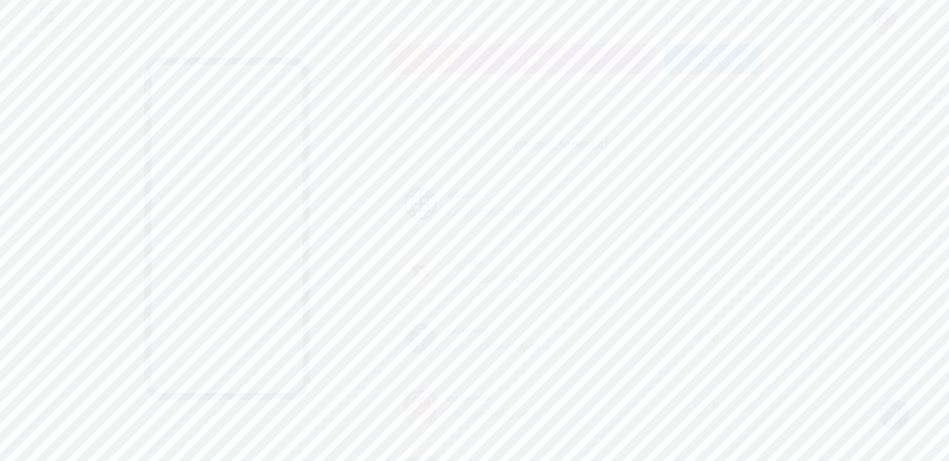
scroll to position [0, 0]
click at [728, 21] on link "[DOMAIN_NAME]/tieeshataylor" at bounding box center [739, 18] width 147 height 15
click at [903, 12] on div at bounding box center [891, 18] width 36 height 22
click at [785, 200] on div "+ Add a new page" at bounding box center [833, 198] width 140 height 12
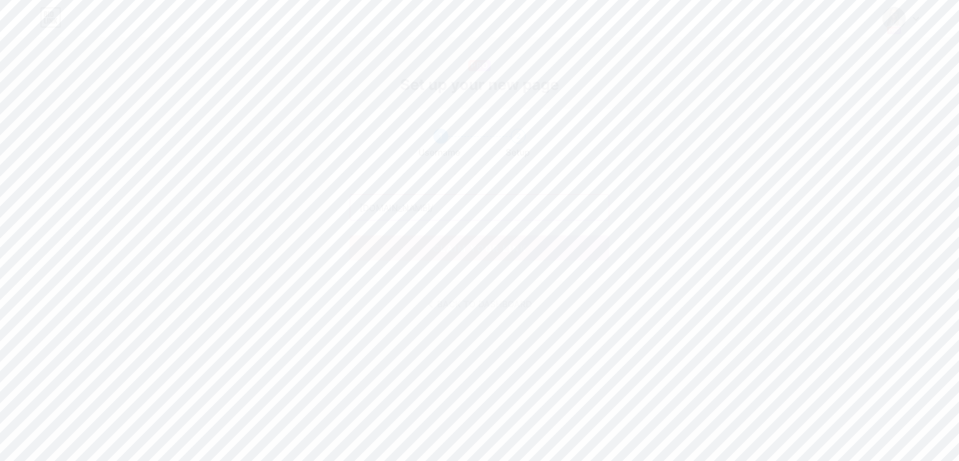
click at [439, 207] on input "text" at bounding box center [479, 207] width 258 height 25
paste input "stevefretzin"
click at [418, 209] on input "[PERSON_NAME]" at bounding box center [479, 207] width 258 height 25
type input "stevefretzin"
click at [460, 249] on span "claim your link" at bounding box center [480, 248] width 94 height 11
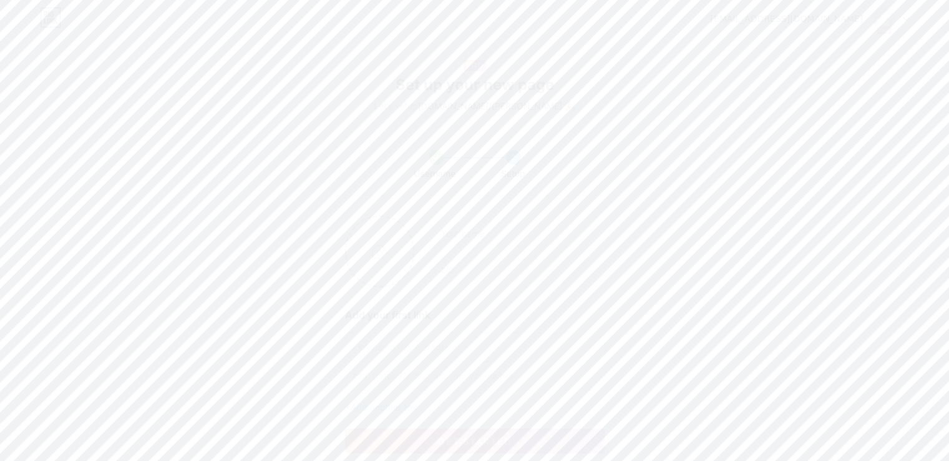
click at [508, 247] on div at bounding box center [509, 251] width 190 height 62
click at [514, 239] on input "text" at bounding box center [517, 233] width 174 height 25
paste input "[PERSON_NAME]"
type input "[PERSON_NAME]"
click at [399, 240] on input "file" at bounding box center [379, 251] width 67 height 69
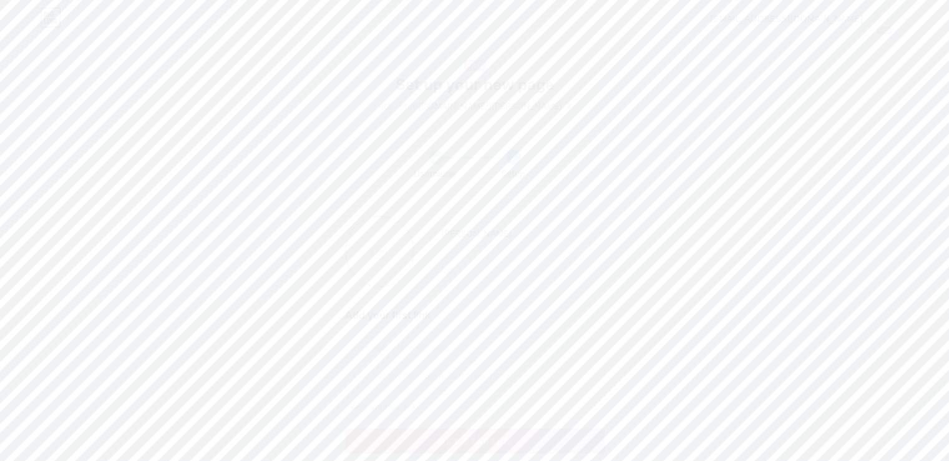
type input "C:\fakepath\YT Profile 1.png"
click at [482, 270] on input "text" at bounding box center [517, 269] width 174 height 25
paste input "Fretzin, Inc."
type input "Fretzin, Inc."
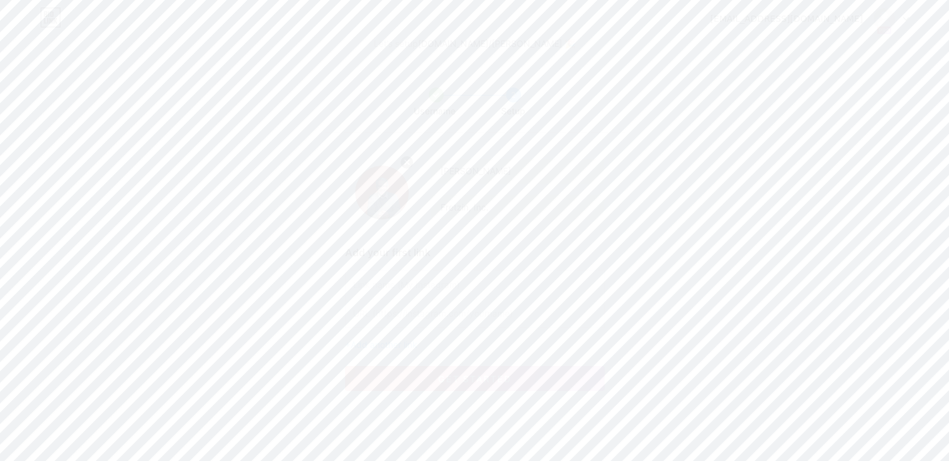
click at [479, 275] on input "text" at bounding box center [474, 284] width 243 height 28
click at [479, 275] on input "Website" at bounding box center [474, 284] width 243 height 28
type input "Website"
click at [471, 312] on input "text" at bounding box center [474, 313] width 243 height 28
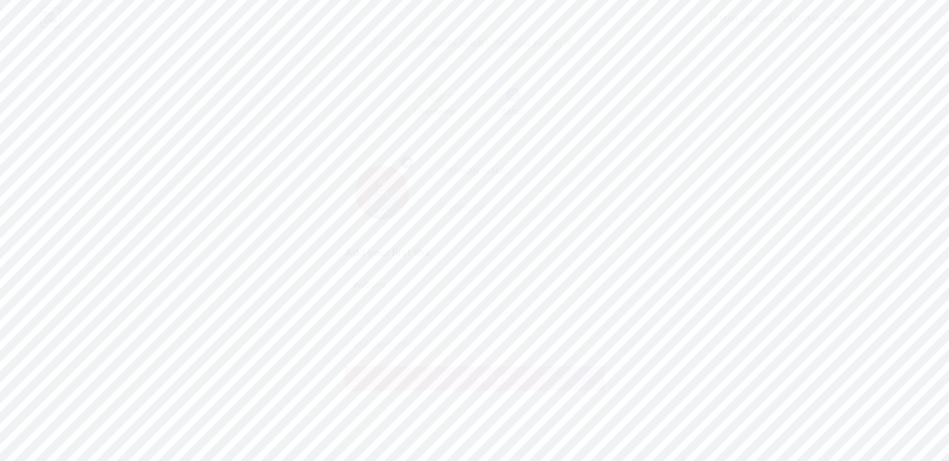
paste input "[URL][DOMAIN_NAME]"
type input "[URL][DOMAIN_NAME]"
click at [388, 343] on span "Add another link" at bounding box center [384, 344] width 67 height 11
click at [409, 353] on input "text" at bounding box center [474, 352] width 243 height 28
type input "YouTube"
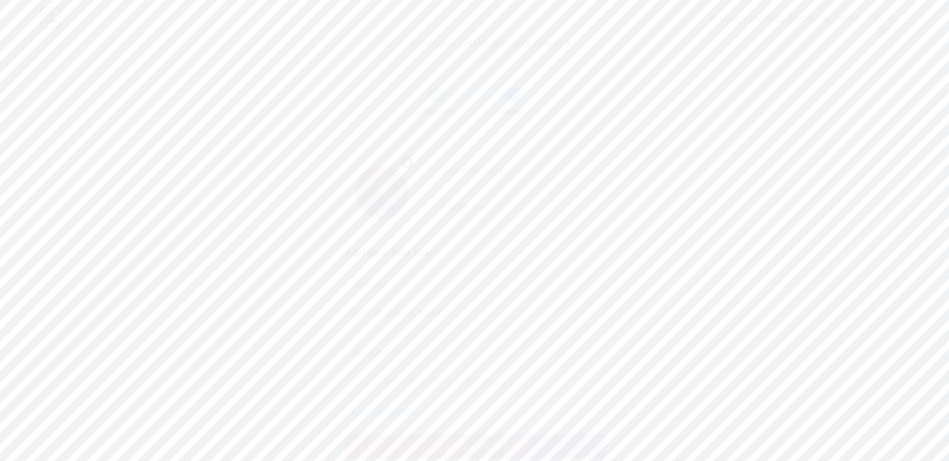
paste input "[URL][DOMAIN_NAME]"
type input "[URL][DOMAIN_NAME]"
click at [408, 413] on span "Add another link" at bounding box center [384, 412] width 67 height 11
click at [414, 418] on input "text" at bounding box center [474, 420] width 243 height 28
type input "Facebook"
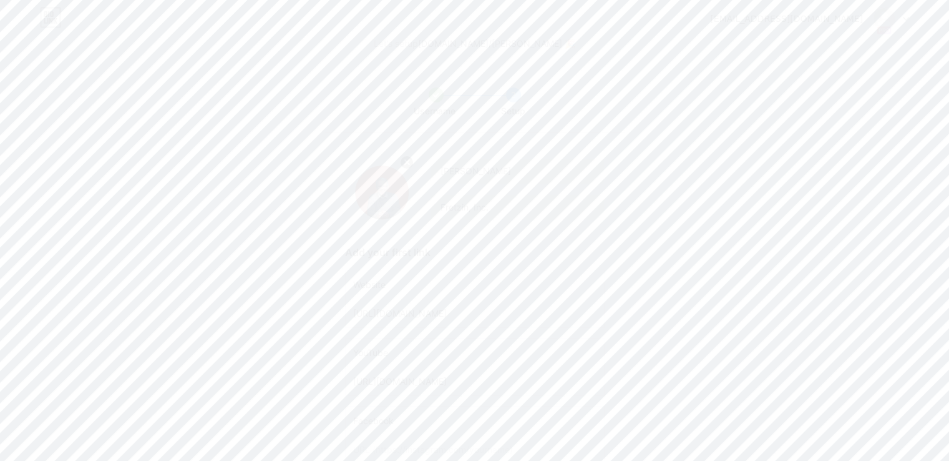
scroll to position [64, 0]
paste input "[URL][DOMAIN_NAME]"
type input "[URL][DOMAIN_NAME]"
click at [416, 418] on input "Facebook" at bounding box center [474, 419] width 243 height 28
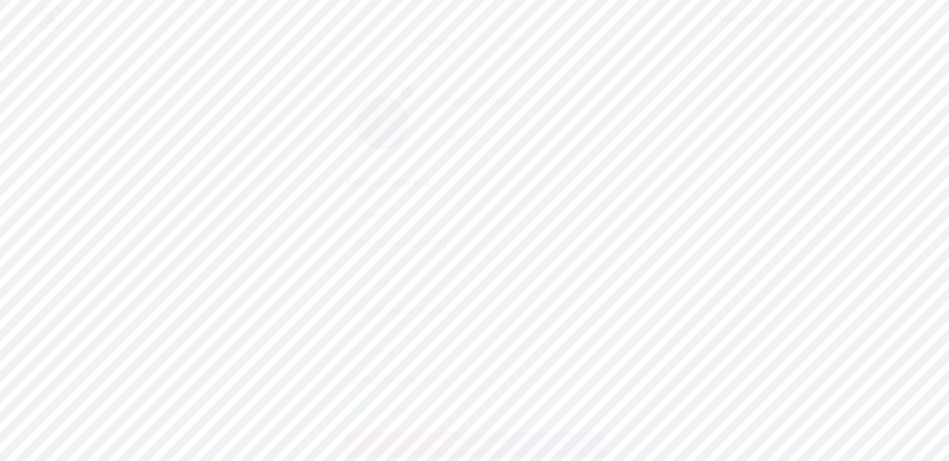
scroll to position [197, 0]
click at [411, 344] on span "Add another link" at bounding box center [384, 345] width 67 height 11
click at [466, 355] on input "text" at bounding box center [474, 354] width 243 height 28
click at [444, 377] on input "text" at bounding box center [474, 382] width 243 height 28
paste input "[URL][DOMAIN_NAME]"
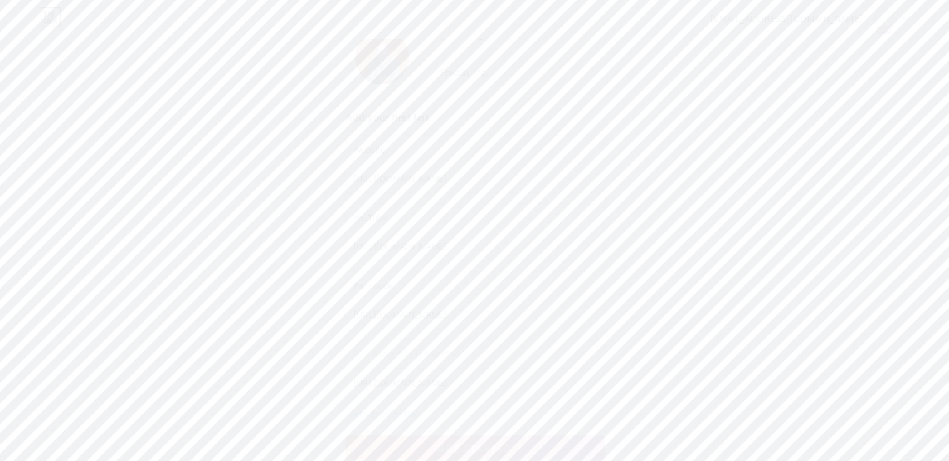
type input "[URL][DOMAIN_NAME]"
click at [452, 359] on input "text" at bounding box center [474, 354] width 243 height 28
click at [447, 377] on input "[URL][DOMAIN_NAME]" at bounding box center [474, 382] width 243 height 28
click at [438, 378] on input "[URL][DOMAIN_NAME]" at bounding box center [474, 382] width 243 height 28
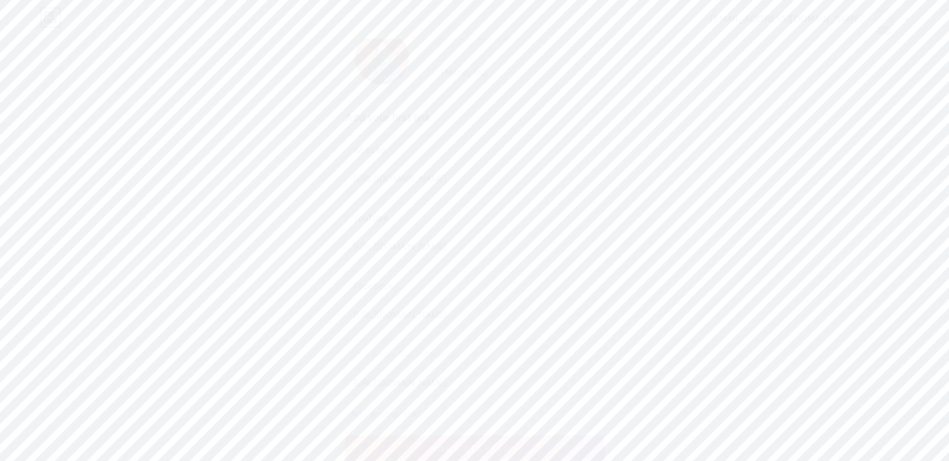
click at [444, 356] on input "text" at bounding box center [474, 354] width 243 height 28
paste input "instagram"
click at [357, 358] on input "instagram" at bounding box center [474, 354] width 243 height 28
type input "Instagram"
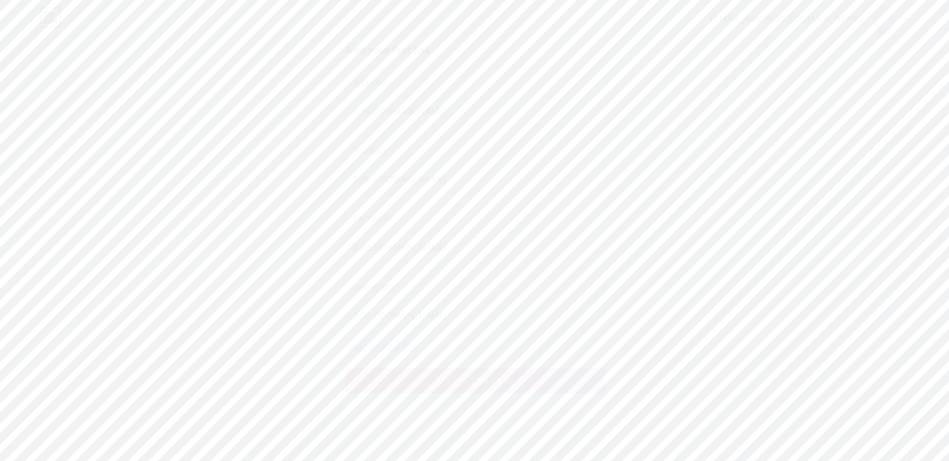
click at [374, 343] on span "Add another link" at bounding box center [384, 346] width 67 height 11
click at [395, 272] on input "text" at bounding box center [474, 286] width 243 height 28
type input "LinkedIn"
paste input "[URL][DOMAIN_NAME]"
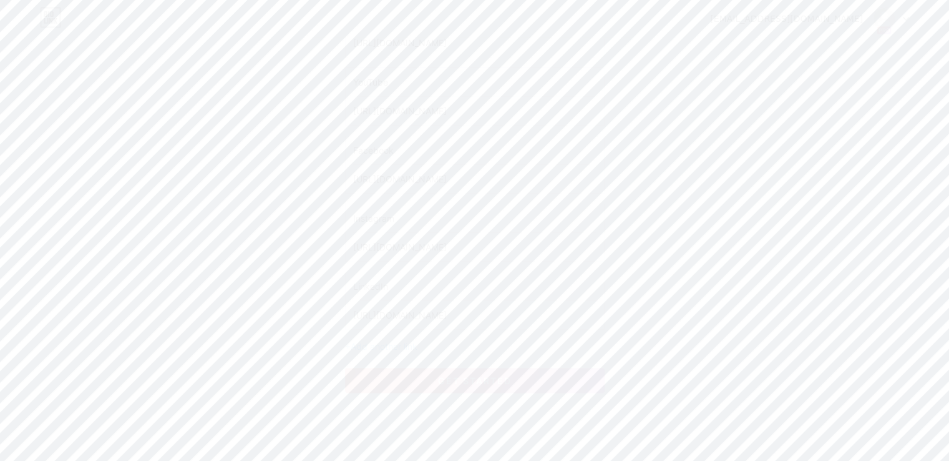
type input "[URL][DOMAIN_NAME]"
click at [404, 291] on input "LinkedIn" at bounding box center [474, 286] width 243 height 28
click at [418, 290] on input "LinkedIn" at bounding box center [474, 286] width 243 height 28
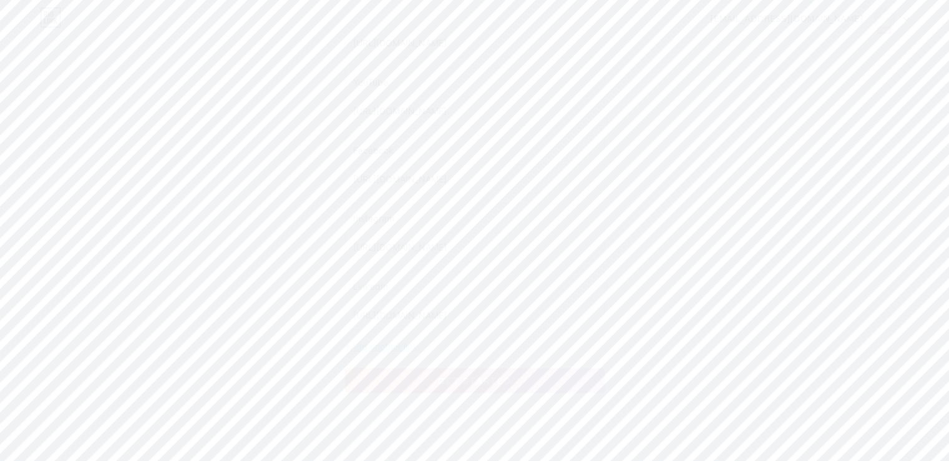
click at [384, 338] on div "Website [URL][DOMAIN_NAME] YouTube [URL][DOMAIN_NAME] Facebook [URL][DOMAIN_NAM…" at bounding box center [475, 175] width 260 height 353
click at [381, 343] on span "Add another link" at bounding box center [384, 346] width 67 height 11
click at [379, 348] on input "text" at bounding box center [474, 354] width 243 height 28
type input "Twitter"
paste input "[URL][DOMAIN_NAME]"
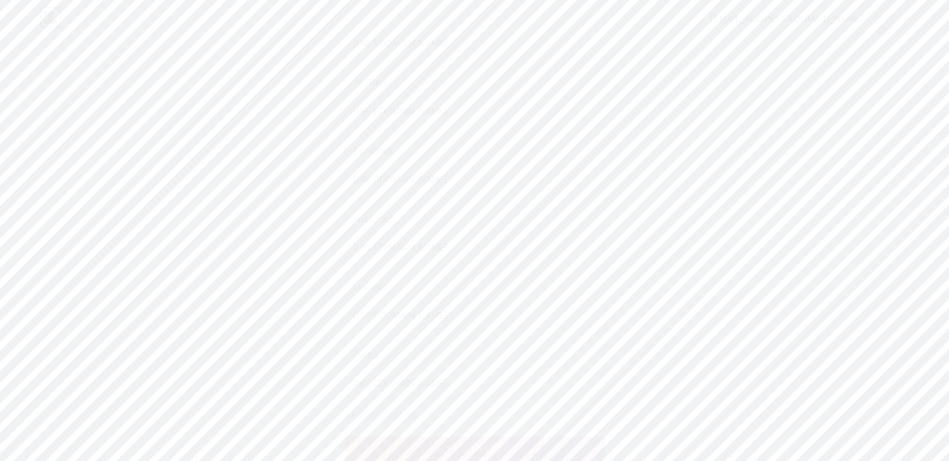
type input "[URL][DOMAIN_NAME]"
click at [434, 378] on button "get started" at bounding box center [475, 380] width 260 height 25
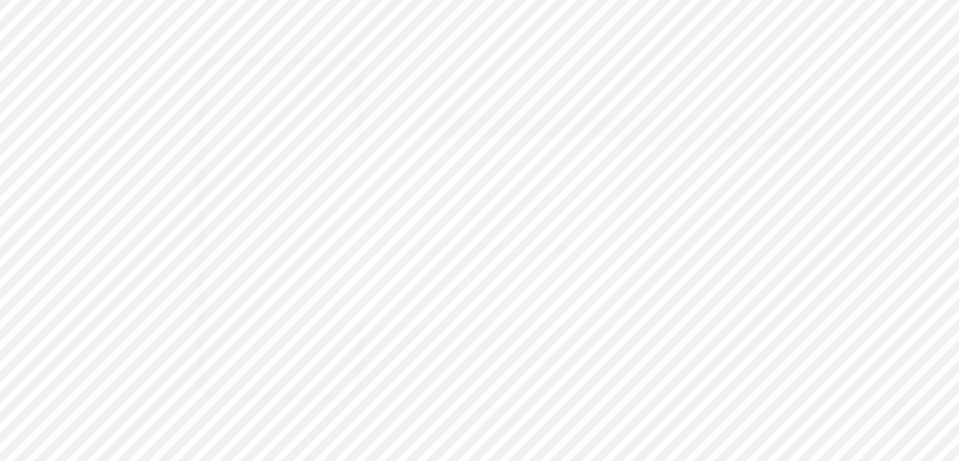
click at [924, 171] on div at bounding box center [479, 230] width 959 height 461
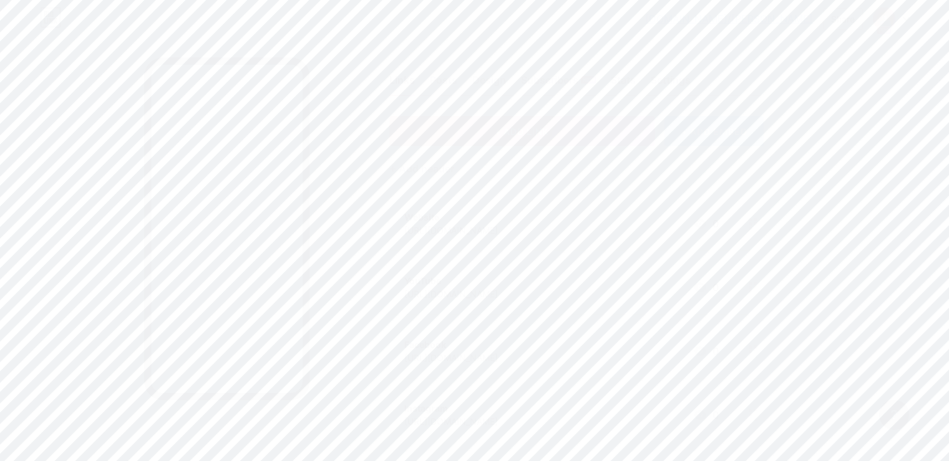
click at [766, 24] on link "[DOMAIN_NAME]/[PERSON_NAME]" at bounding box center [729, 18] width 168 height 15
click at [708, 156] on icon at bounding box center [700, 161] width 15 height 15
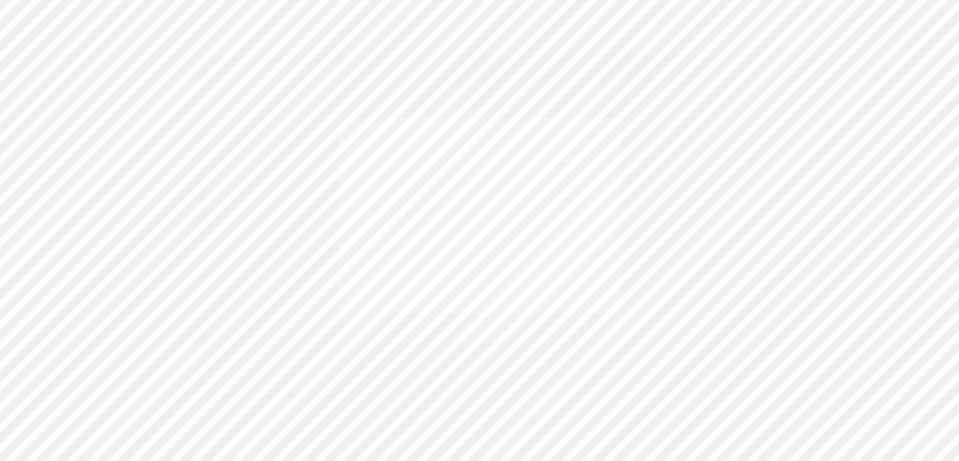
click at [569, 181] on rect at bounding box center [567, 185] width 20 height 20
click at [522, 122] on span "Upload" at bounding box center [539, 124] width 34 height 13
click at [442, 226] on div "+ Drag and drop or browse to choose a file PNG, JPEG, GIF files are allowed" at bounding box center [479, 243] width 241 height 109
click at [482, 217] on input "file" at bounding box center [479, 219] width 59 height 59
type input "C:\fakepath\Website.png"
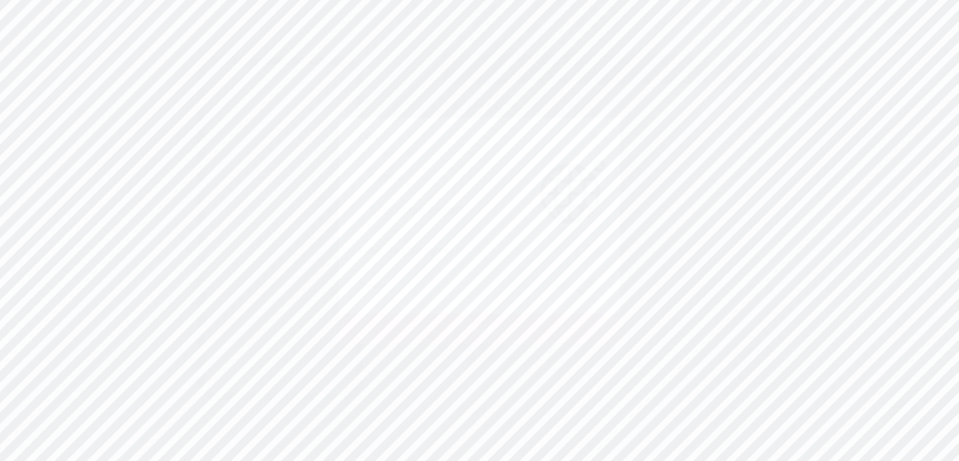
click at [404, 315] on button "Save" at bounding box center [479, 328] width 281 height 30
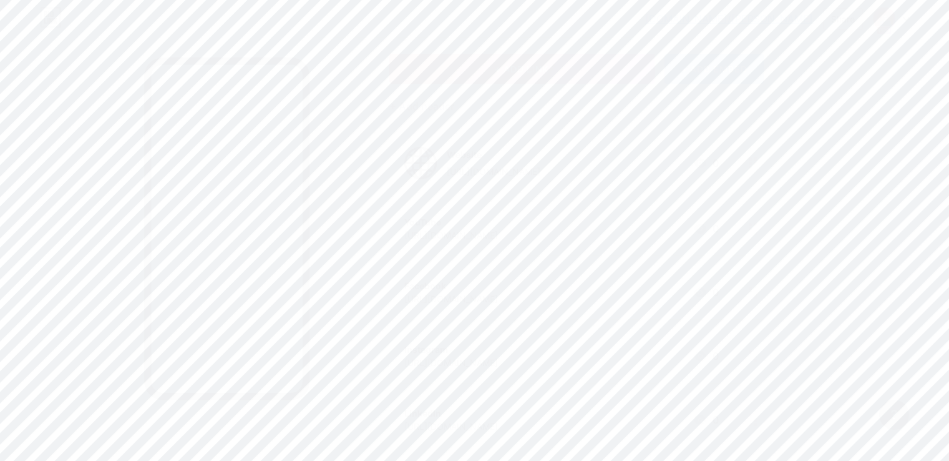
click at [707, 224] on icon at bounding box center [700, 228] width 12 height 10
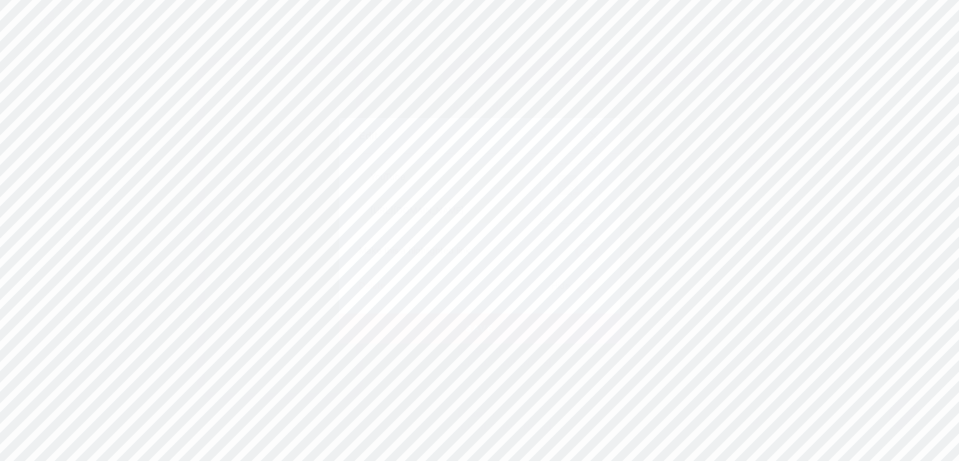
click at [581, 200] on div "Picture" at bounding box center [570, 194] width 60 height 60
click at [579, 132] on button "Upload" at bounding box center [539, 124] width 120 height 25
click at [470, 222] on input "file" at bounding box center [479, 219] width 59 height 59
type input "C:\fakepath\YouTube.png"
click at [457, 345] on div at bounding box center [479, 230] width 959 height 461
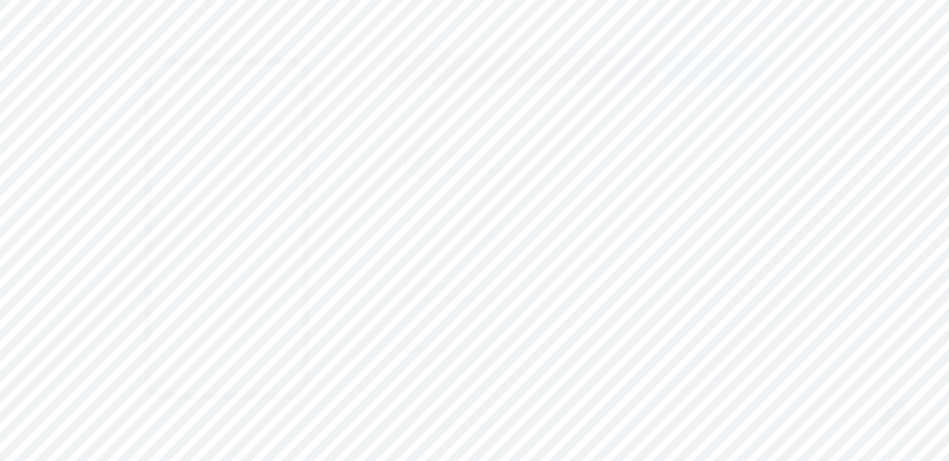
click at [707, 232] on icon at bounding box center [700, 228] width 12 height 10
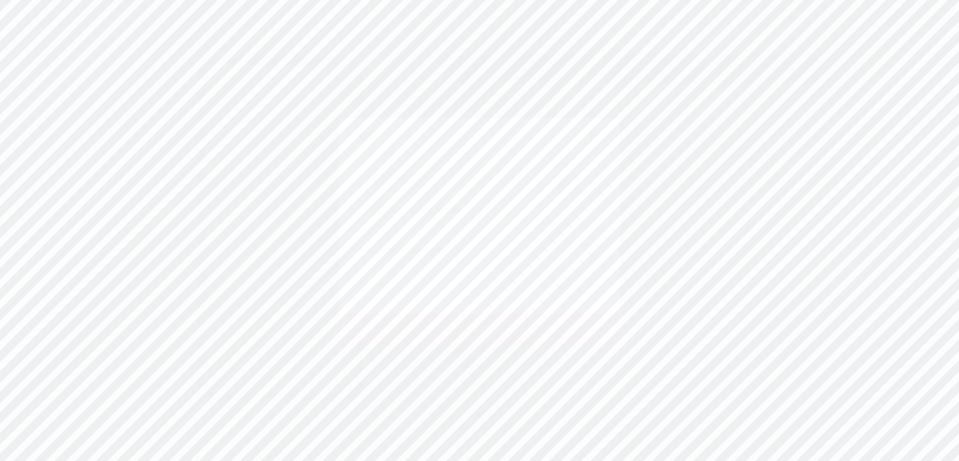
click at [560, 195] on icon at bounding box center [569, 186] width 25 height 23
click at [540, 134] on button "Upload" at bounding box center [539, 124] width 120 height 25
click at [487, 218] on input "file" at bounding box center [479, 219] width 59 height 59
type input "C:\fakepath\YouTube.png"
click at [428, 330] on button "Save" at bounding box center [479, 328] width 281 height 30
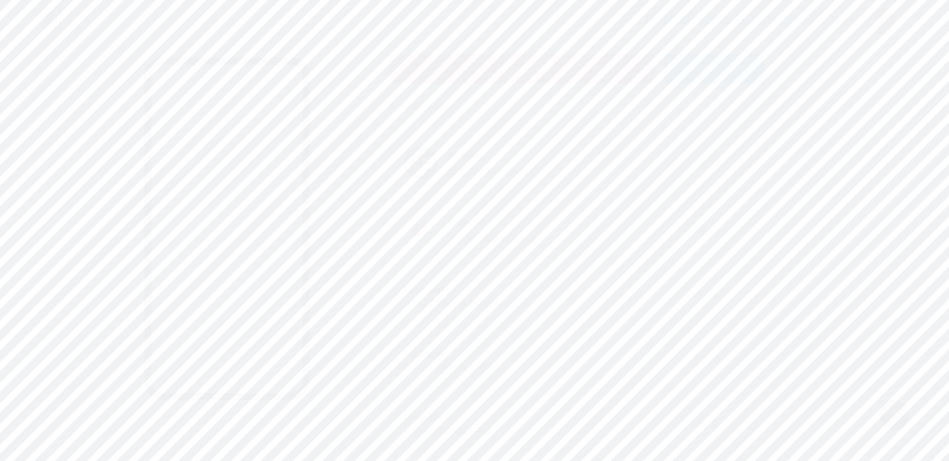
click at [707, 295] on icon at bounding box center [700, 296] width 12 height 10
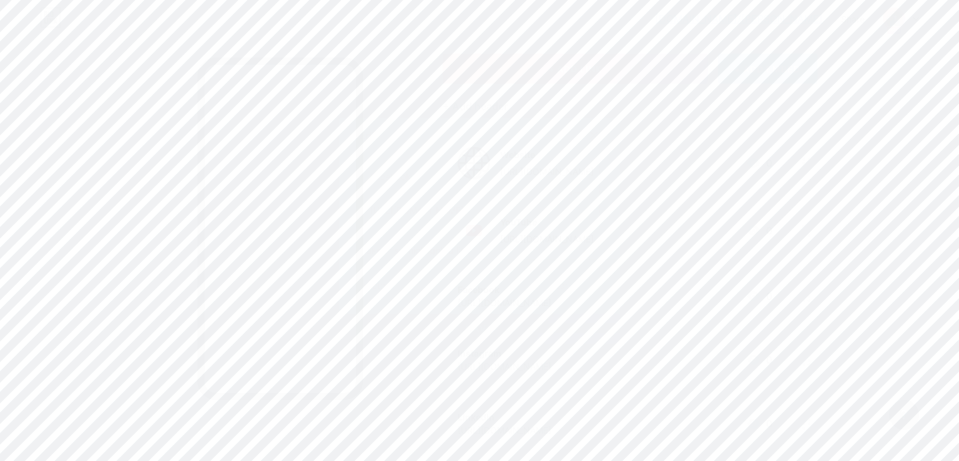
click at [584, 200] on div "Picture" at bounding box center [570, 194] width 60 height 60
click at [567, 127] on button "Upload" at bounding box center [539, 124] width 120 height 25
click at [457, 214] on input "file" at bounding box center [479, 219] width 59 height 59
type input "C:\fakepath\facebook-512.webp"
click at [412, 328] on button "Save" at bounding box center [479, 328] width 281 height 30
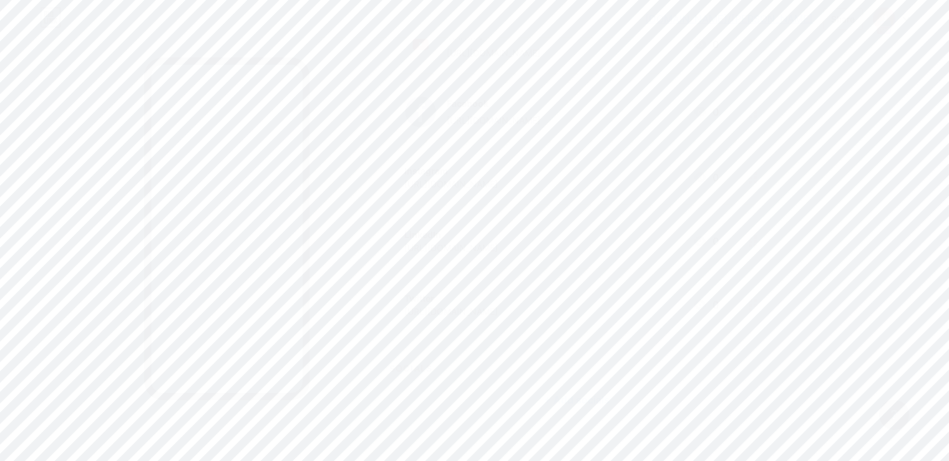
scroll to position [250, 0]
click at [707, 175] on icon at bounding box center [700, 176] width 12 height 10
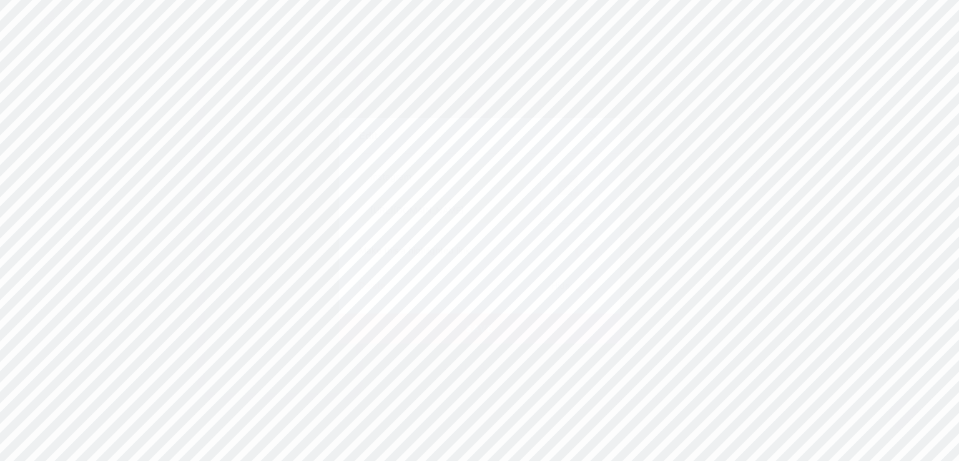
click at [583, 177] on div "Picture" at bounding box center [570, 194] width 60 height 60
click at [580, 125] on button "Upload" at bounding box center [539, 124] width 120 height 25
click at [454, 210] on input "file" at bounding box center [479, 219] width 59 height 59
type input "C:\fakepath\Instagram_icon.png"
click at [426, 330] on button "Save" at bounding box center [479, 328] width 281 height 30
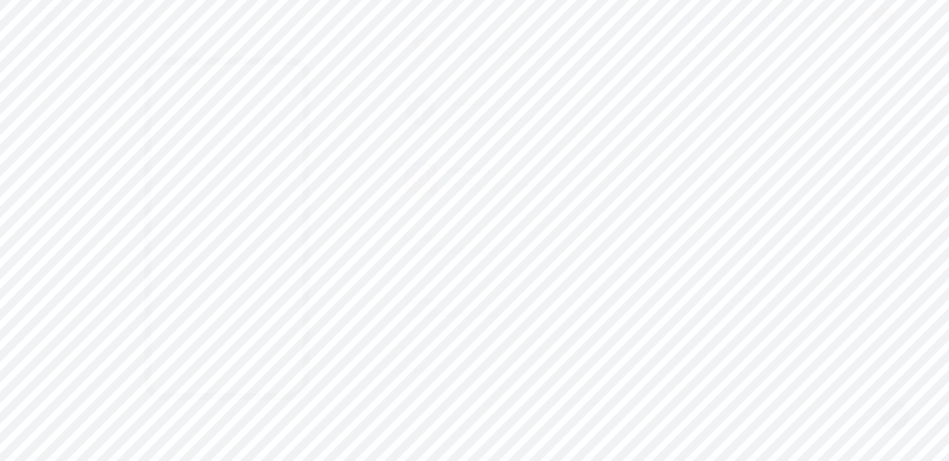
click at [708, 239] on icon at bounding box center [700, 243] width 15 height 15
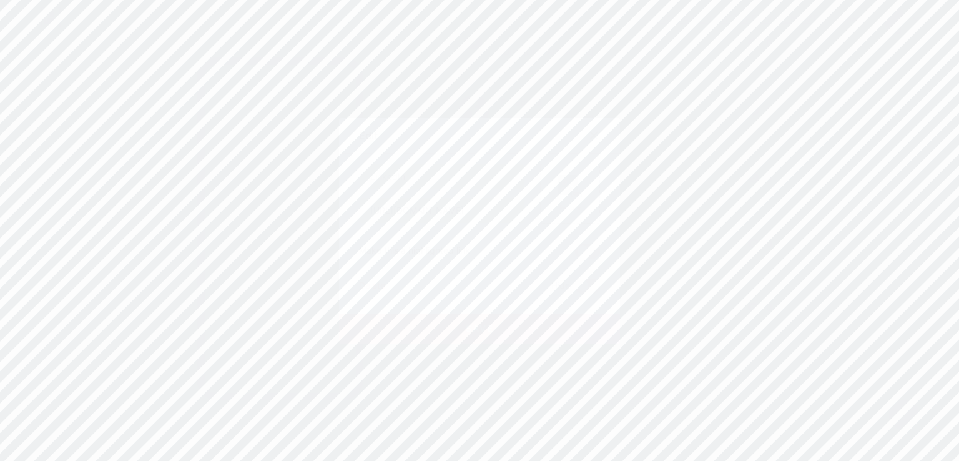
click at [585, 168] on div "Picture" at bounding box center [570, 194] width 60 height 60
click at [585, 132] on button "Upload" at bounding box center [539, 124] width 120 height 25
click at [456, 222] on input "file" at bounding box center [479, 219] width 59 height 59
type input "C:\fakepath\LinkedIn.png"
click at [446, 323] on button "Save" at bounding box center [479, 328] width 281 height 30
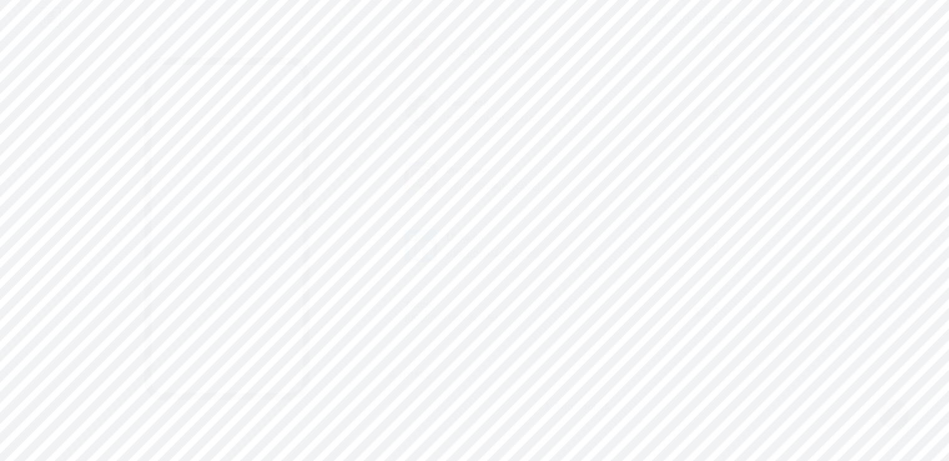
click at [719, 311] on div "Twitter [URL][DOMAIN_NAME] 0" at bounding box center [561, 310] width 315 height 29
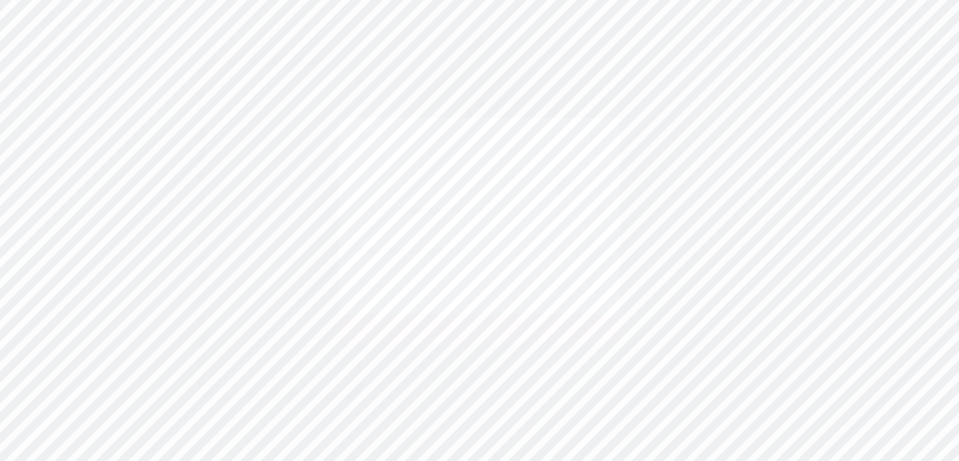
click at [575, 195] on rect at bounding box center [577, 193] width 10 height 6
click at [562, 128] on button "Upload" at bounding box center [539, 124] width 120 height 25
click at [509, 215] on div "+ Drag and drop or browse to choose a file PNG, JPEG, GIF files are allowed" at bounding box center [479, 243] width 241 height 109
click at [484, 215] on input "file" at bounding box center [479, 219] width 59 height 59
type input "C:\fakepath\twitter.png"
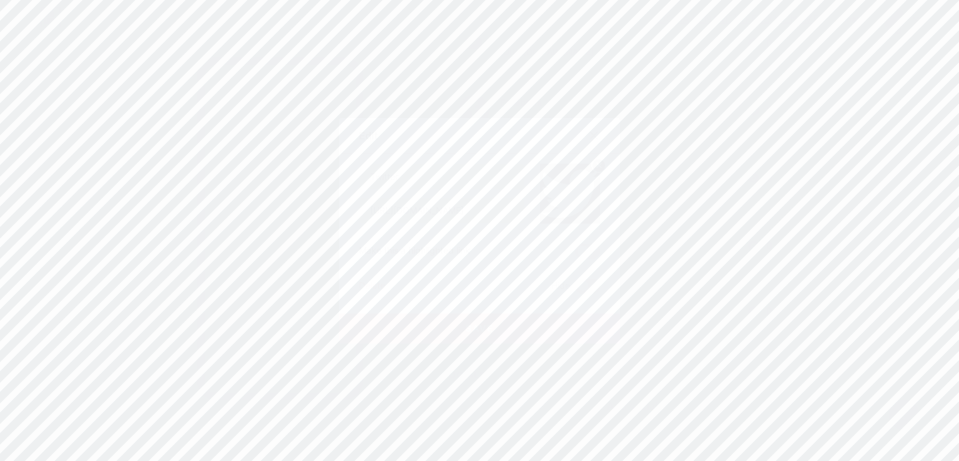
click at [456, 323] on button "Save" at bounding box center [479, 328] width 281 height 30
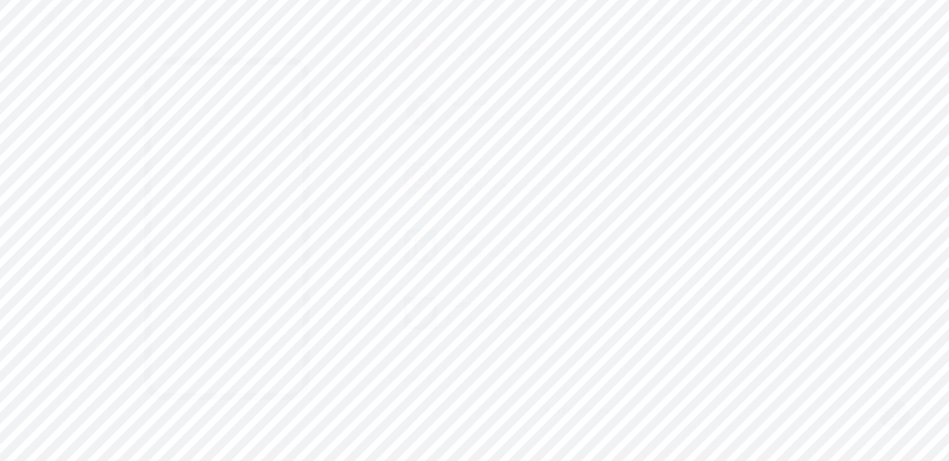
click at [758, 22] on link "[DOMAIN_NAME]/[PERSON_NAME]" at bounding box center [729, 18] width 168 height 15
